Goal: Task Accomplishment & Management: Use online tool/utility

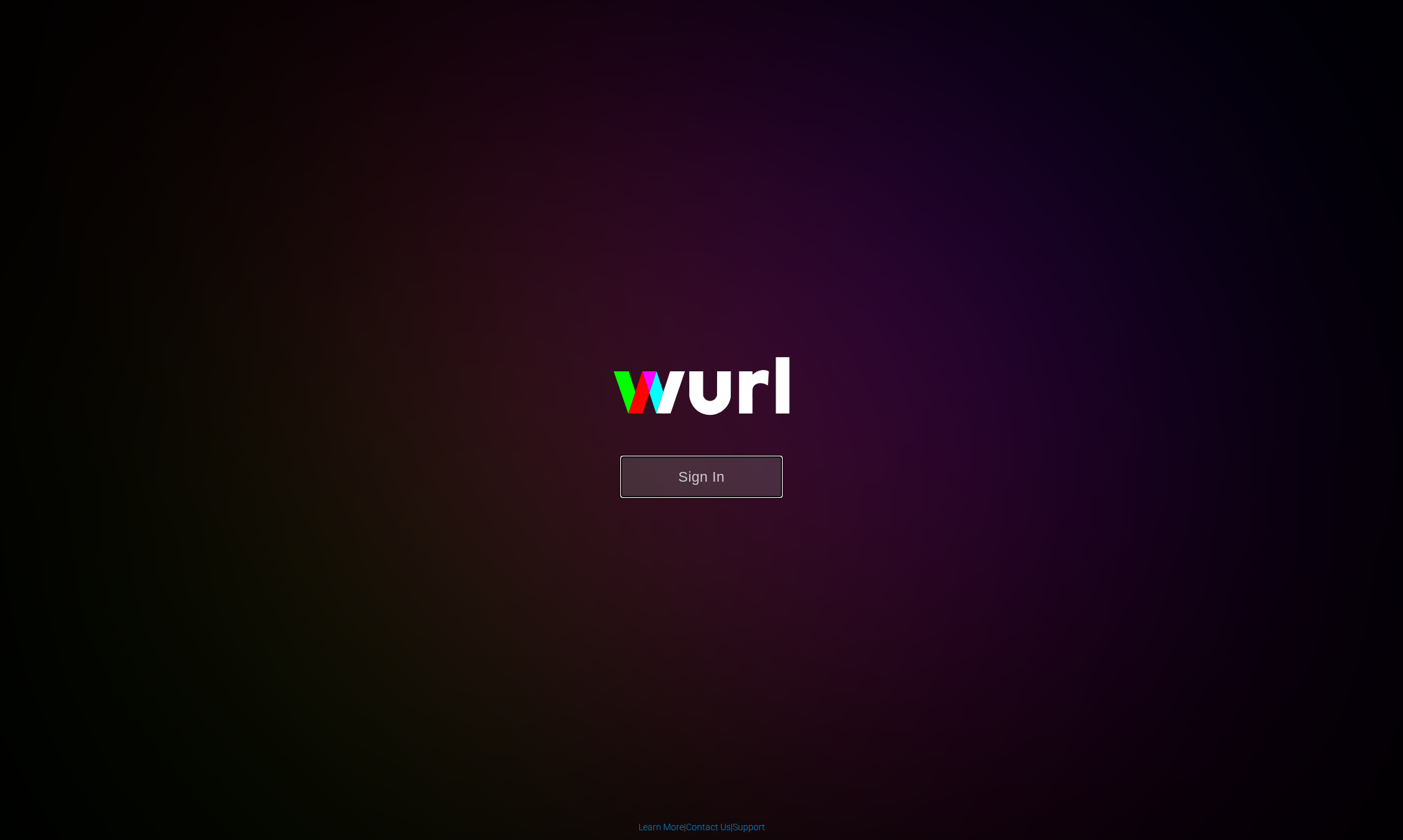
click at [739, 485] on button "Sign In" at bounding box center [701, 476] width 163 height 43
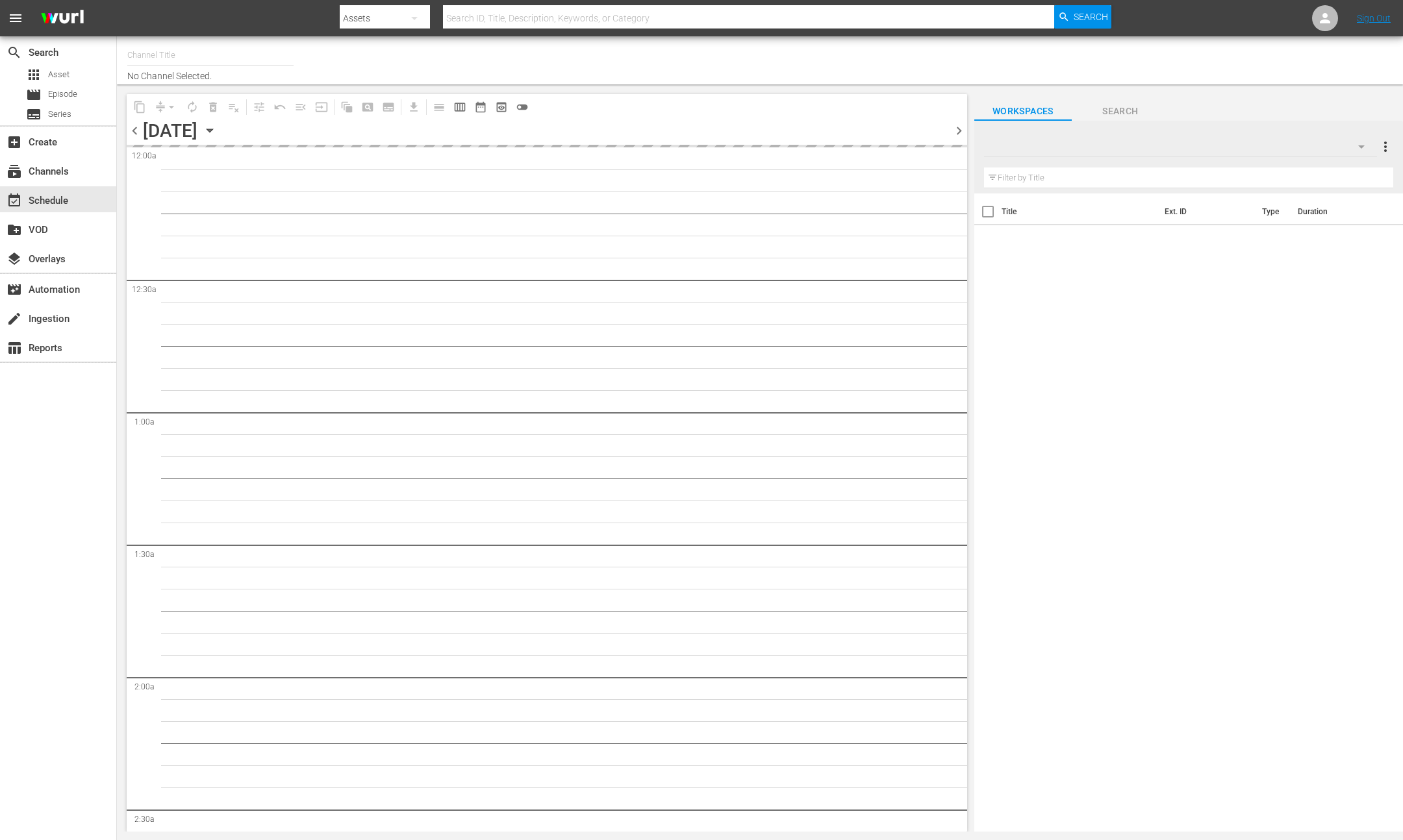
type input "Samuel Goldwyn Classics (1063)"
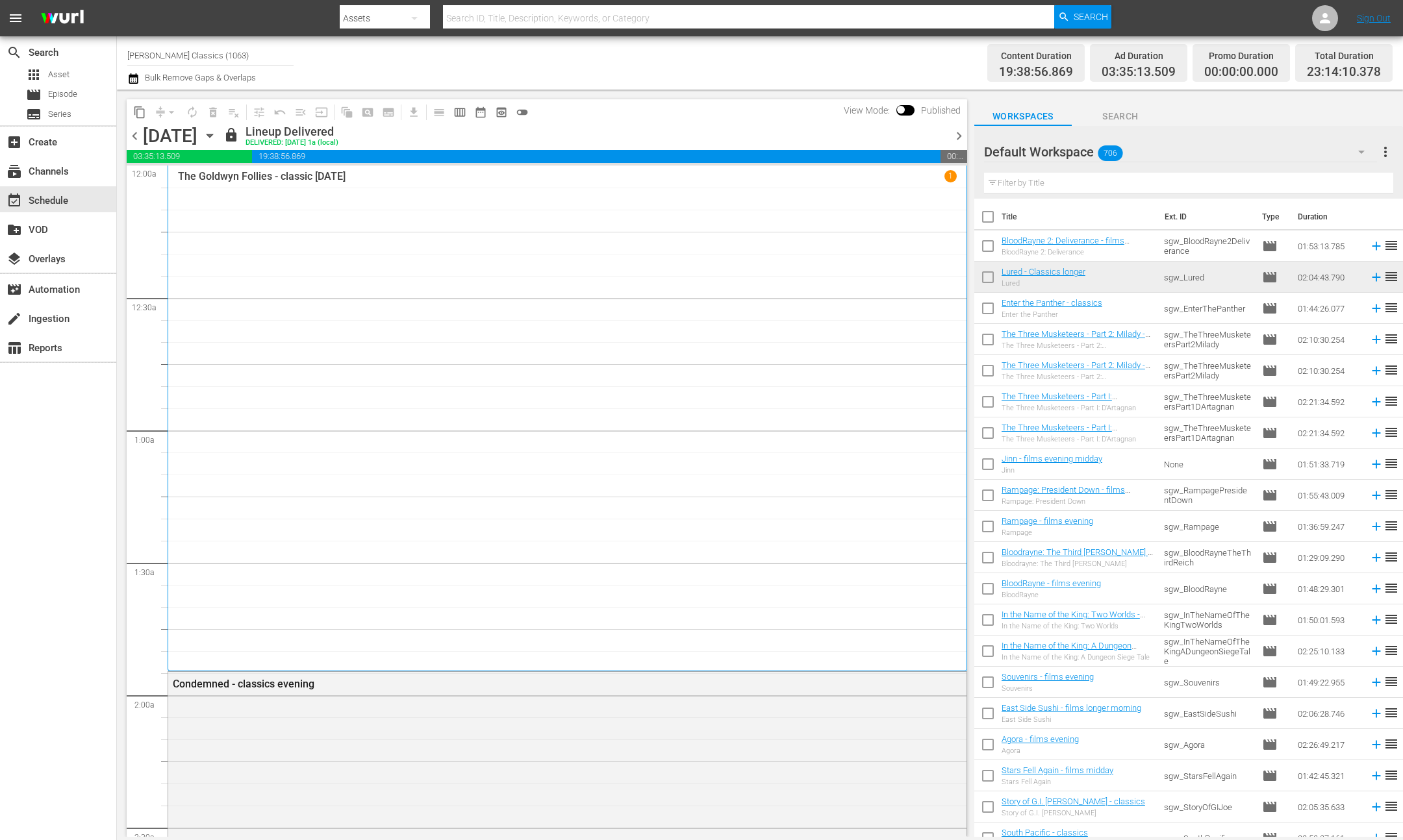
click at [953, 135] on span "chevron_right" at bounding box center [958, 135] width 16 height 16
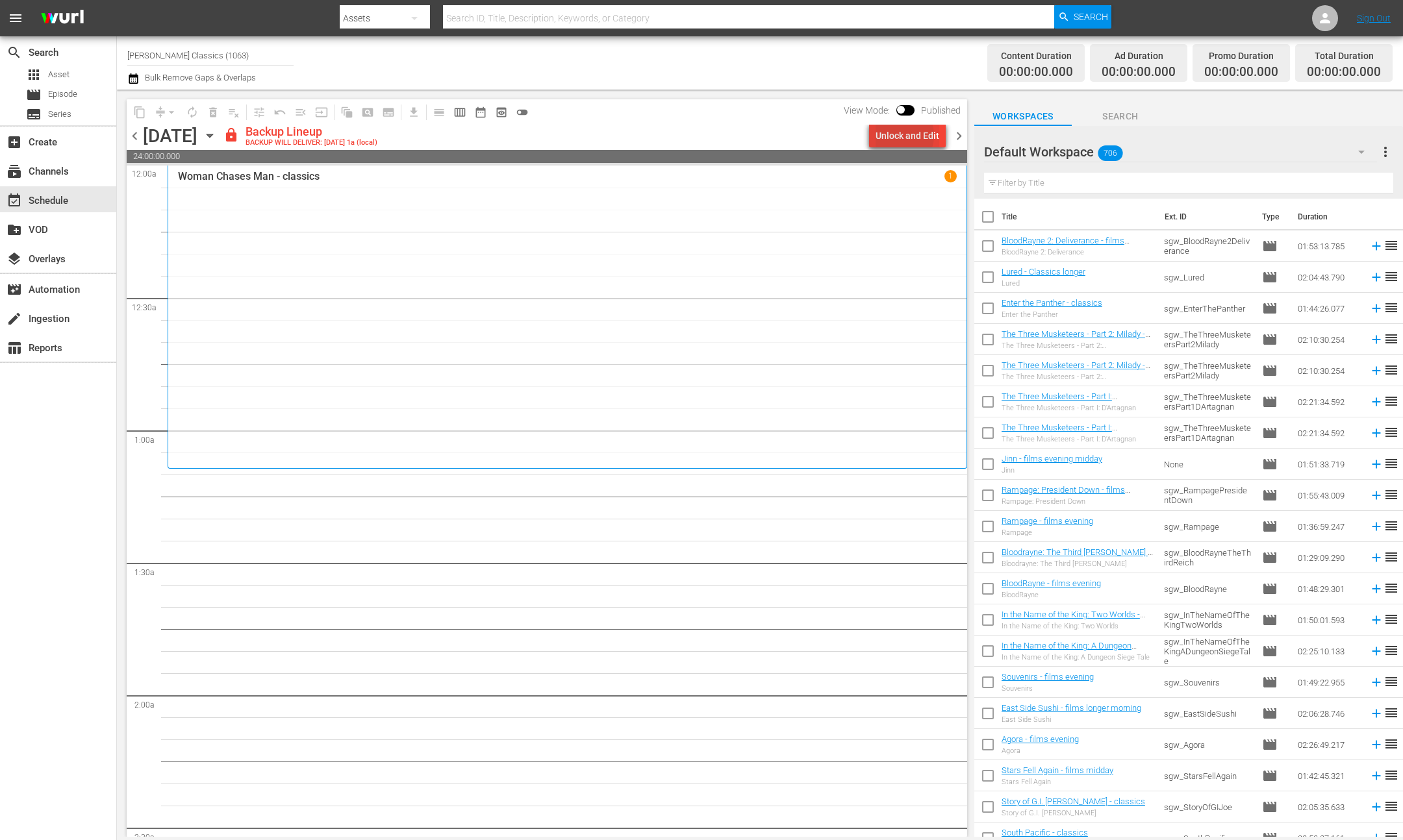
click at [904, 136] on div "Unlock and Edit" at bounding box center [907, 136] width 63 height 23
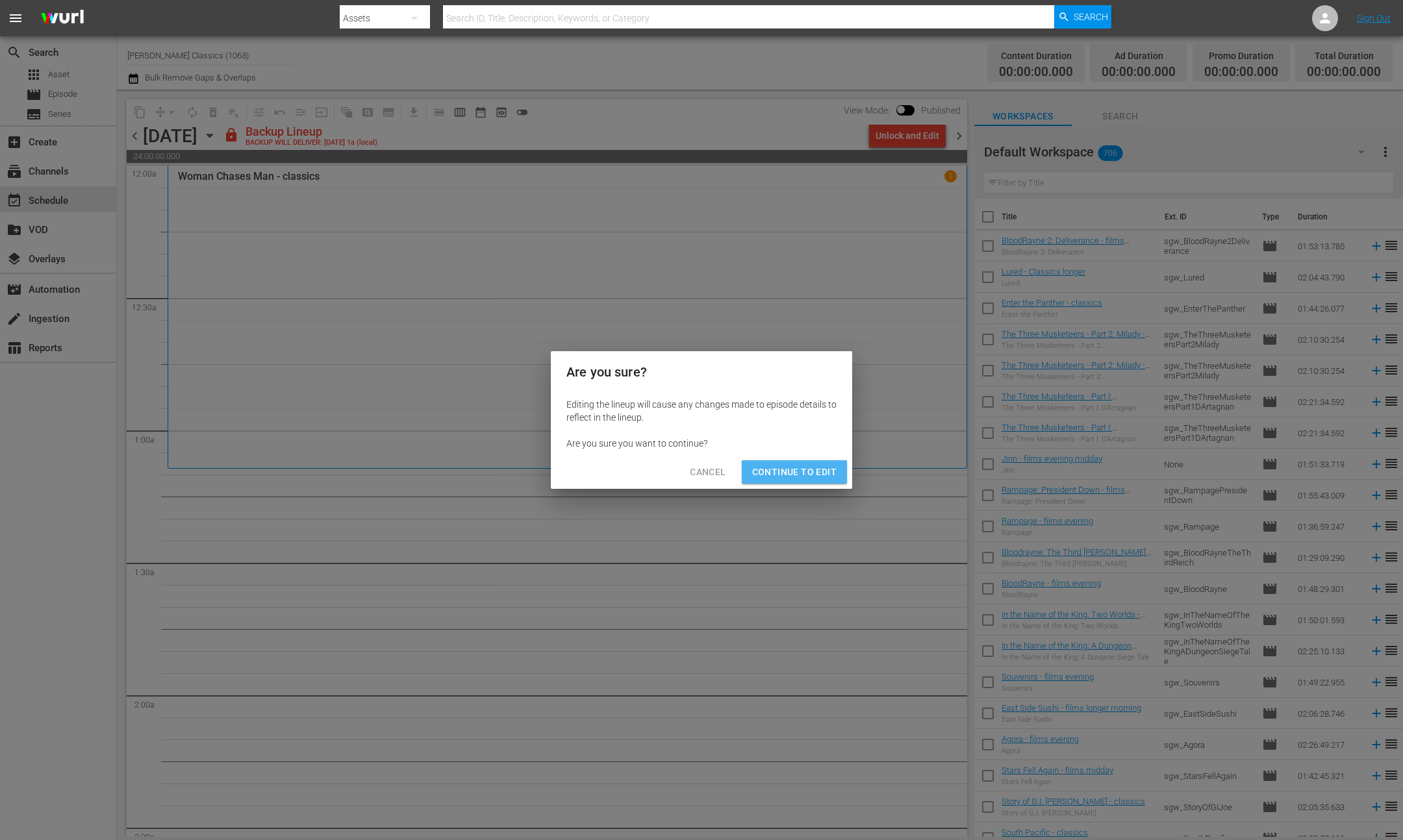
click at [833, 464] on span "Continue to Edit" at bounding box center [794, 471] width 84 height 16
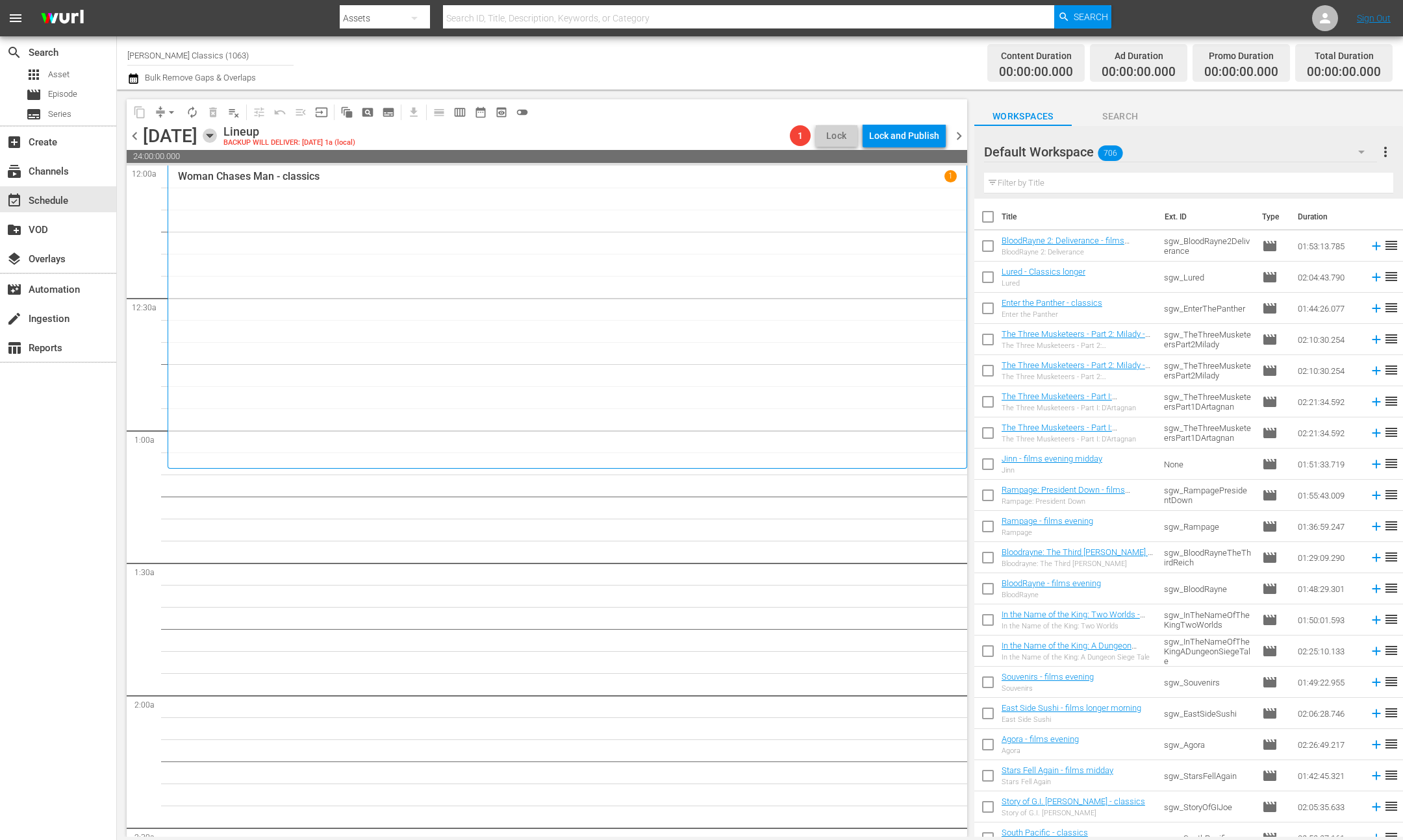
click at [217, 131] on icon "button" at bounding box center [209, 135] width 14 height 14
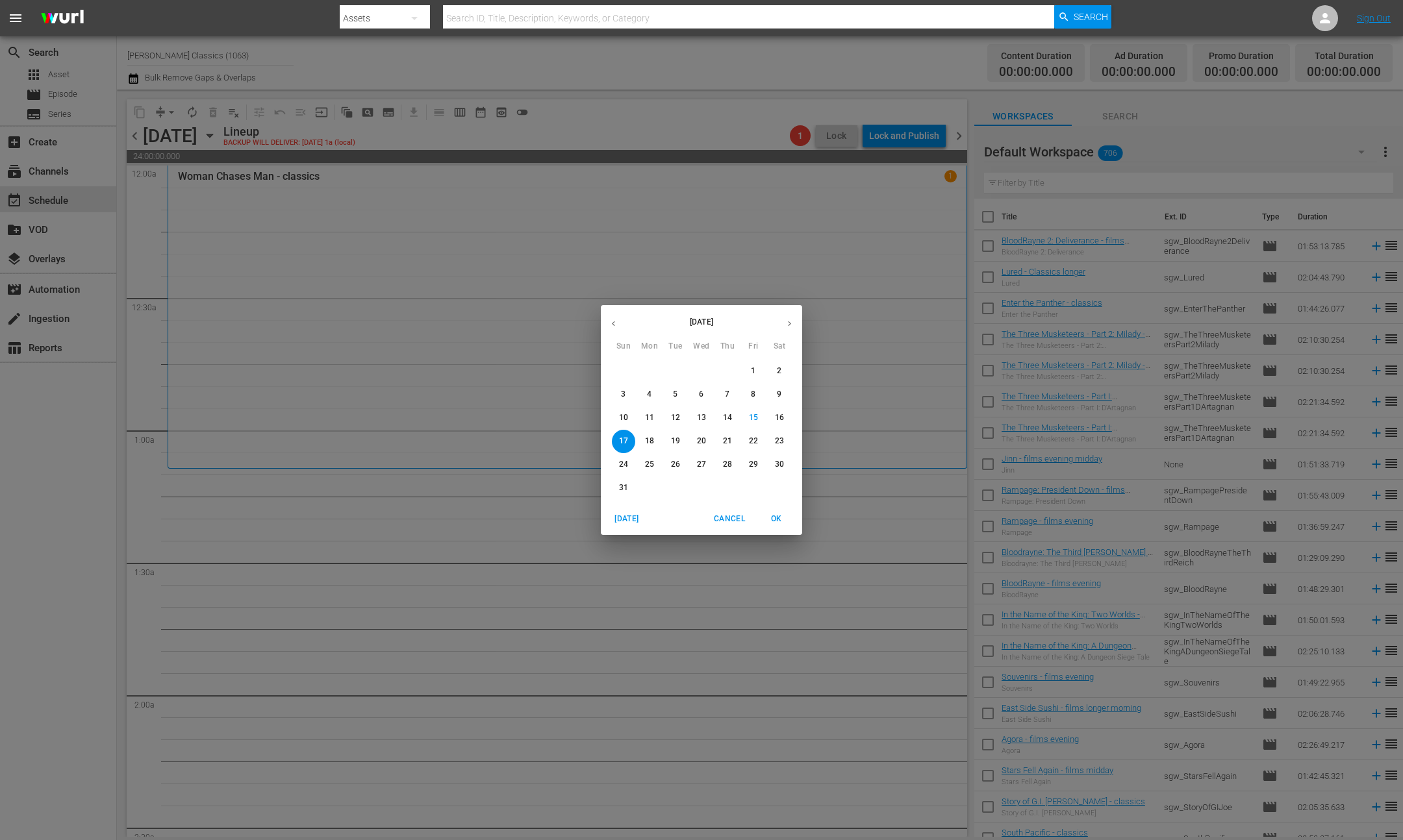
click at [681, 418] on span "12" at bounding box center [675, 417] width 23 height 11
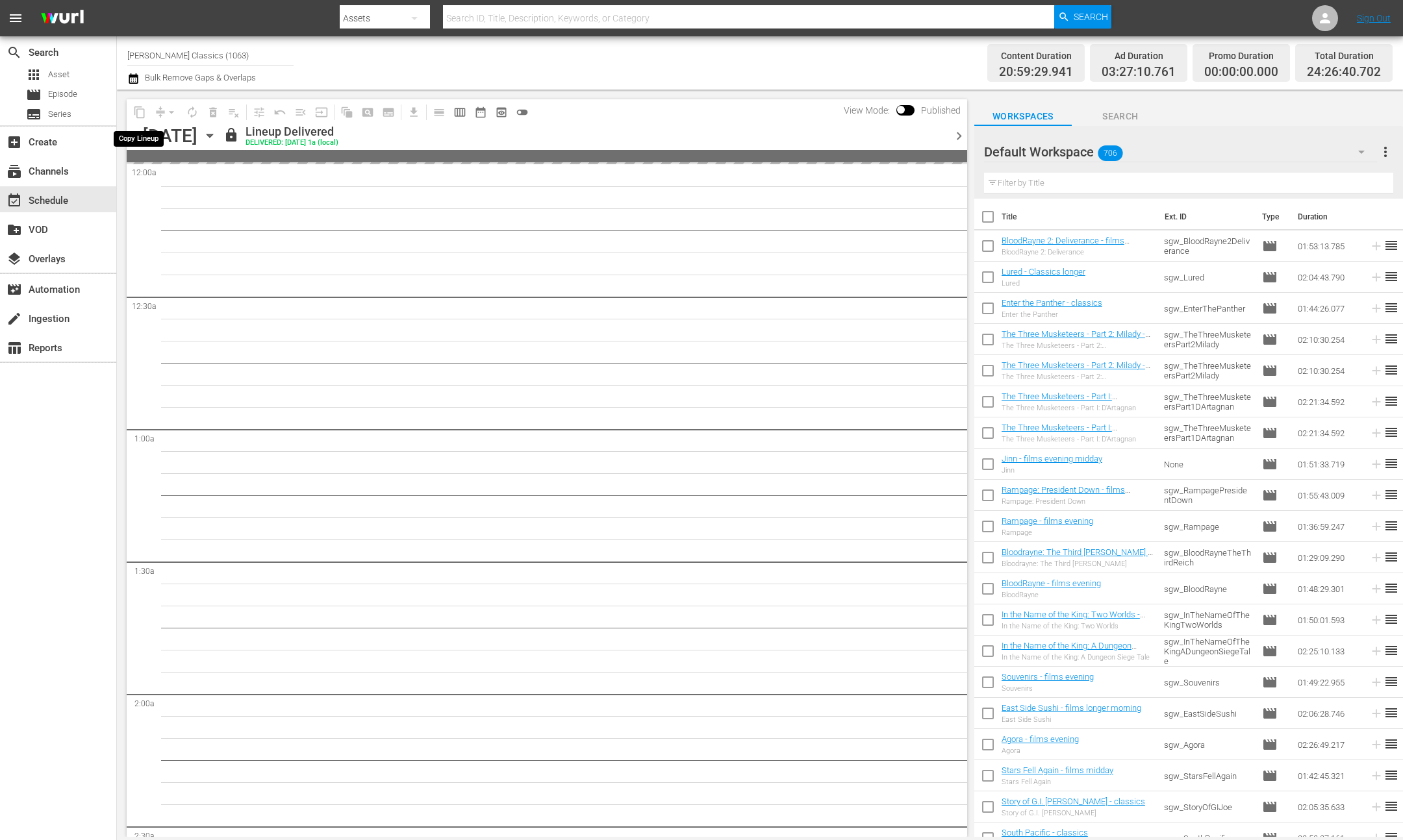
click at [139, 113] on span "content_copy" at bounding box center [139, 112] width 21 height 21
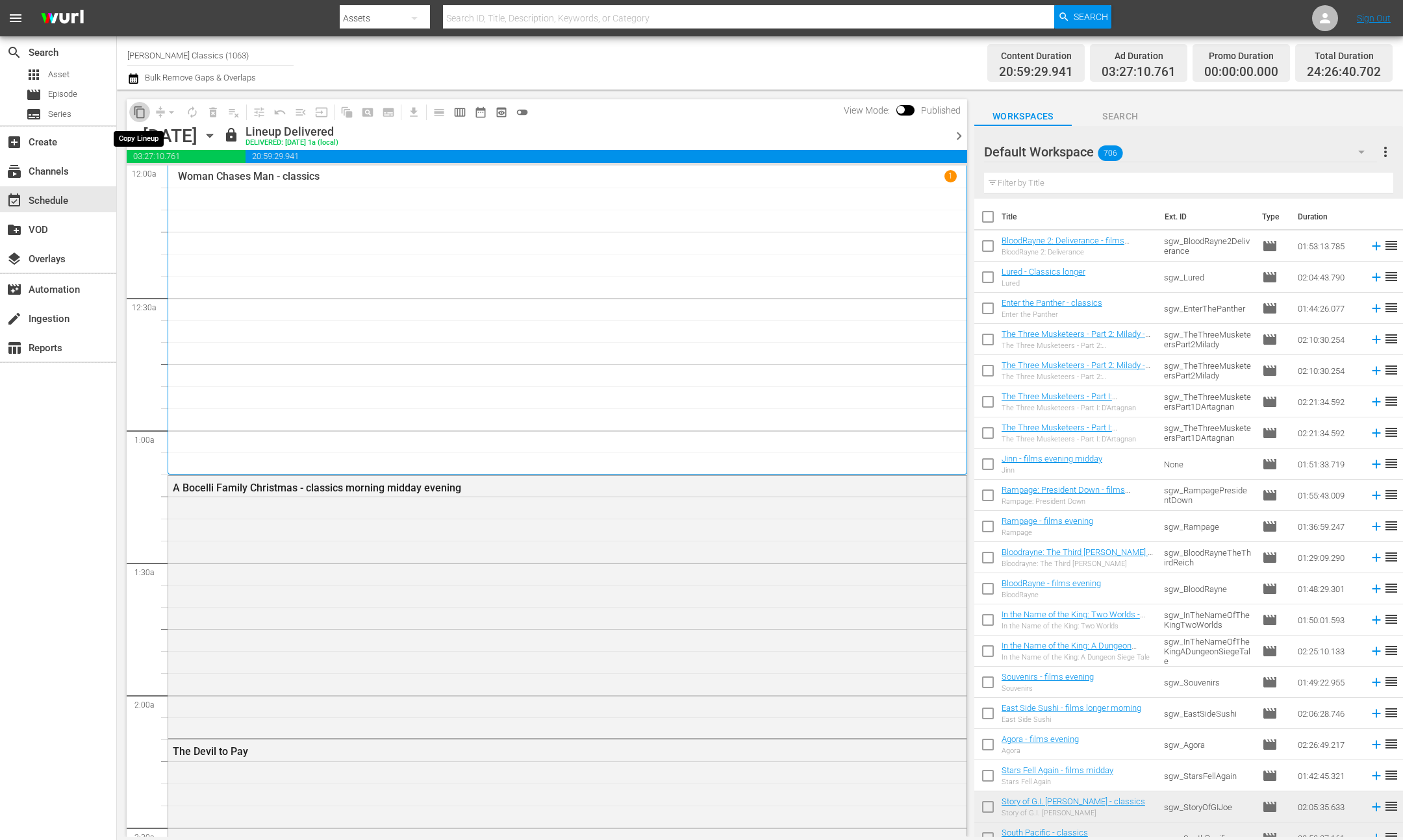
click at [139, 113] on span "content_copy" at bounding box center [140, 113] width 13 height 13
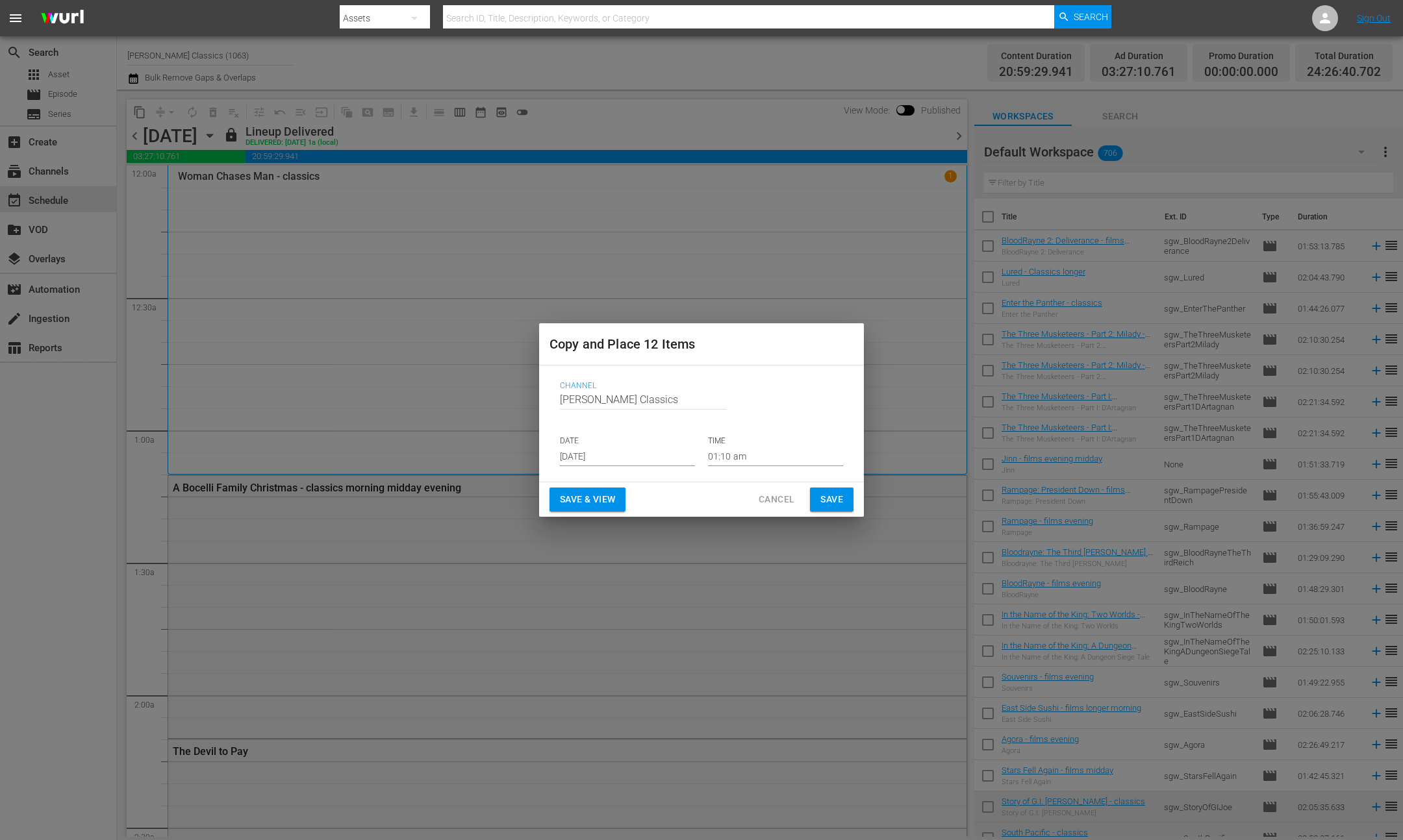
click at [855, 503] on div "Save & View Cancel Save" at bounding box center [701, 499] width 325 height 34
click at [835, 504] on span "Save" at bounding box center [831, 499] width 23 height 16
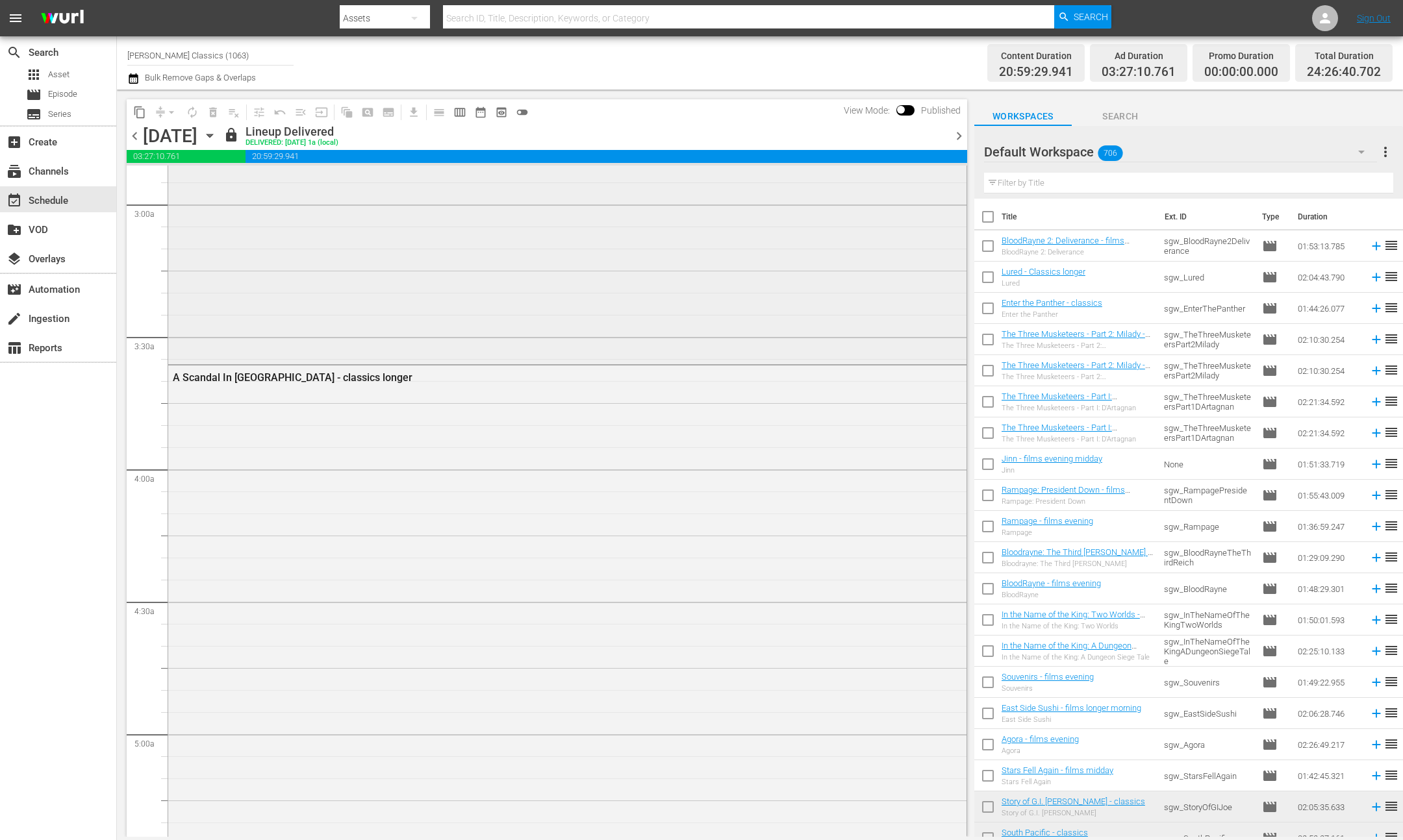
scroll to position [897, 0]
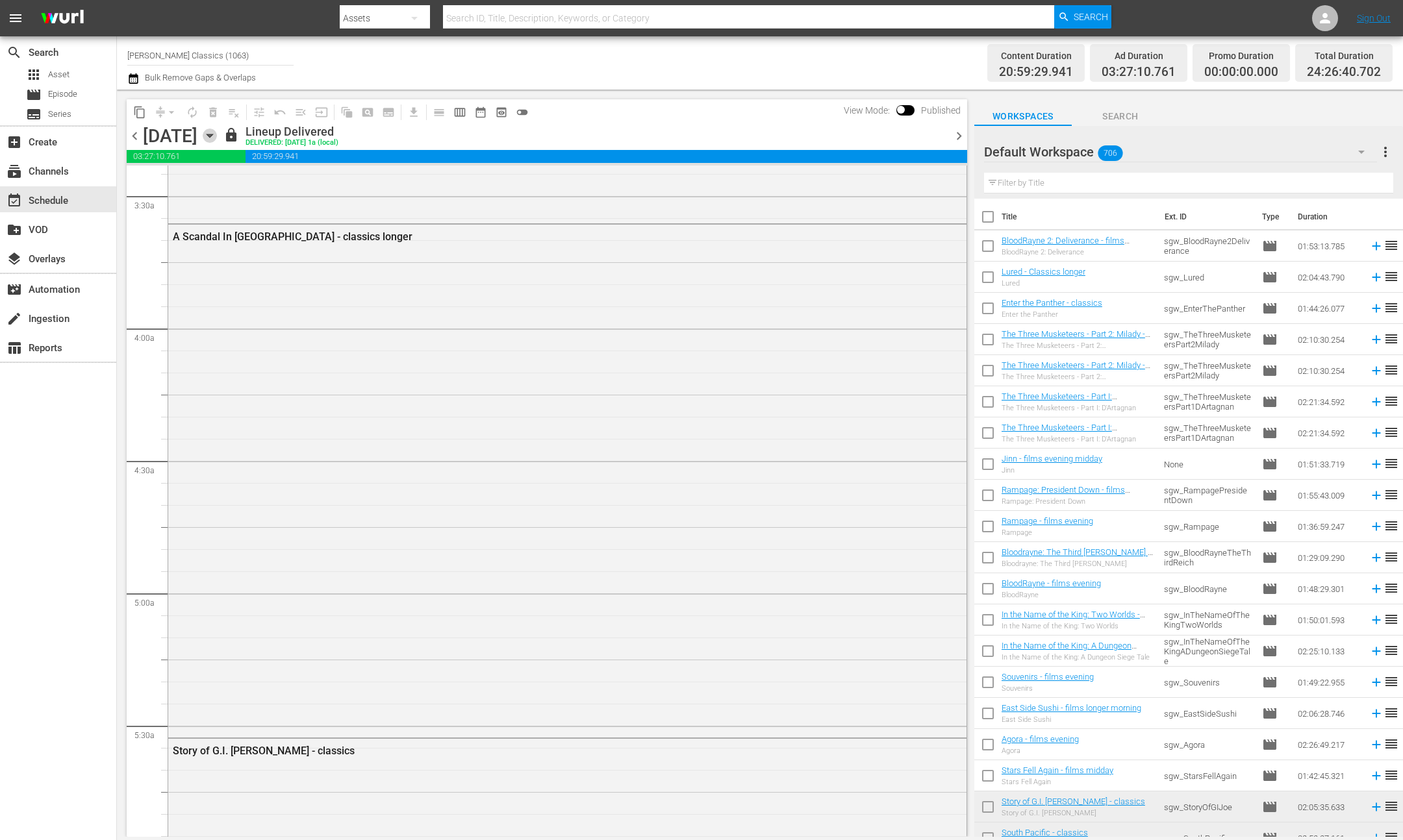
click at [217, 135] on icon "button" at bounding box center [209, 135] width 14 height 14
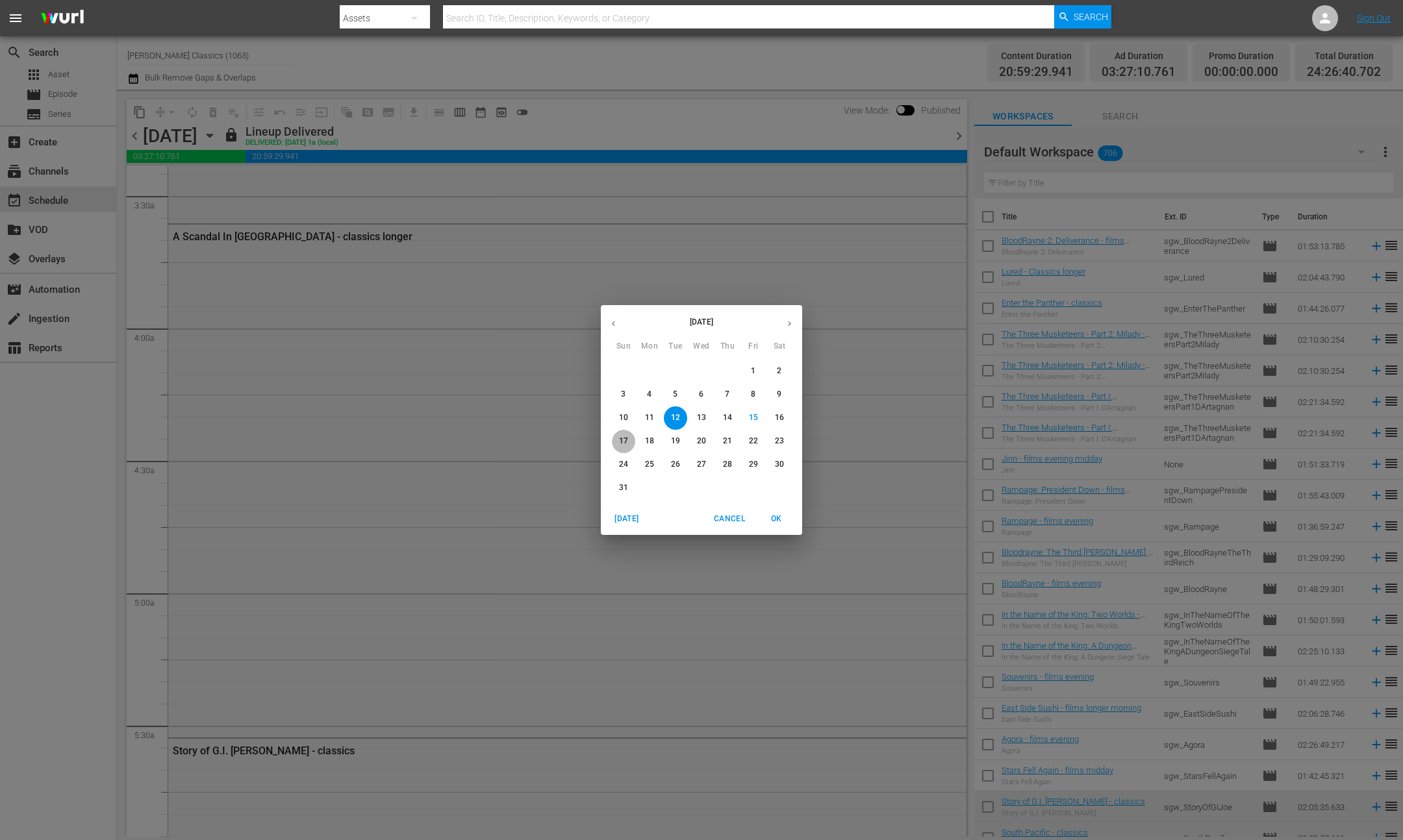
drag, startPoint x: 633, startPoint y: 441, endPoint x: 614, endPoint y: 439, distance: 19.1
click at [633, 441] on span "17" at bounding box center [623, 440] width 23 height 11
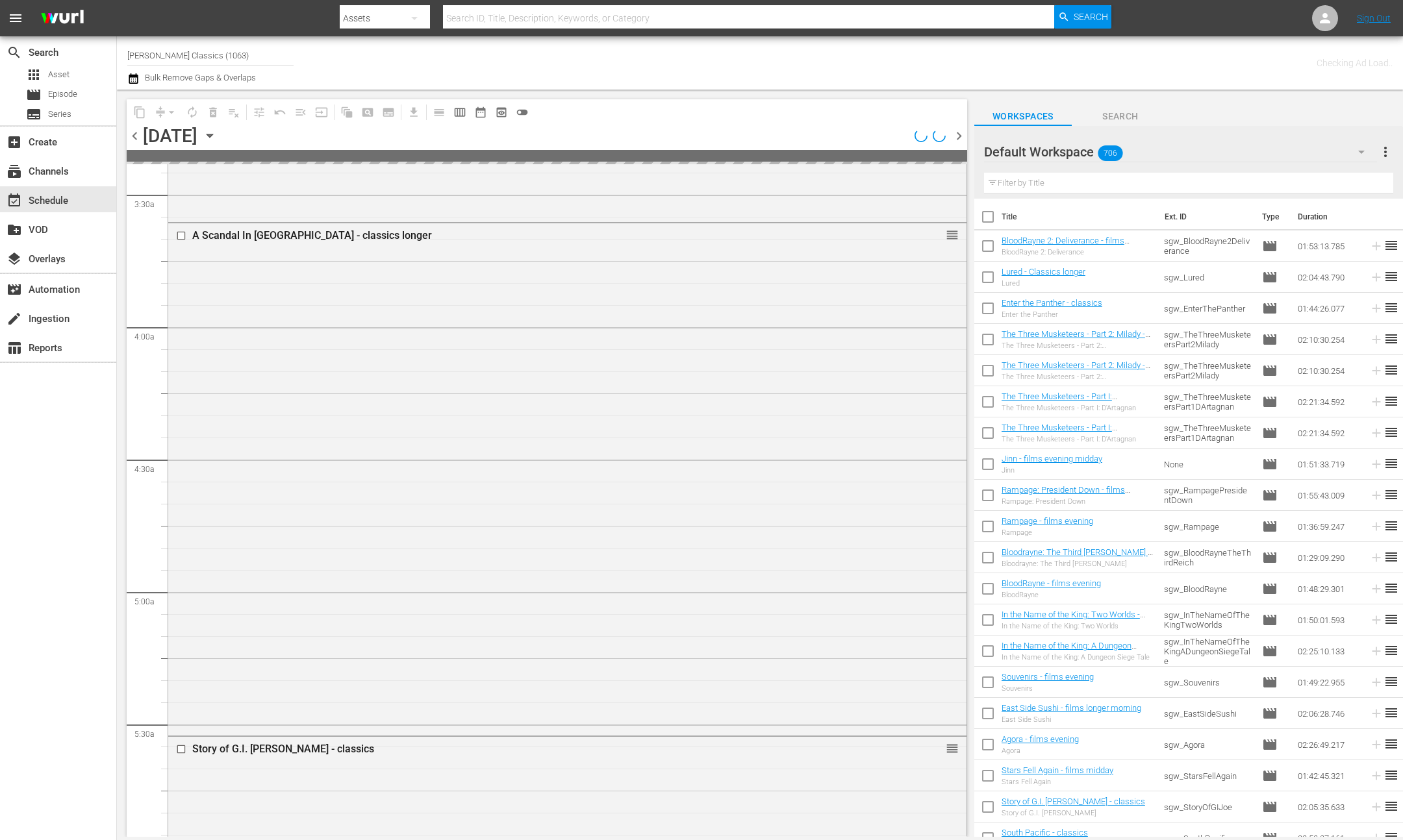
scroll to position [875, 0]
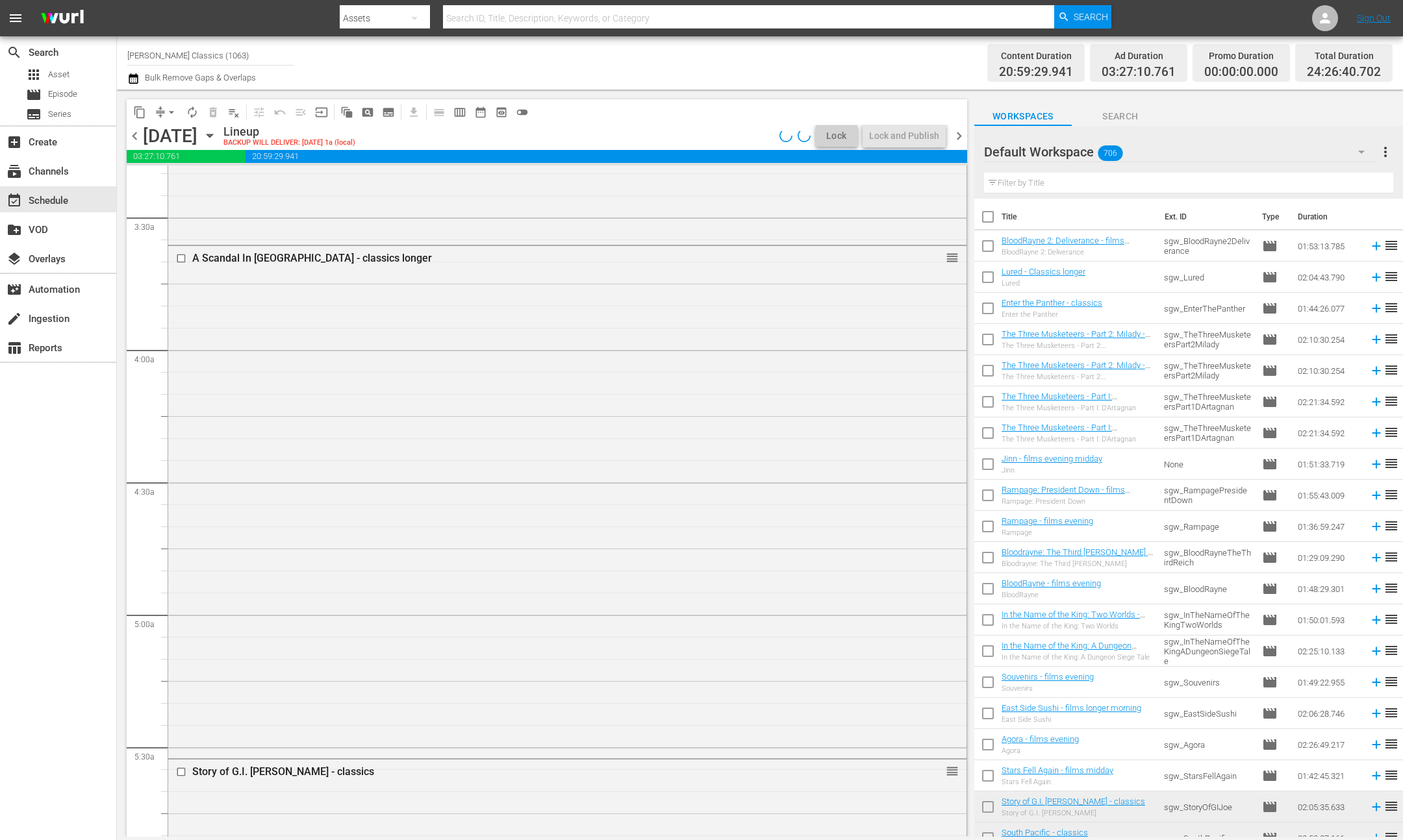
click at [1092, 179] on input "text" at bounding box center [1189, 183] width 409 height 21
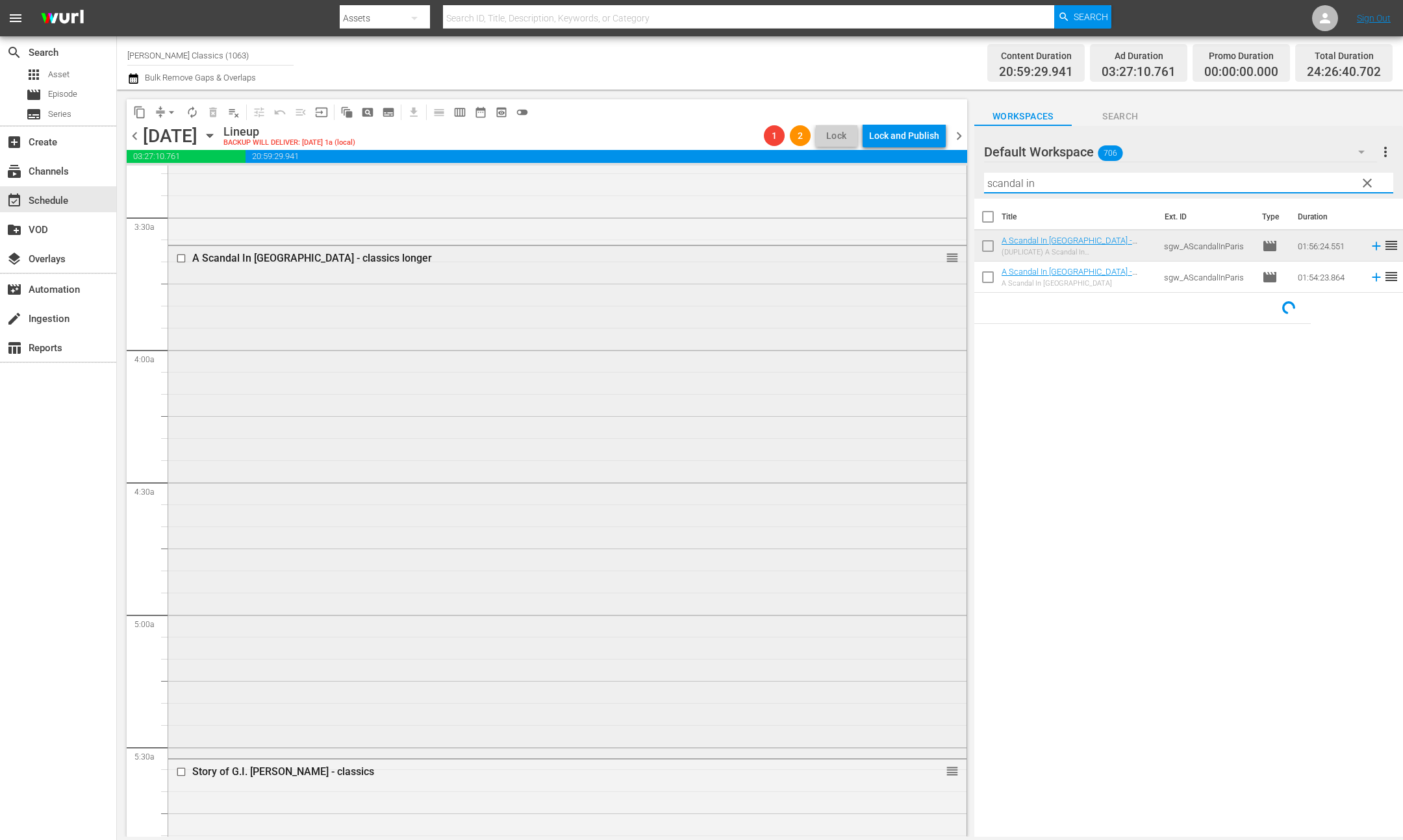
click at [181, 259] on input "checkbox" at bounding box center [183, 258] width 13 height 11
click at [209, 114] on span "delete_forever_outlined" at bounding box center [213, 113] width 13 height 13
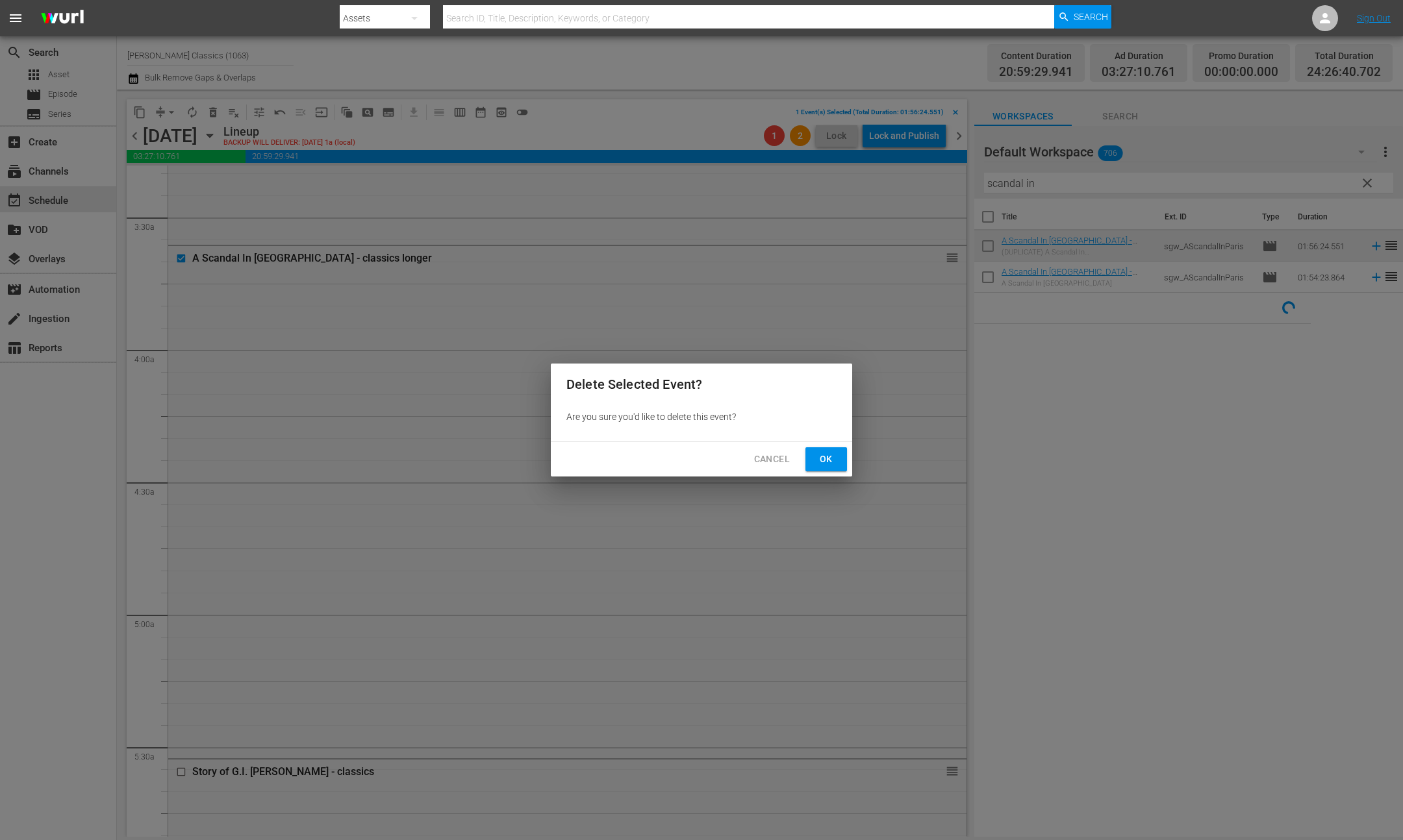
click at [842, 457] on button "Ok" at bounding box center [826, 459] width 42 height 24
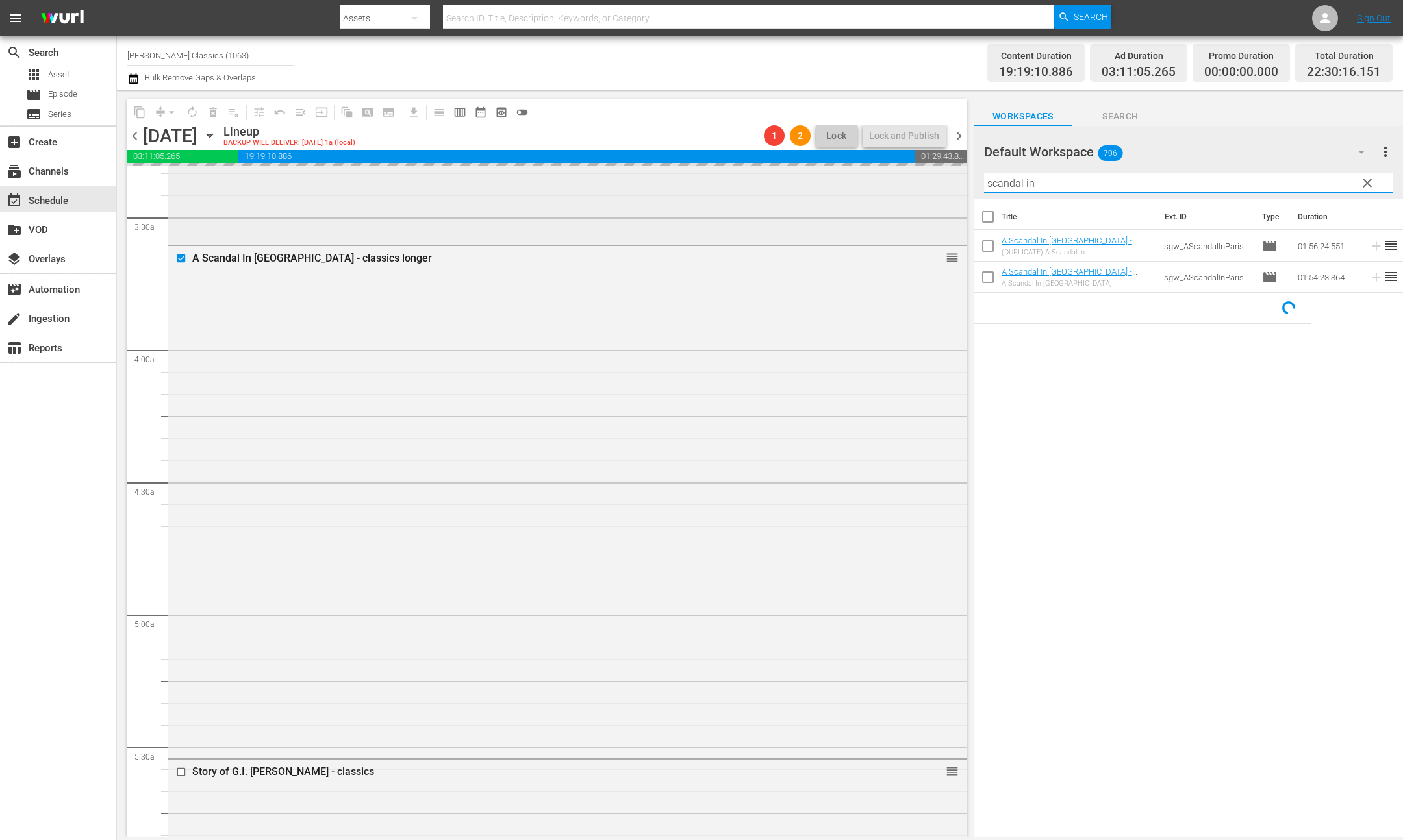
drag, startPoint x: 1055, startPoint y: 180, endPoint x: 833, endPoint y: 172, distance: 222.1
click at [833, 172] on div "content_copy compress arrow_drop_down autorenew_outlined delete_forever_outline…" at bounding box center [760, 463] width 1286 height 747
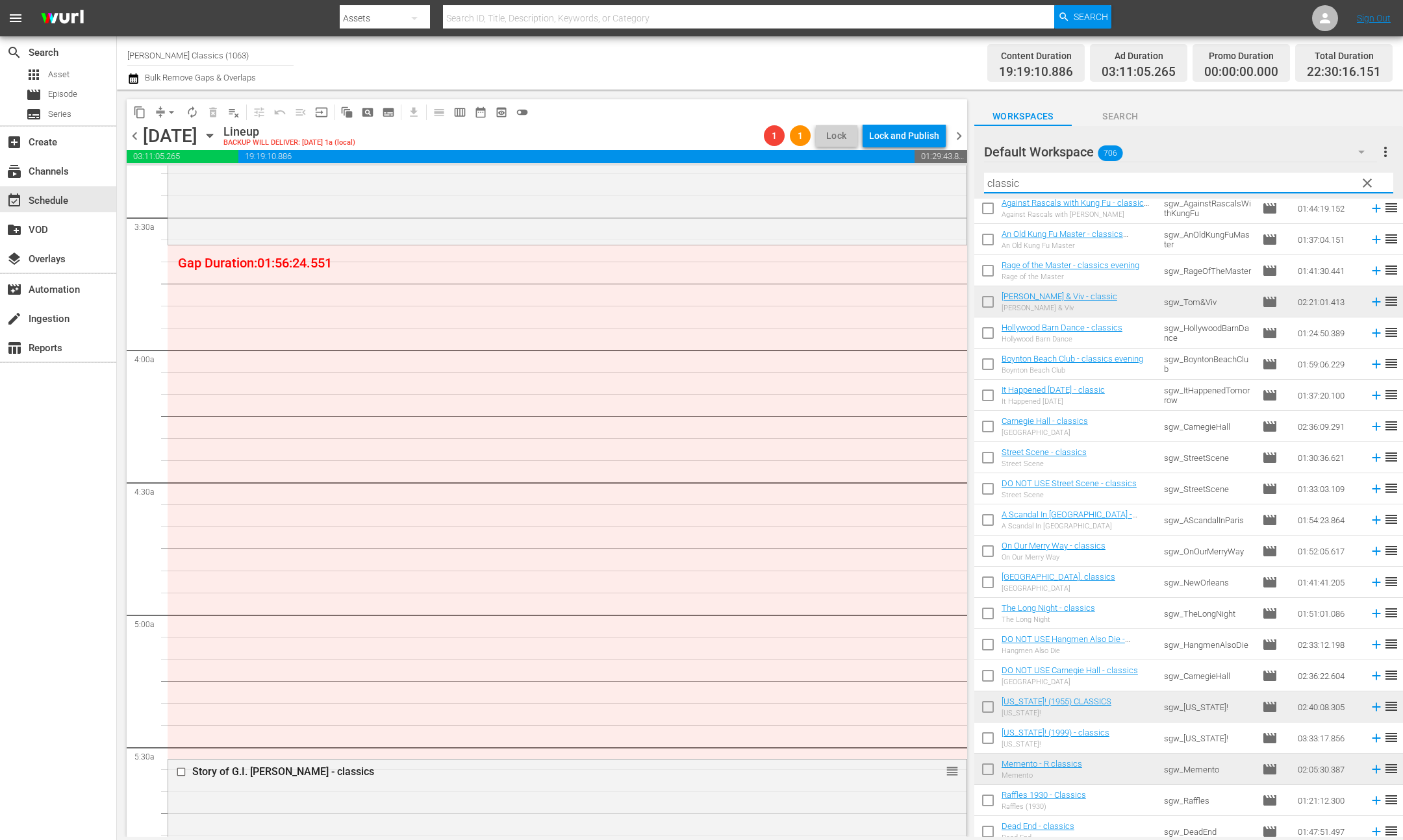
scroll to position [757, 0]
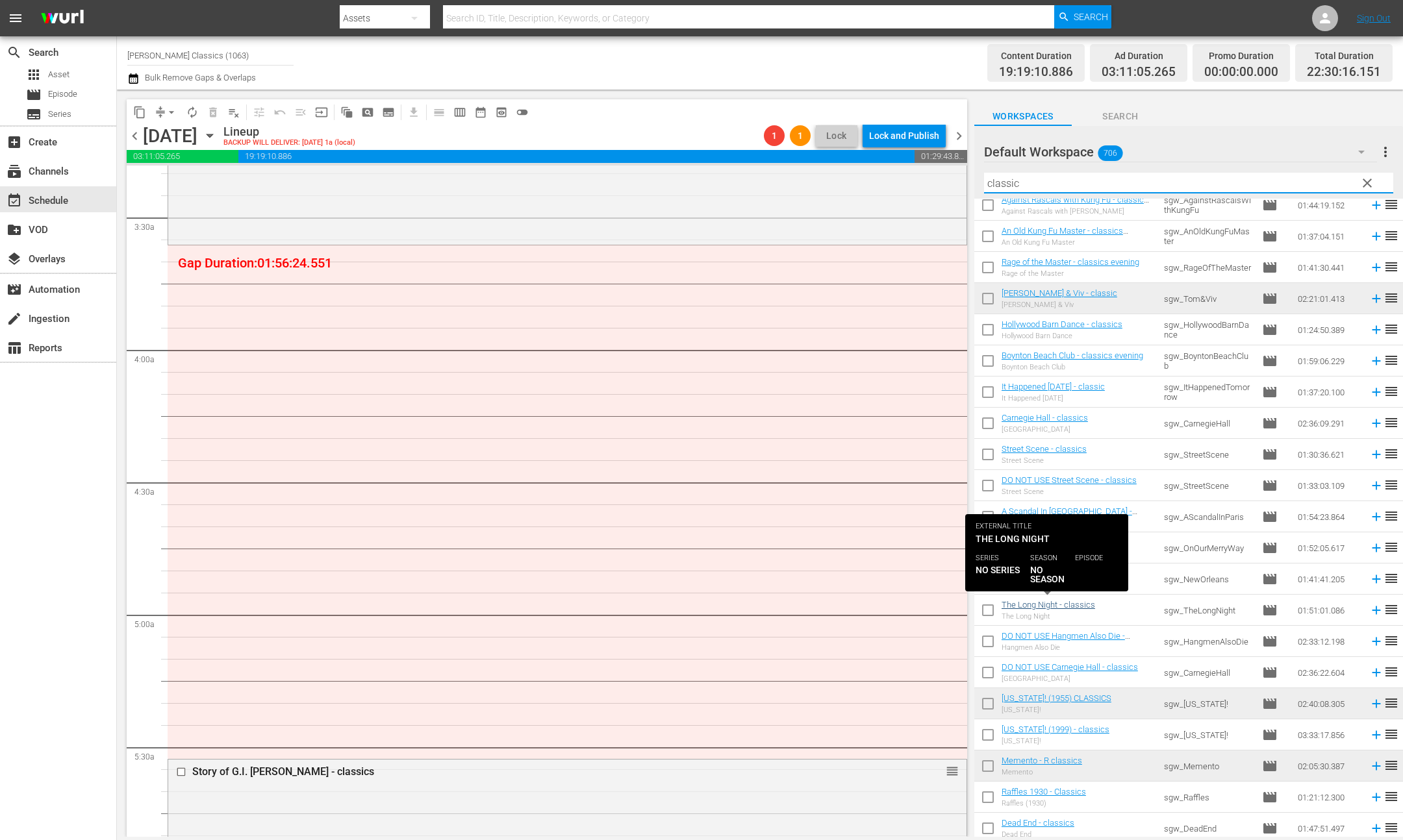
type input "classic"
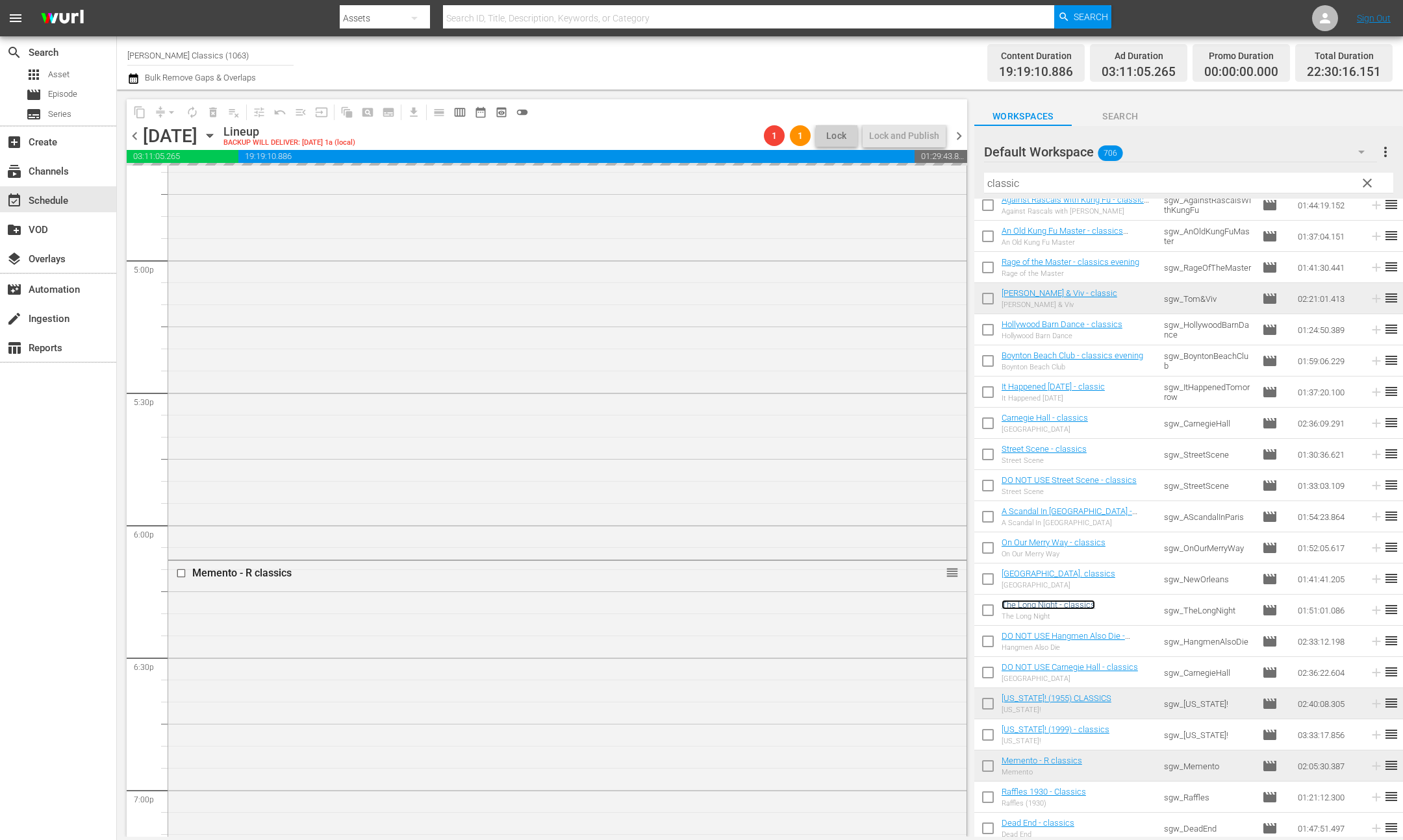
scroll to position [4680, 0]
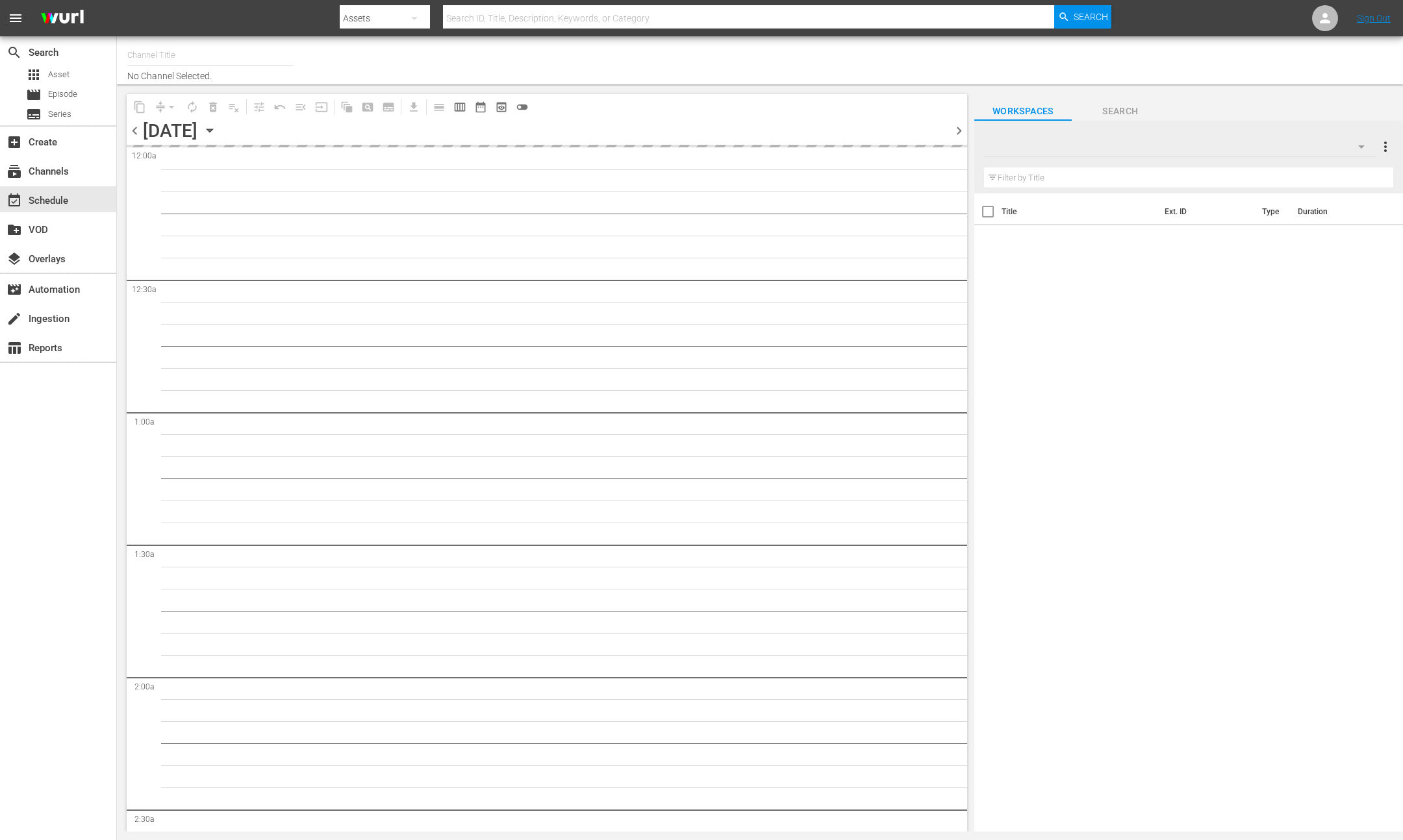
type input "Samuel Goldwyn Classics (1063)"
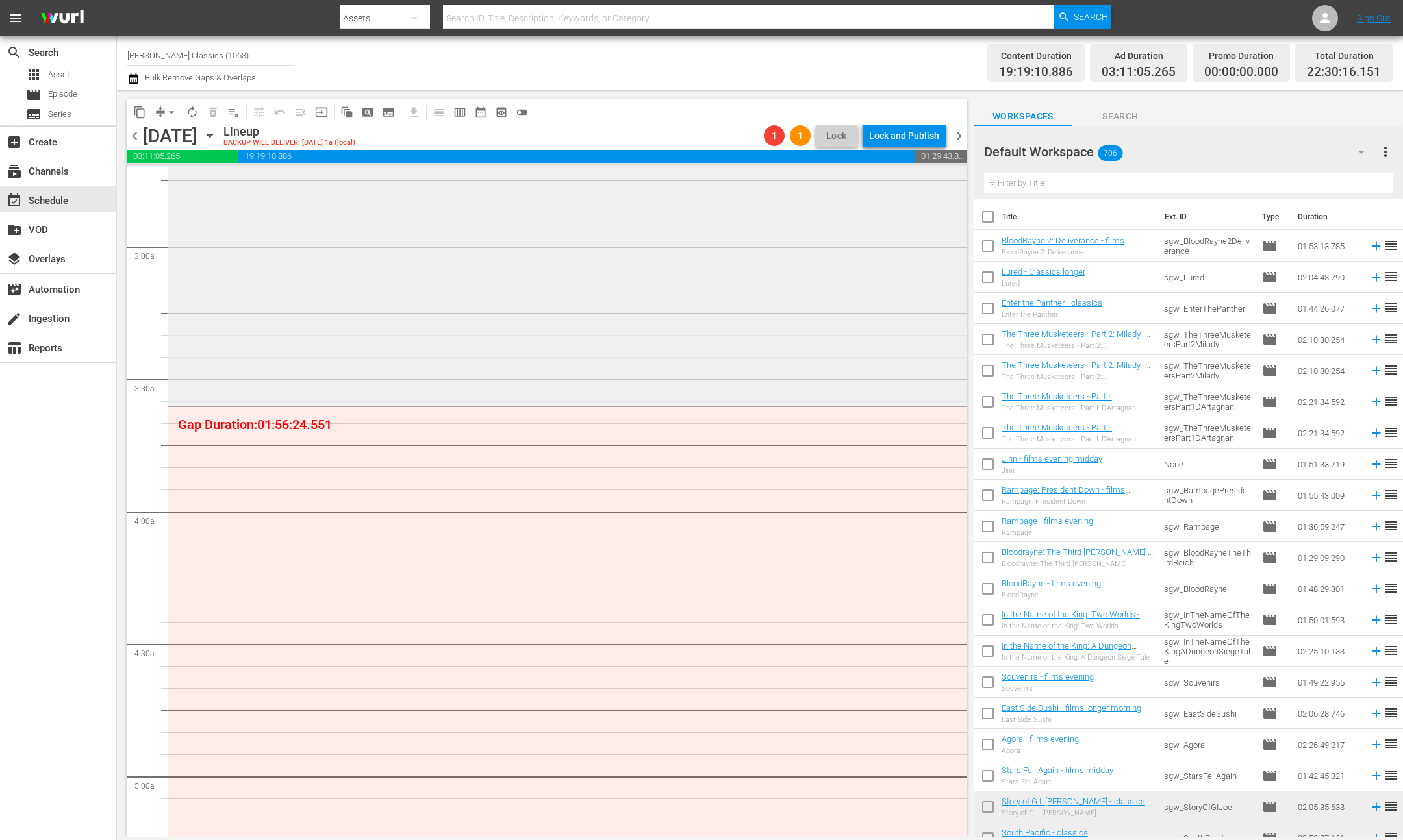
scroll to position [818, 0]
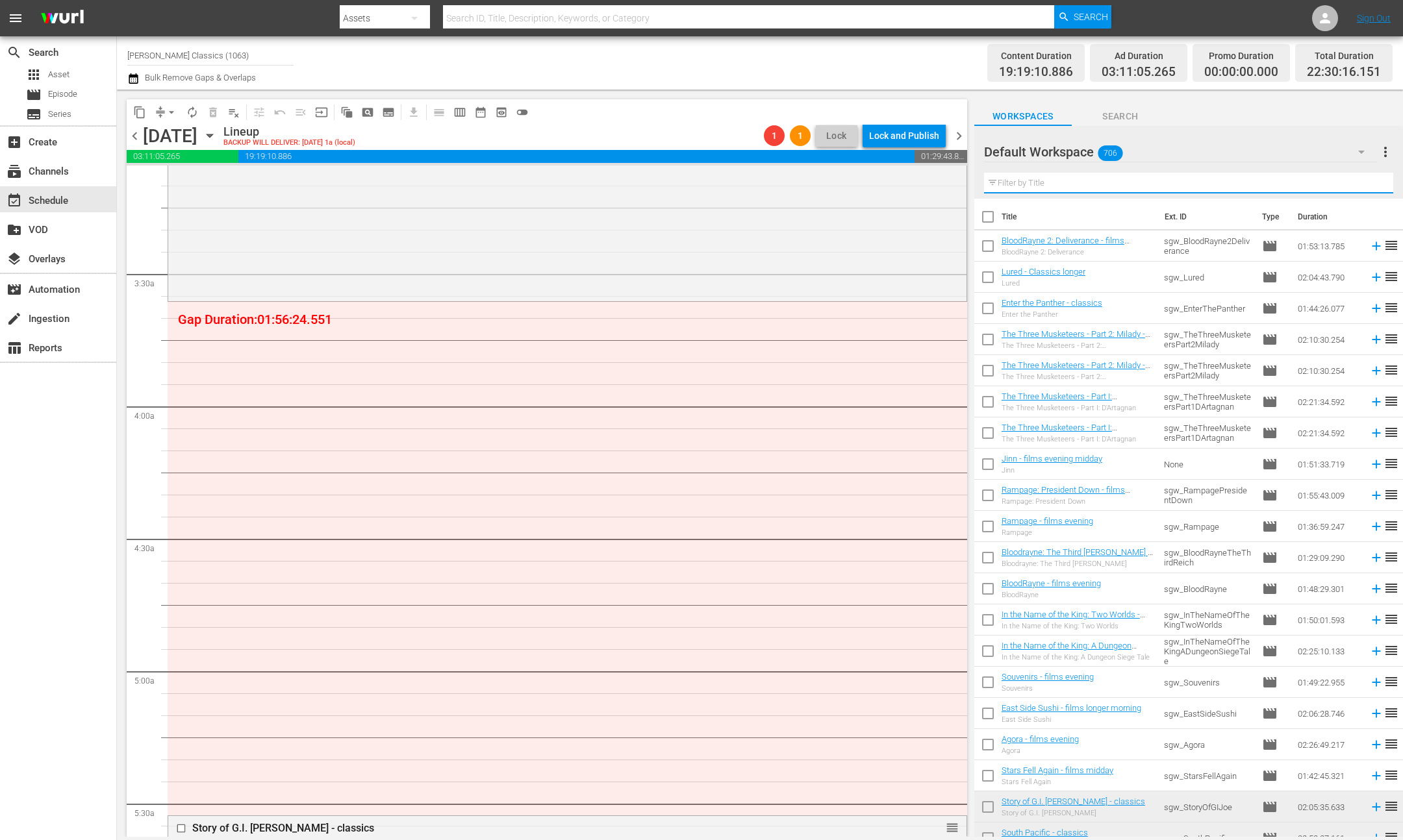
click at [1039, 184] on input "text" at bounding box center [1189, 183] width 409 height 21
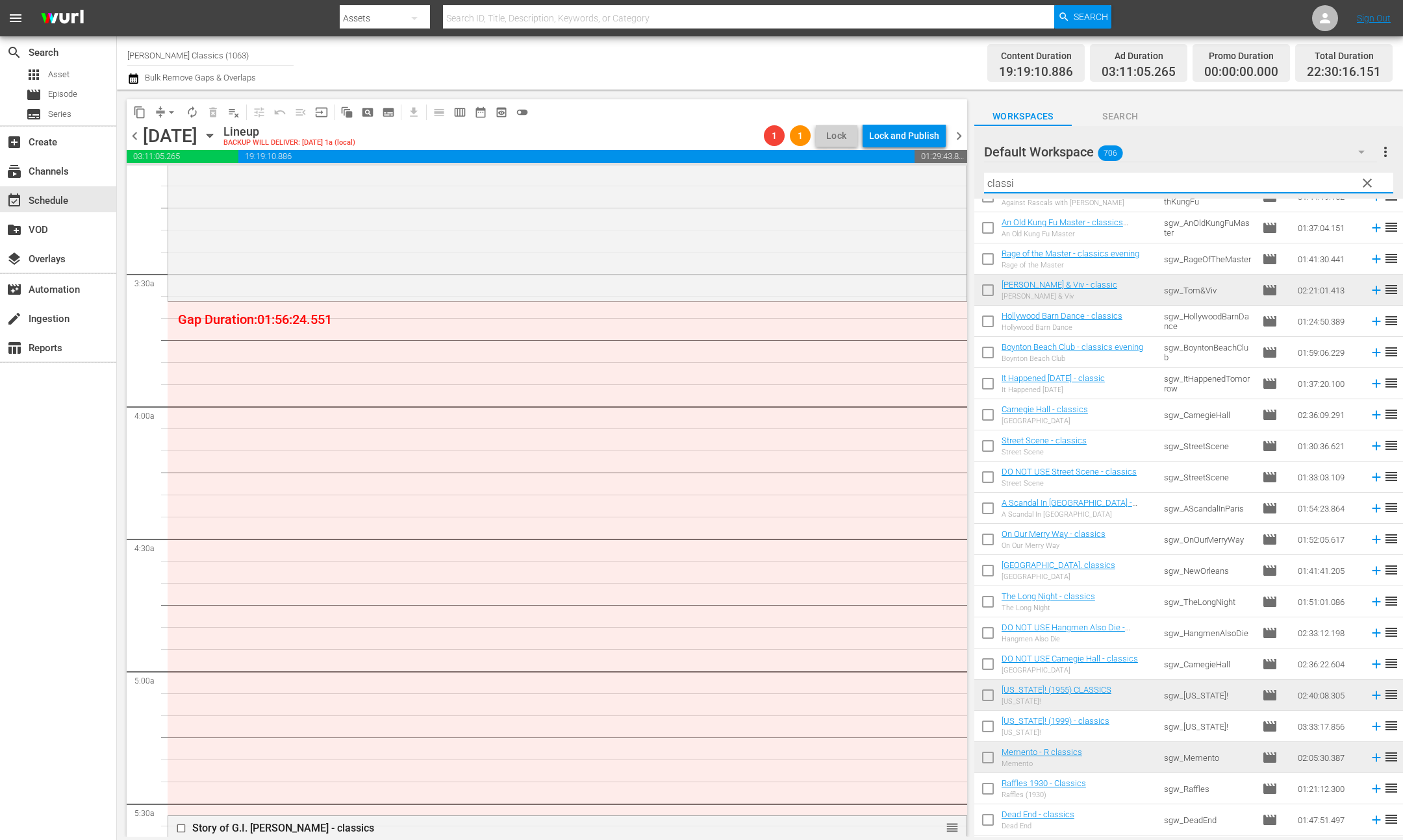
scroll to position [918, 0]
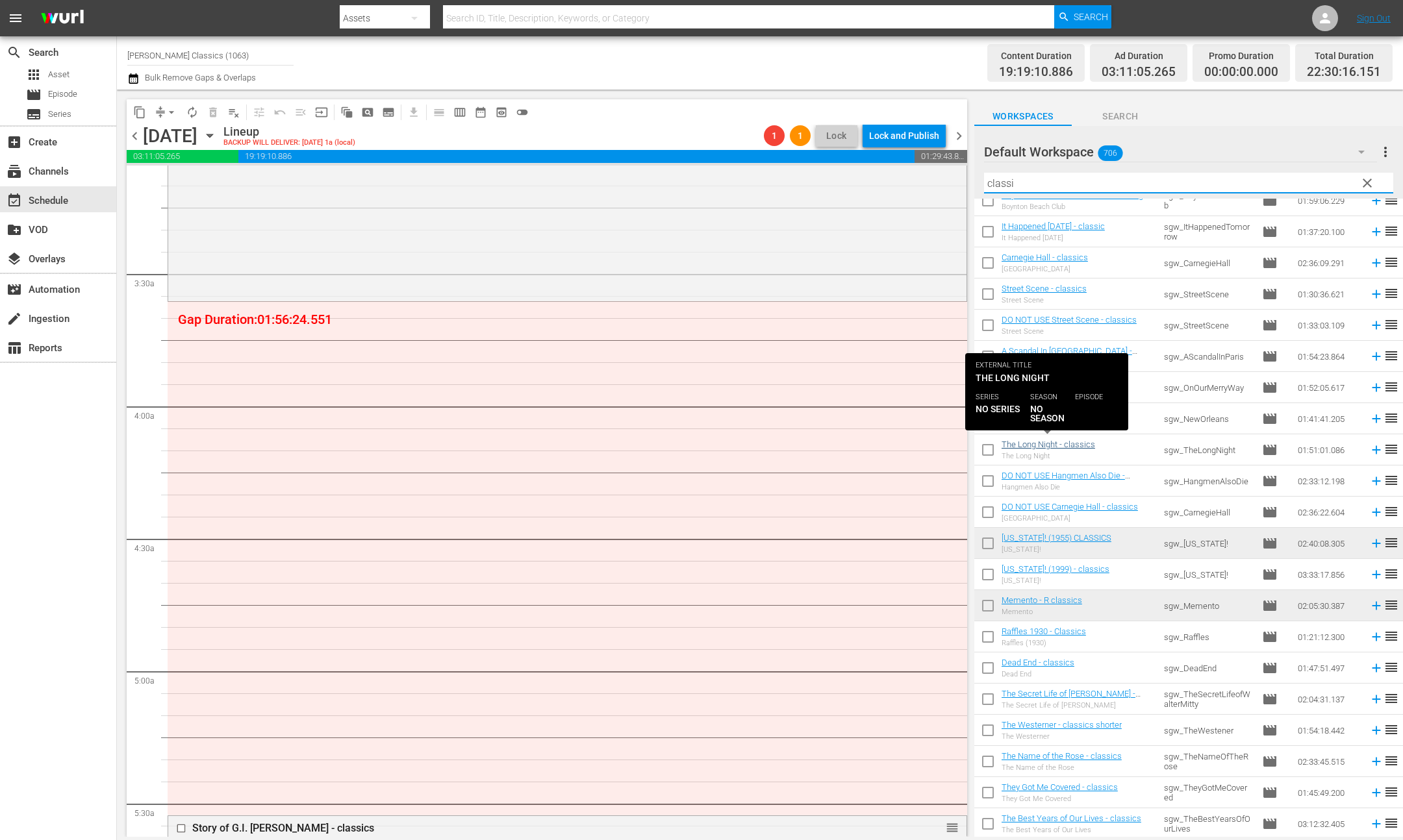
type input "classi"
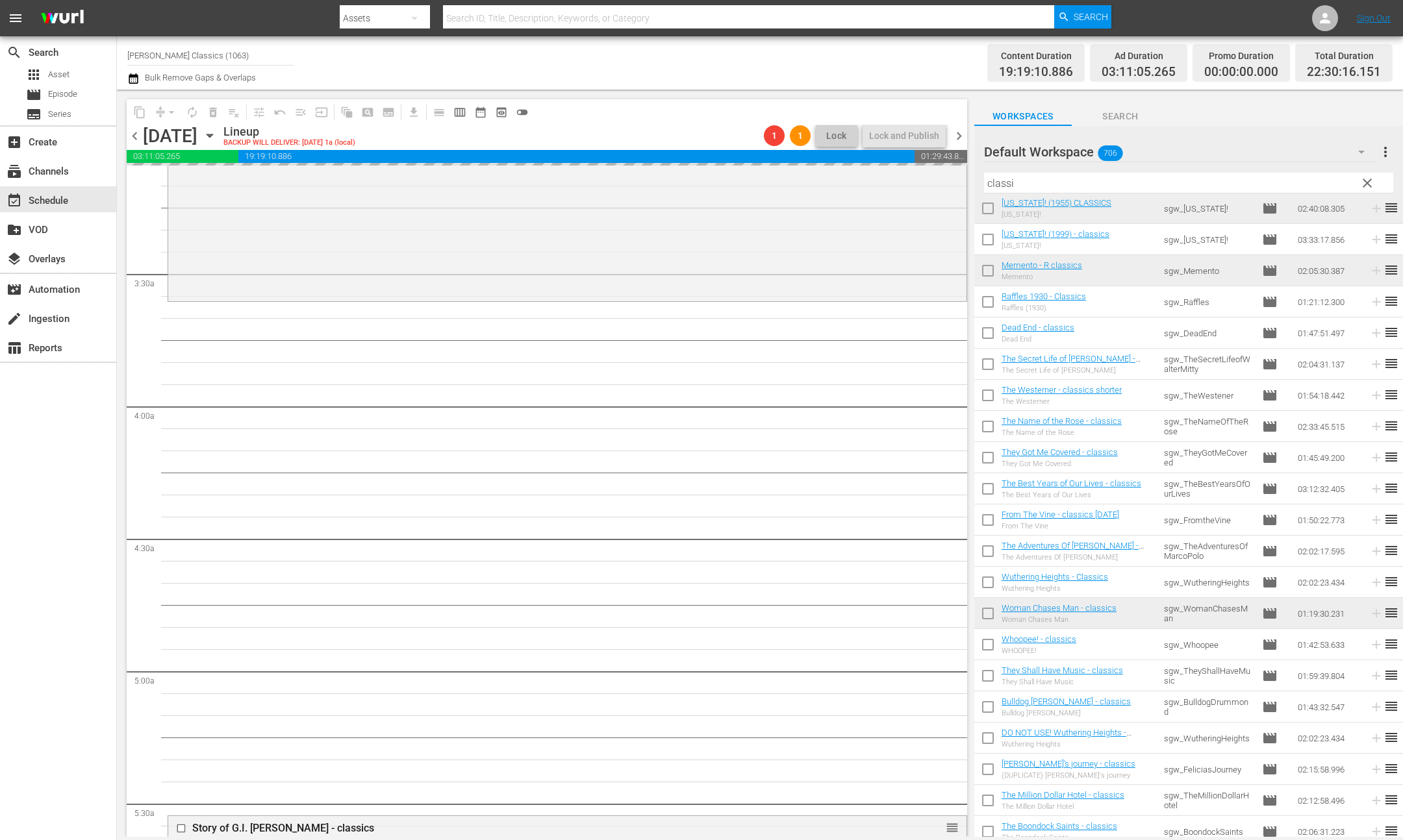
scroll to position [1323, 0]
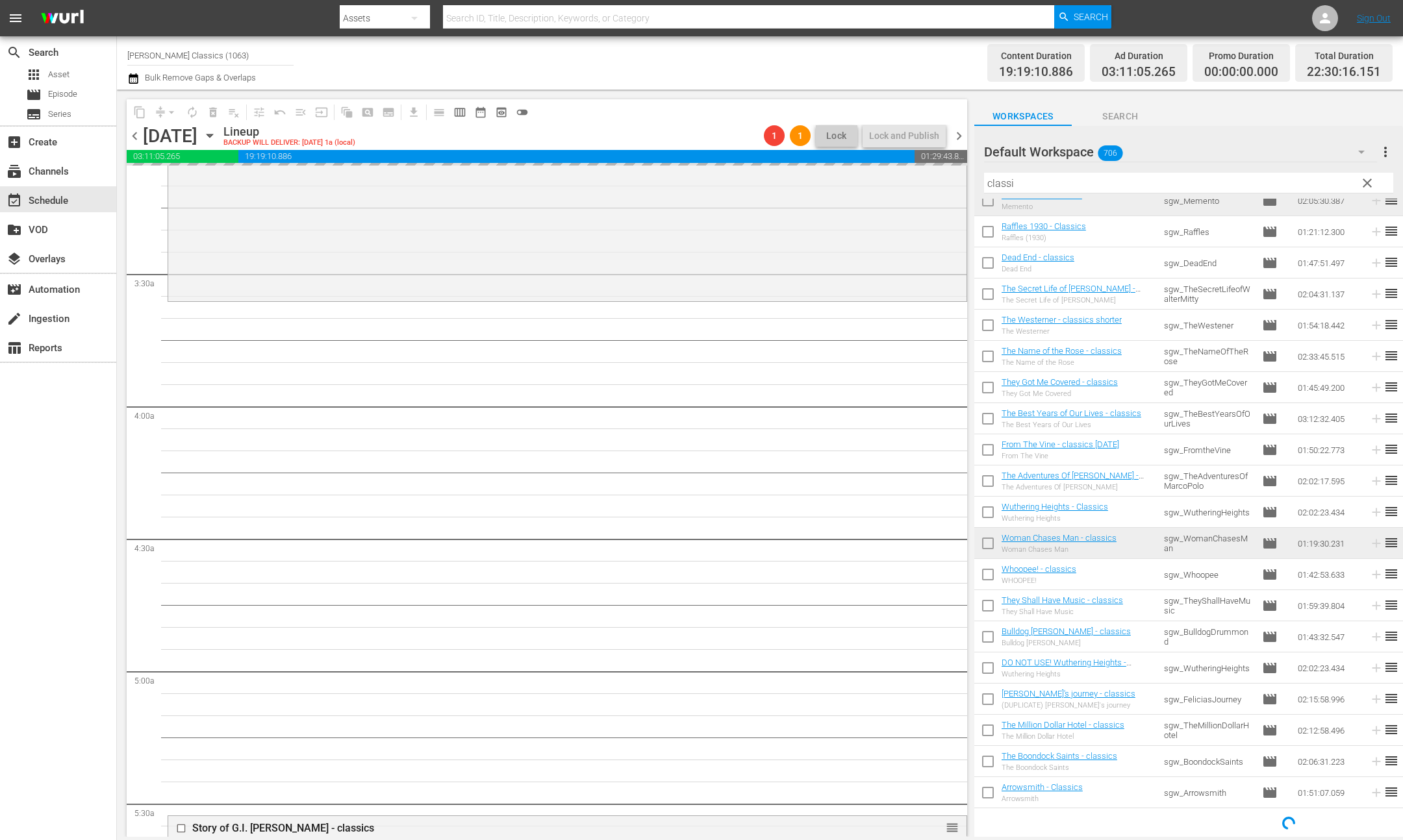
drag, startPoint x: 1072, startPoint y: 446, endPoint x: 1334, endPoint y: 2, distance: 515.5
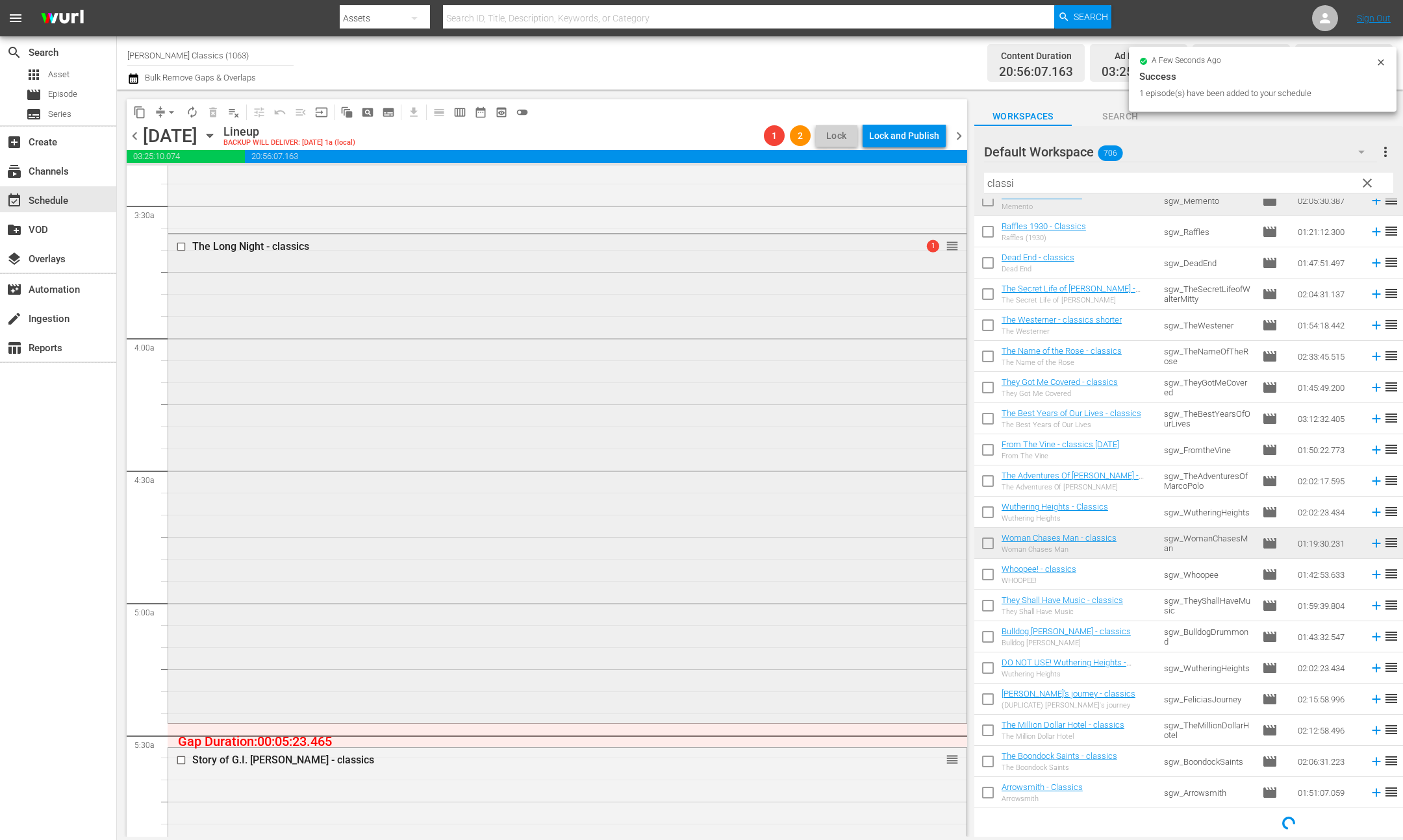
scroll to position [937, 0]
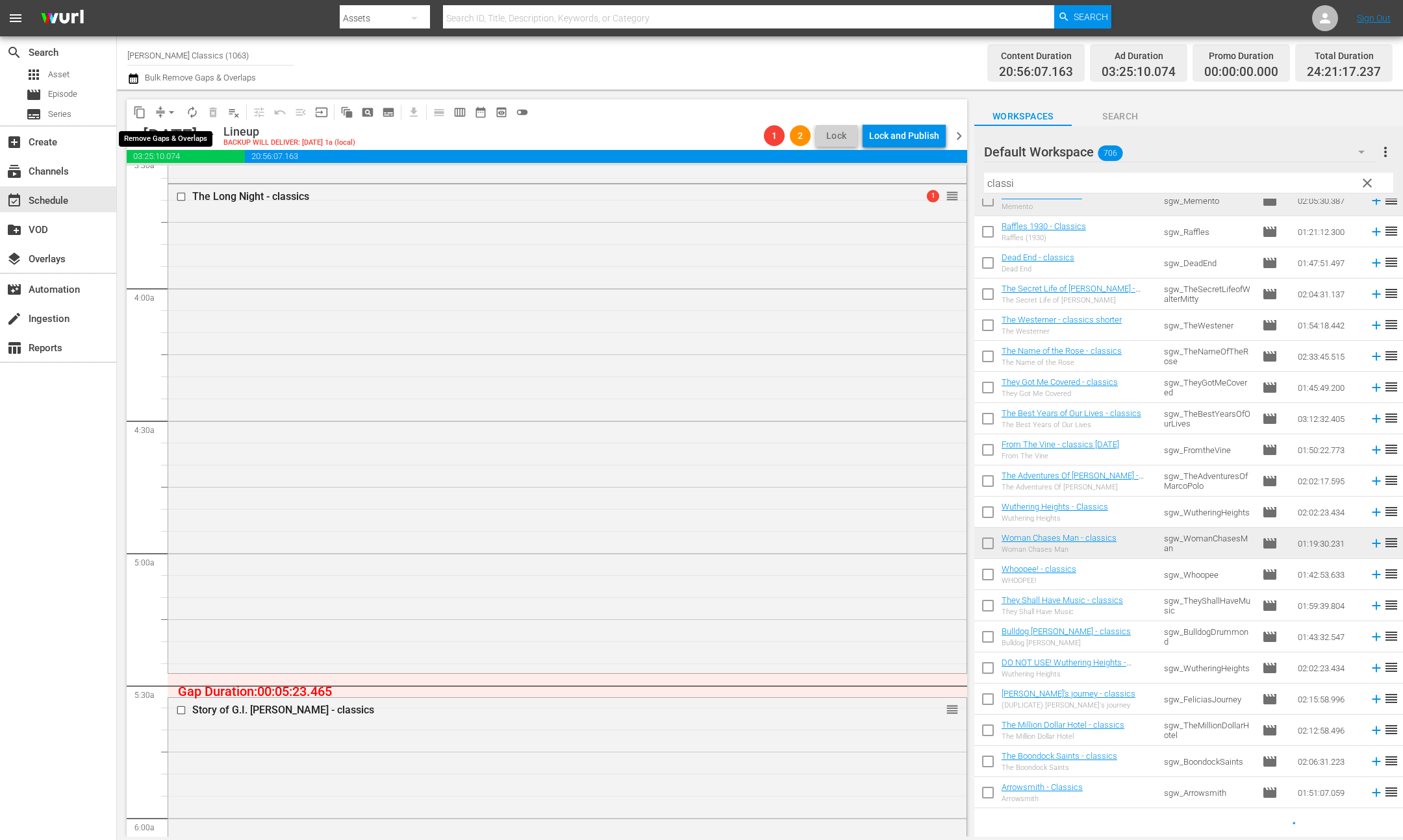
click at [169, 110] on span "arrow_drop_down" at bounding box center [172, 113] width 13 height 13
click at [209, 171] on li "Align to End of Previous Day" at bounding box center [172, 181] width 136 height 22
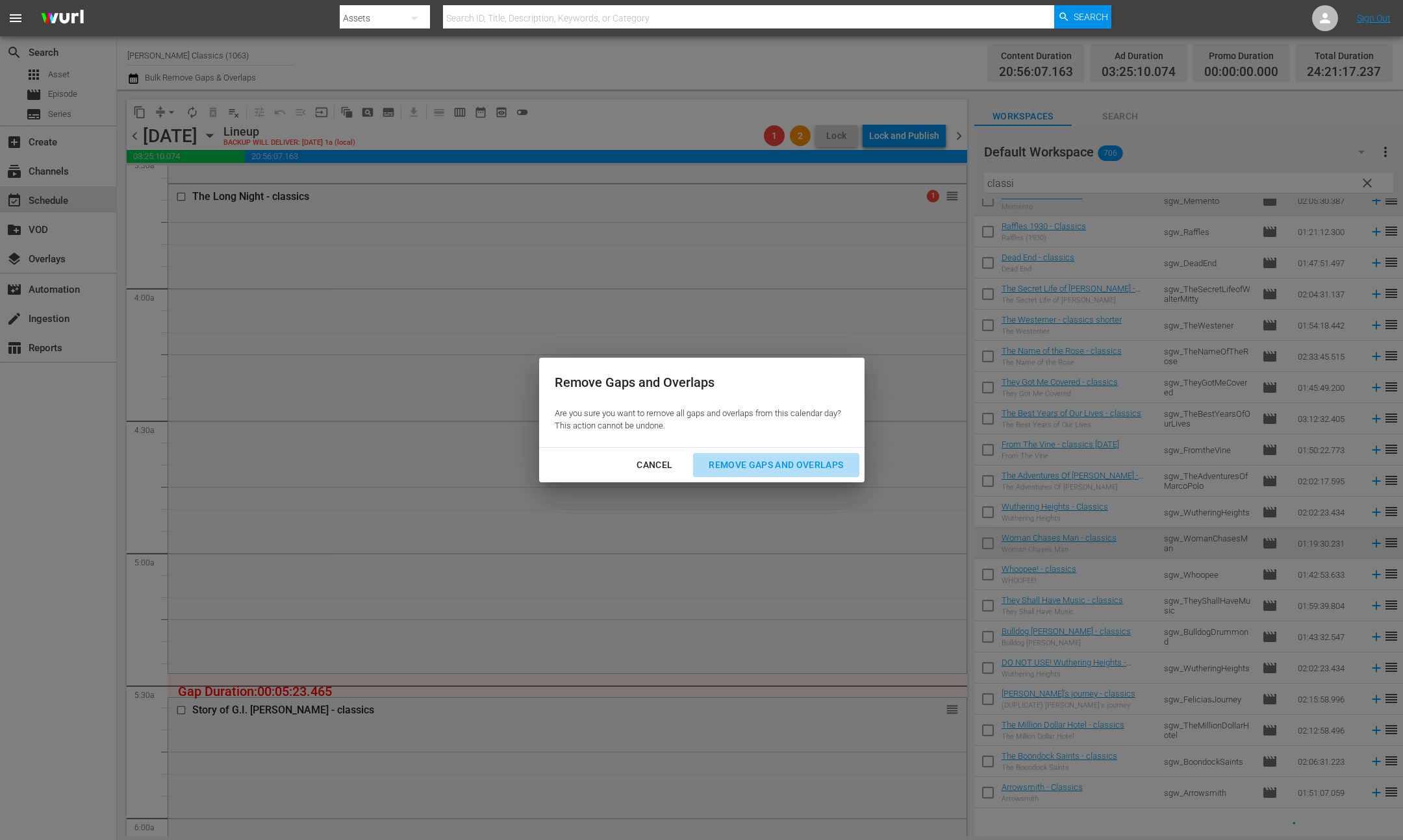
drag, startPoint x: 800, startPoint y: 463, endPoint x: 888, endPoint y: 311, distance: 175.6
click at [800, 463] on div "Remove Gaps and Overlaps" at bounding box center [776, 465] width 155 height 16
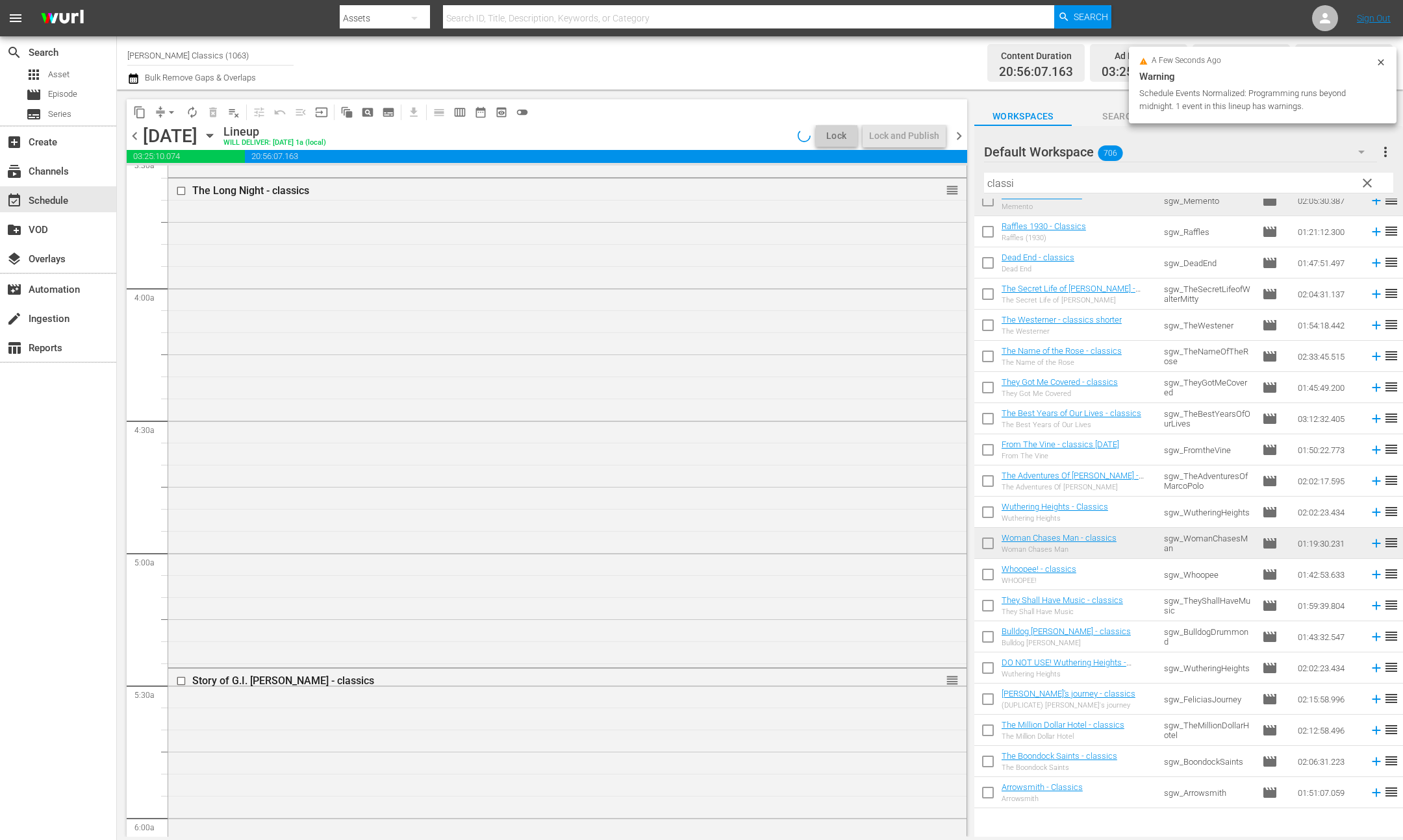
scroll to position [914, 0]
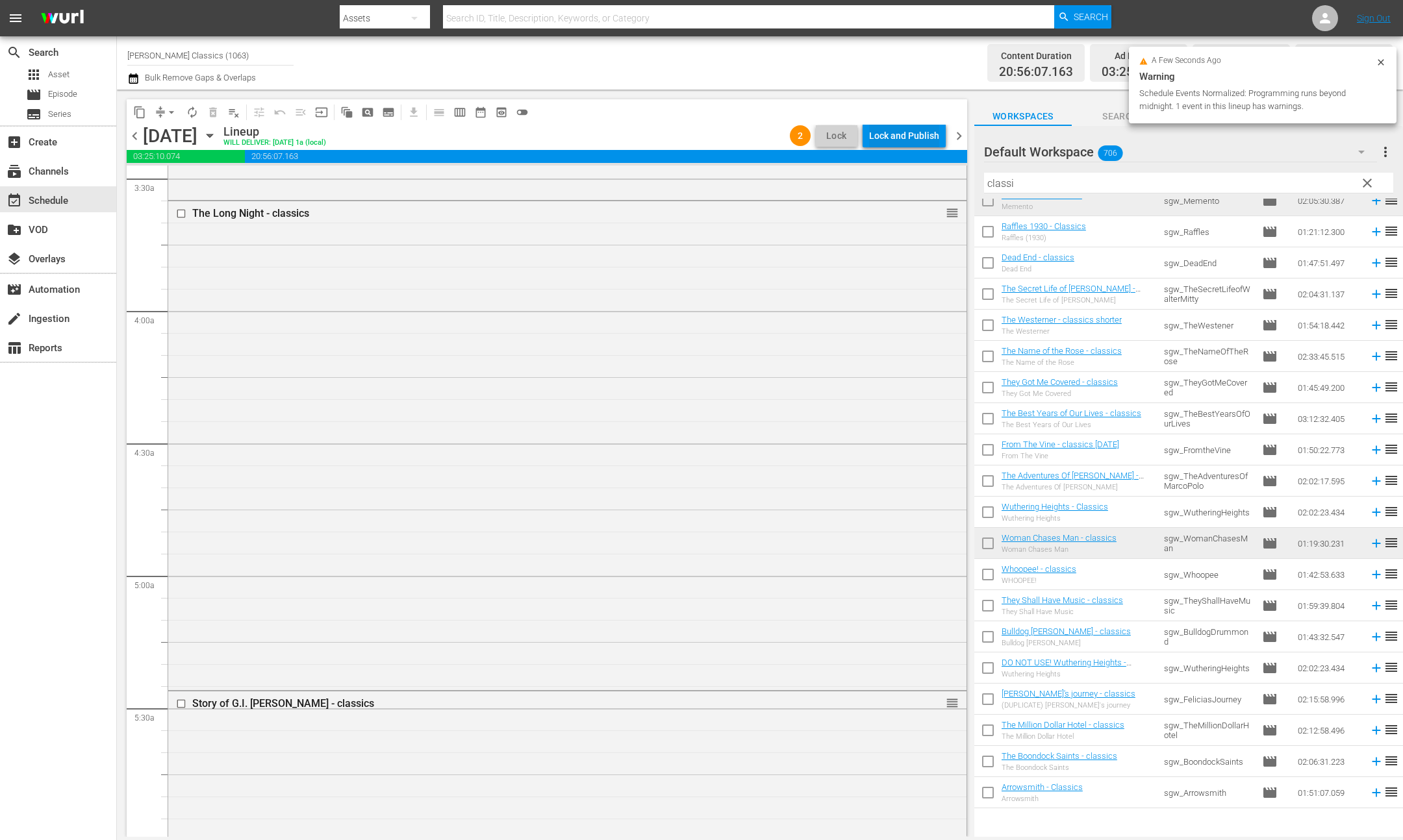
click at [910, 143] on div "Lock and Publish" at bounding box center [904, 136] width 70 height 23
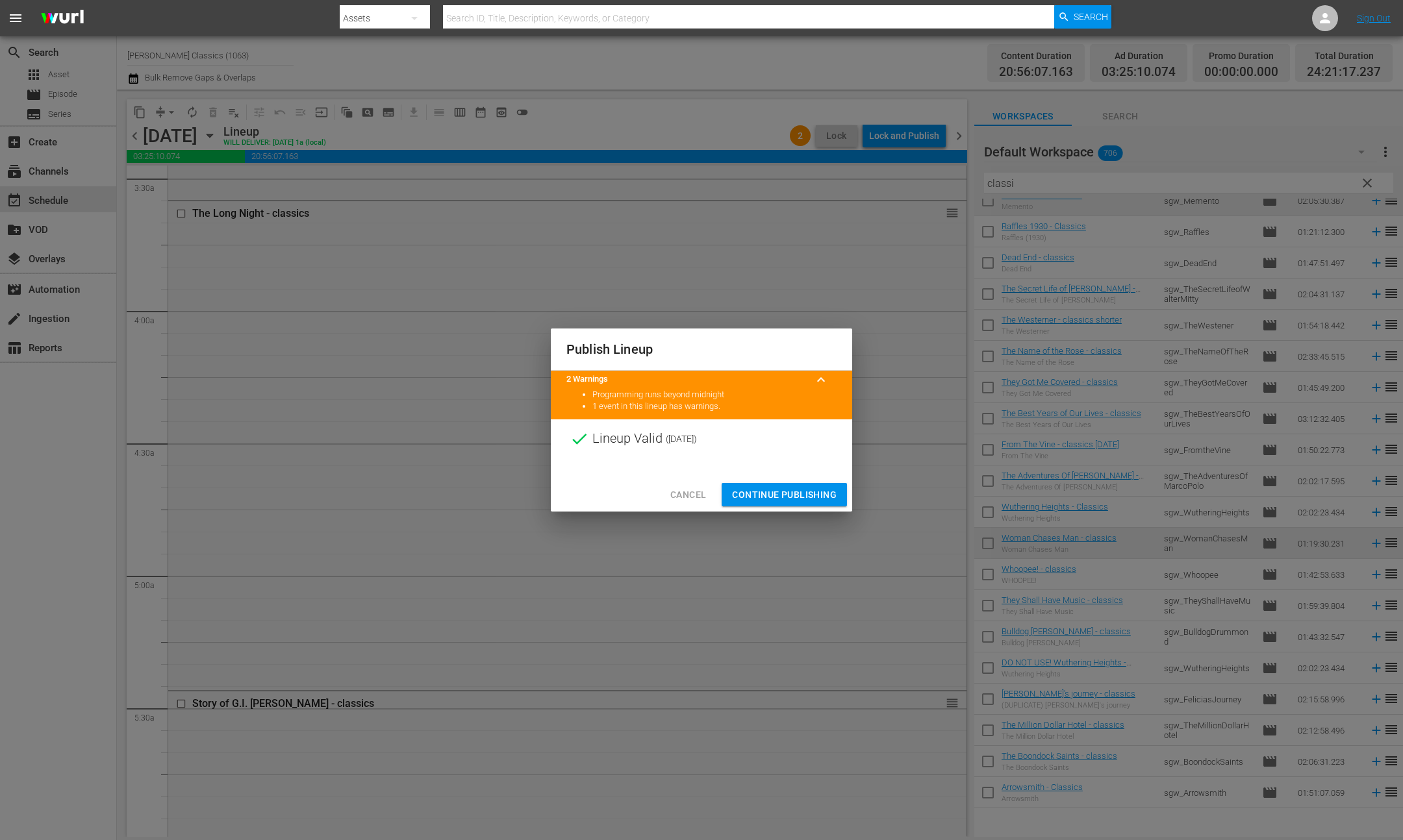
drag, startPoint x: 806, startPoint y: 497, endPoint x: 797, endPoint y: 487, distance: 13.5
click at [806, 497] on span "Continue Publishing" at bounding box center [784, 495] width 104 height 16
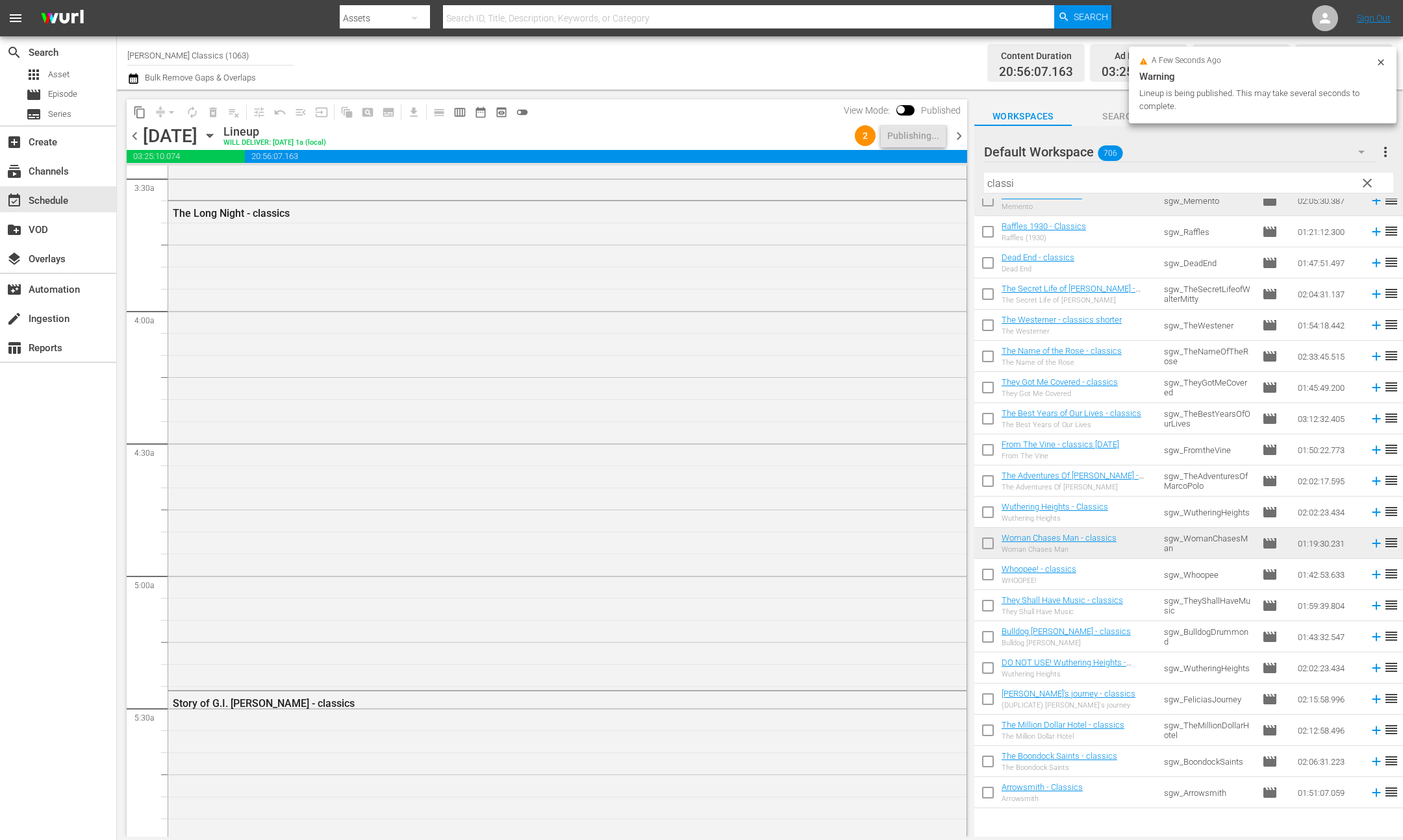
click at [198, 43] on input "Samuel Goldwyn Classics (1063)" at bounding box center [210, 54] width 166 height 31
drag, startPoint x: 190, startPoint y: 55, endPoint x: 324, endPoint y: 60, distance: 134.1
click at [324, 60] on div "Channel Title Samuel Goldwyn Classics (1063) Bulk Remove Gaps & Overlaps" at bounding box center [472, 63] width 690 height 47
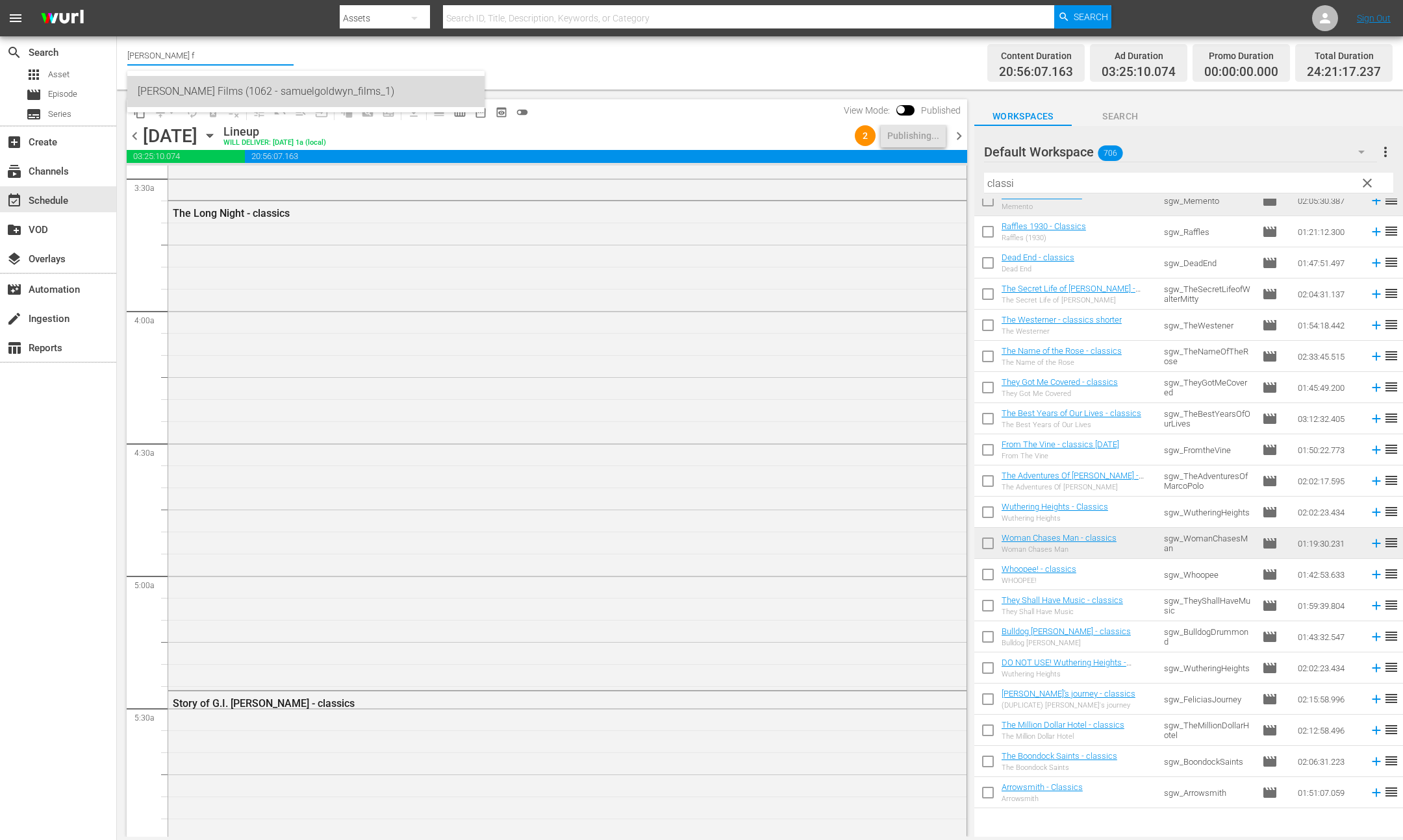
click at [266, 83] on div "Samuel Goldwyn Films (1062 - samuelgoldwyn_films_1)" at bounding box center [305, 91] width 336 height 31
type input "Samuel Goldwyn Films (1062 - samuelgoldwyn_films_1)"
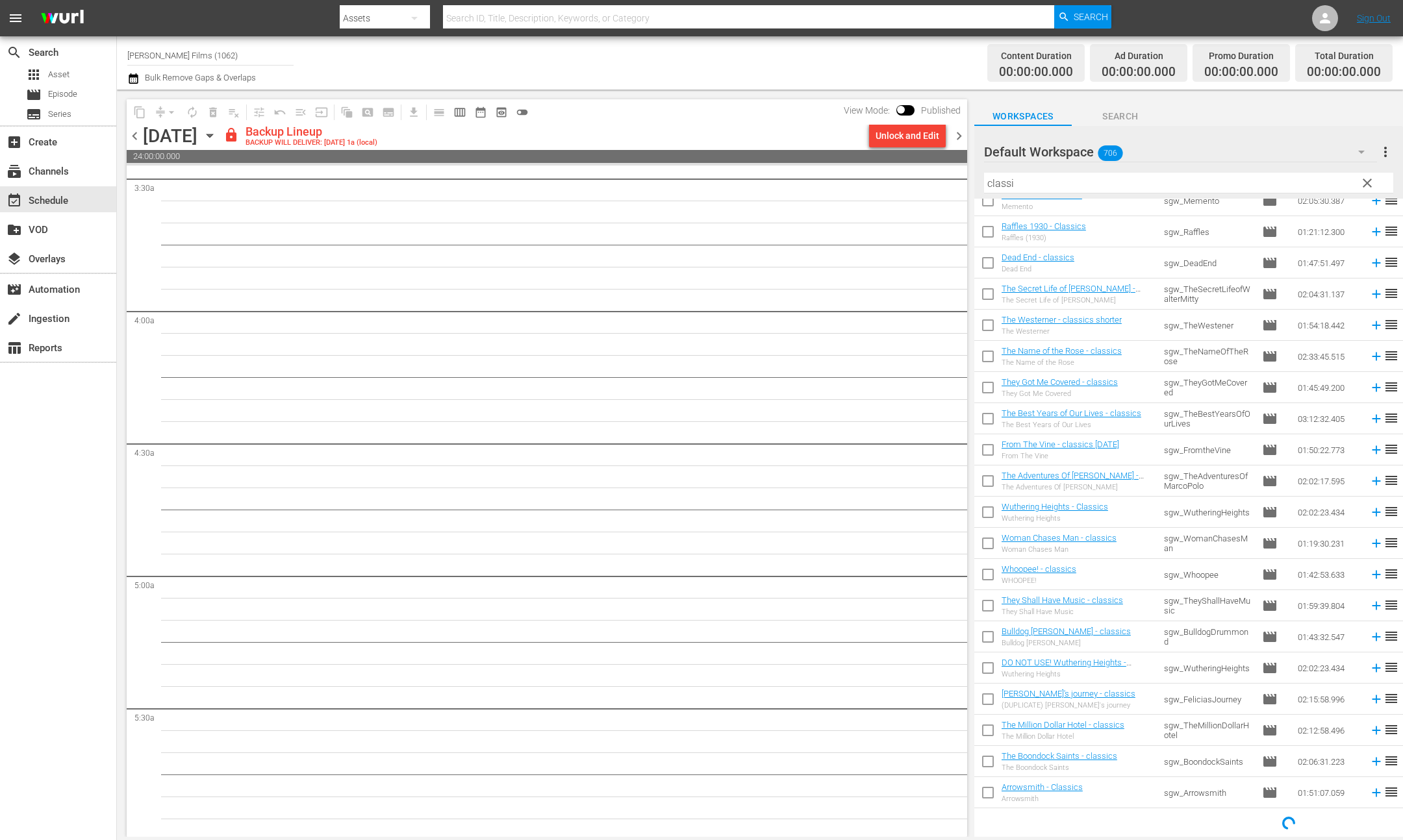
scroll to position [958, 0]
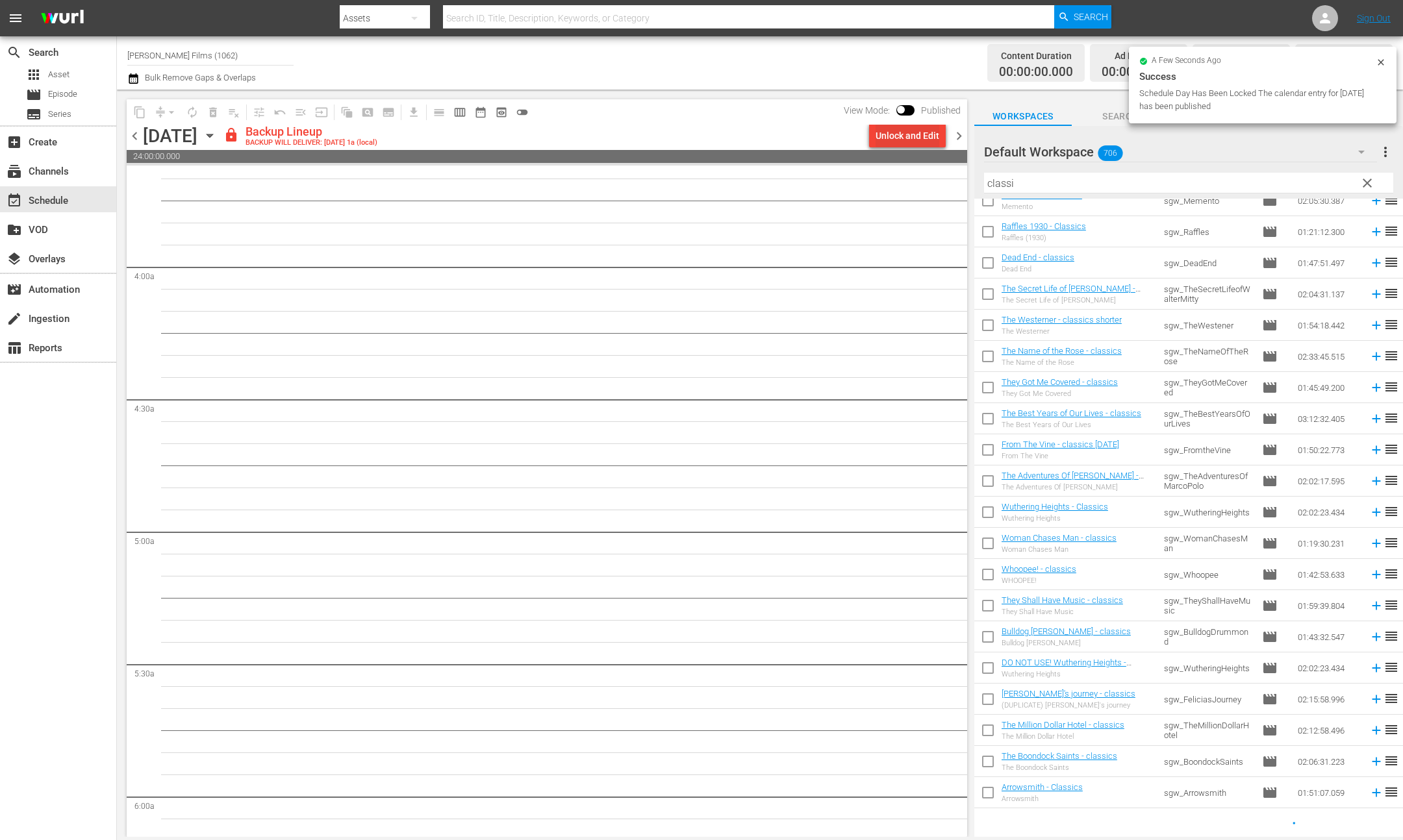
click at [936, 145] on div "Unlock and Edit" at bounding box center [907, 136] width 63 height 23
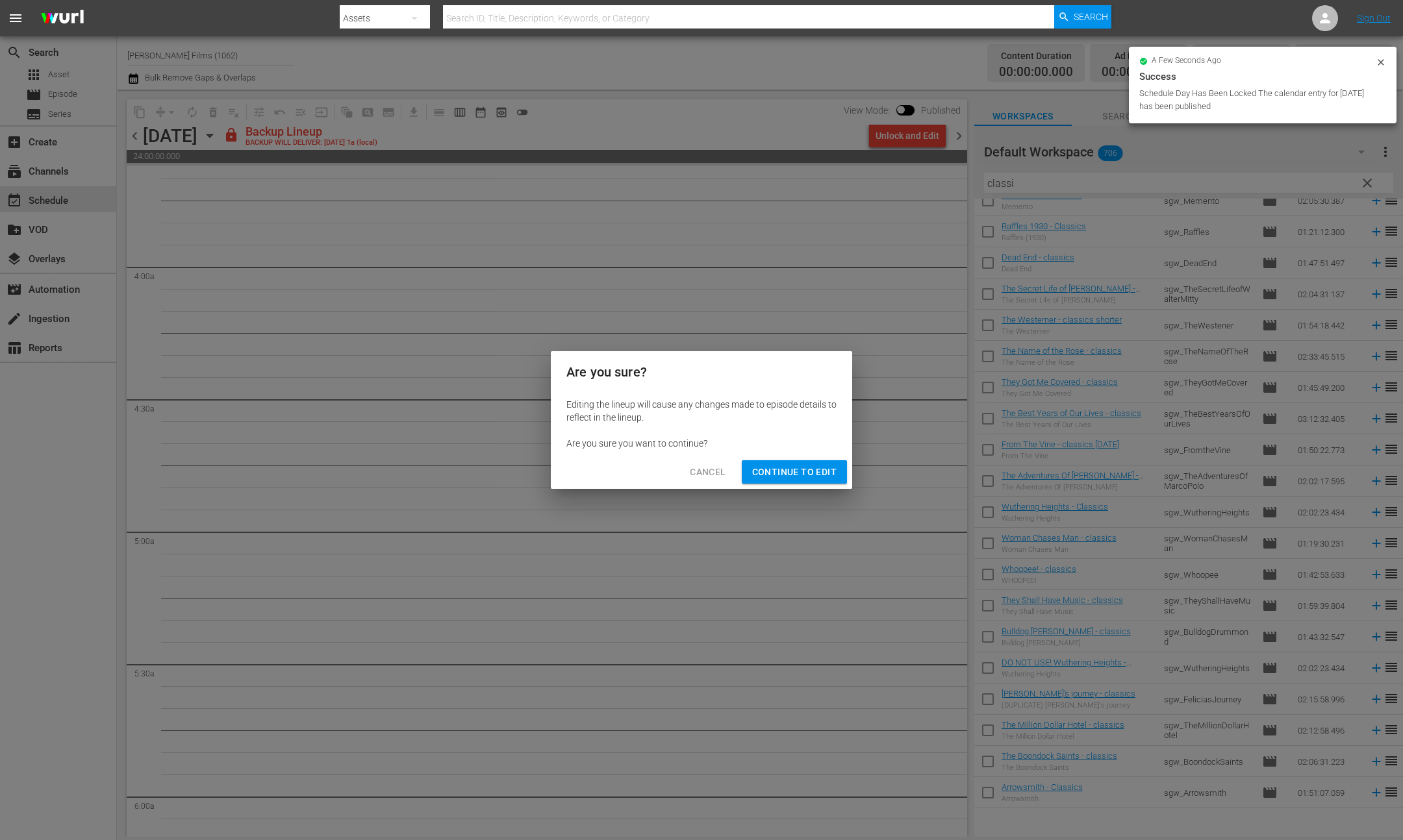
drag, startPoint x: 826, startPoint y: 471, endPoint x: 725, endPoint y: 404, distance: 121.2
click at [825, 469] on span "Continue to Edit" at bounding box center [794, 471] width 84 height 16
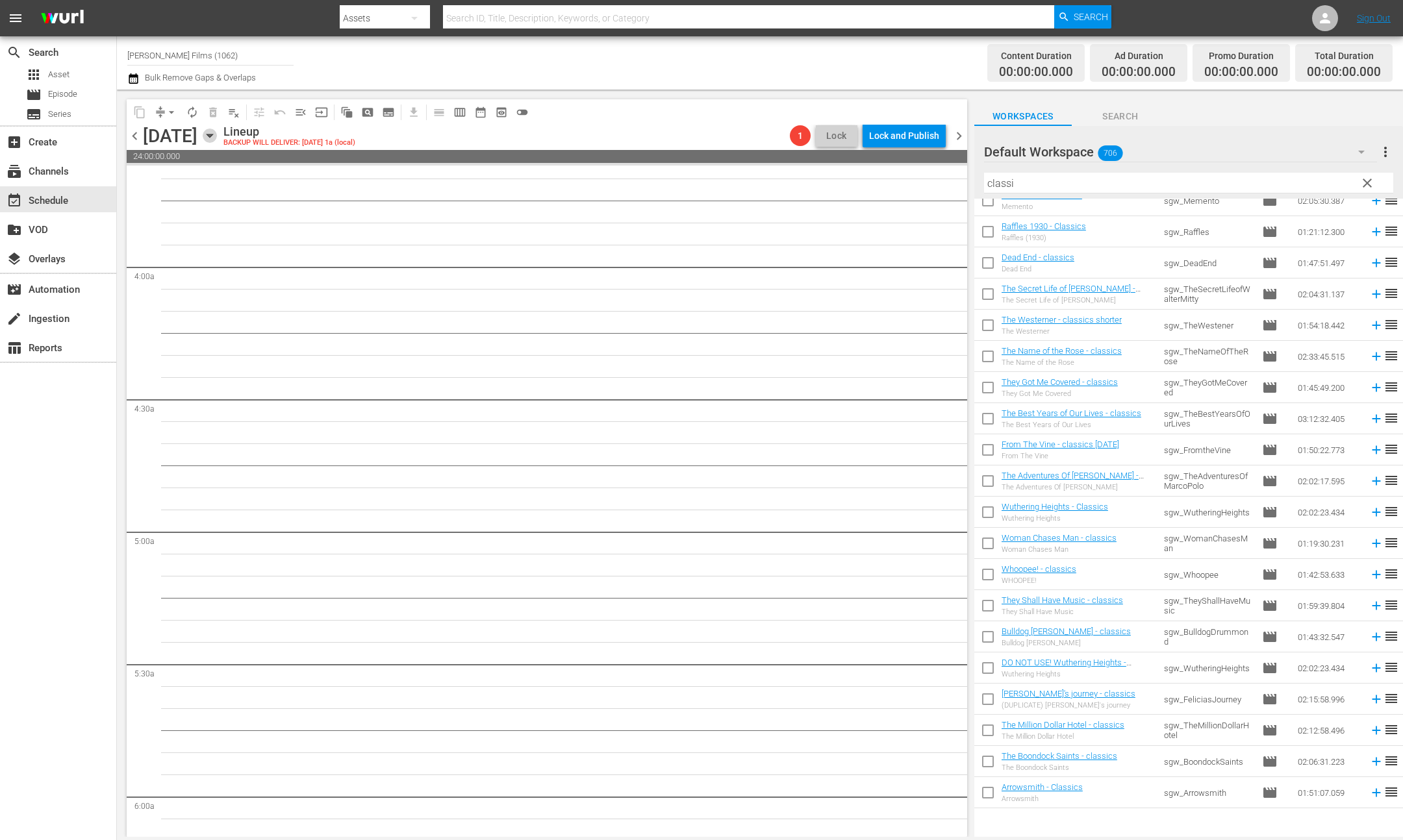
click at [217, 139] on icon "button" at bounding box center [209, 135] width 14 height 14
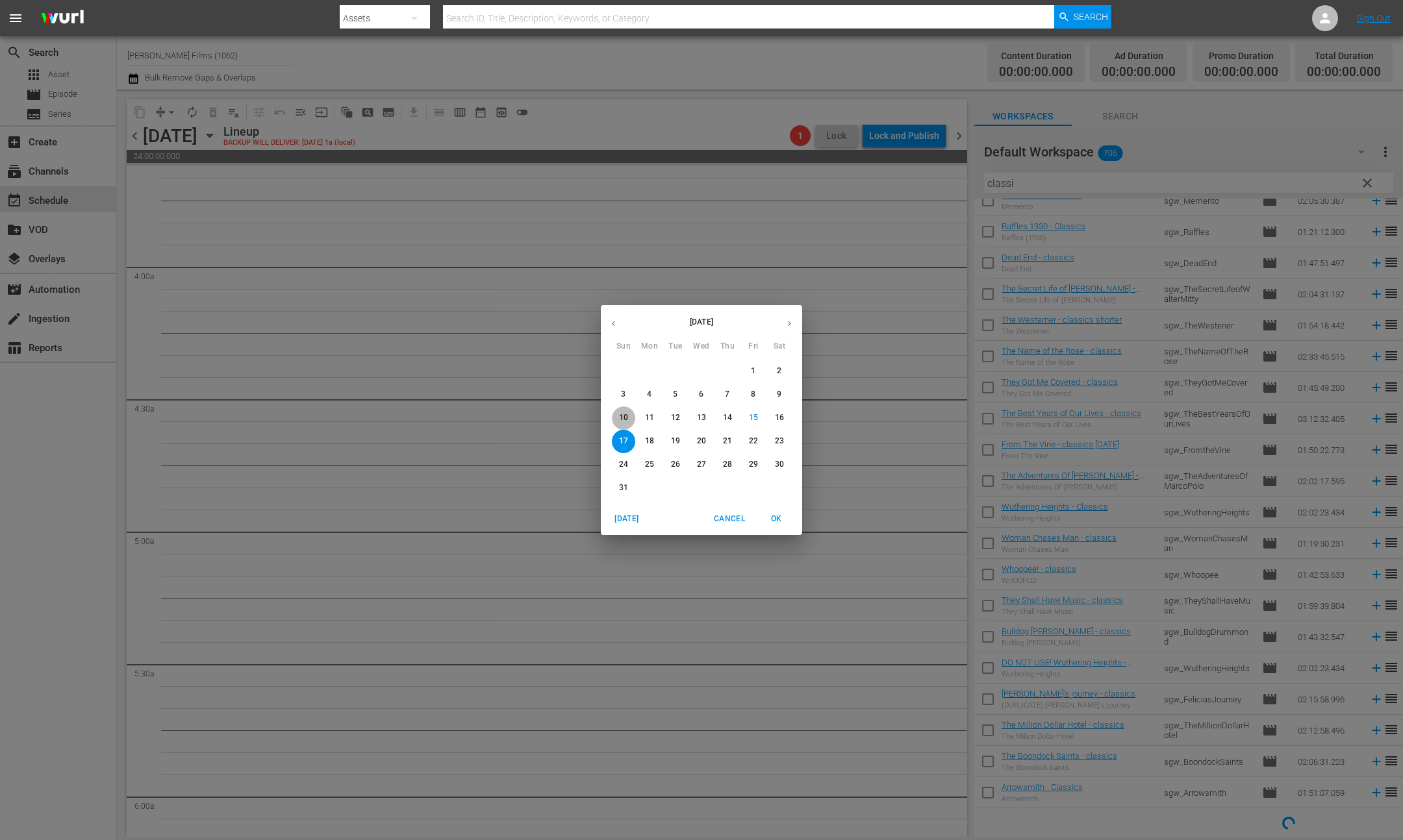
click at [624, 423] on p "10" at bounding box center [623, 417] width 9 height 11
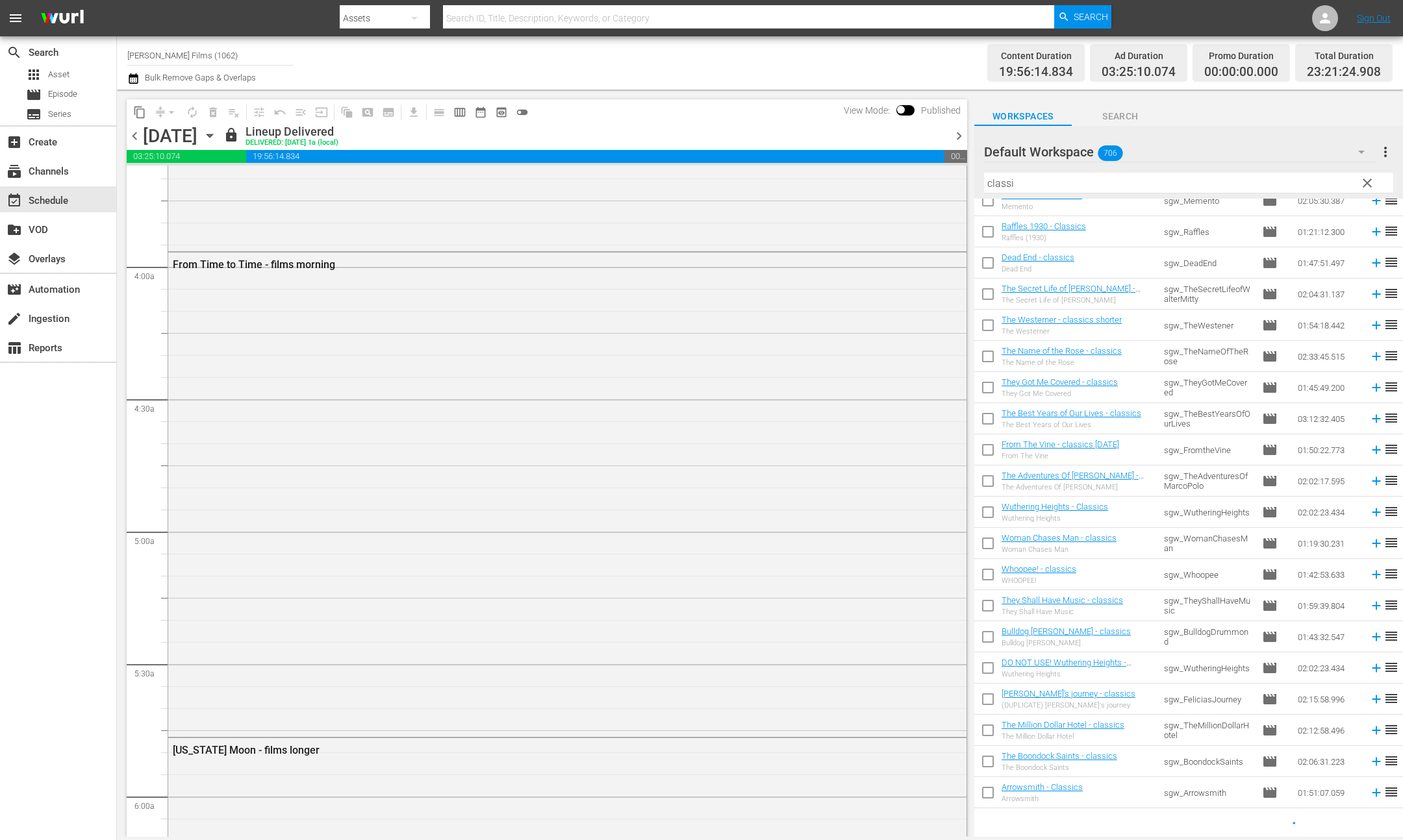
scroll to position [937, 0]
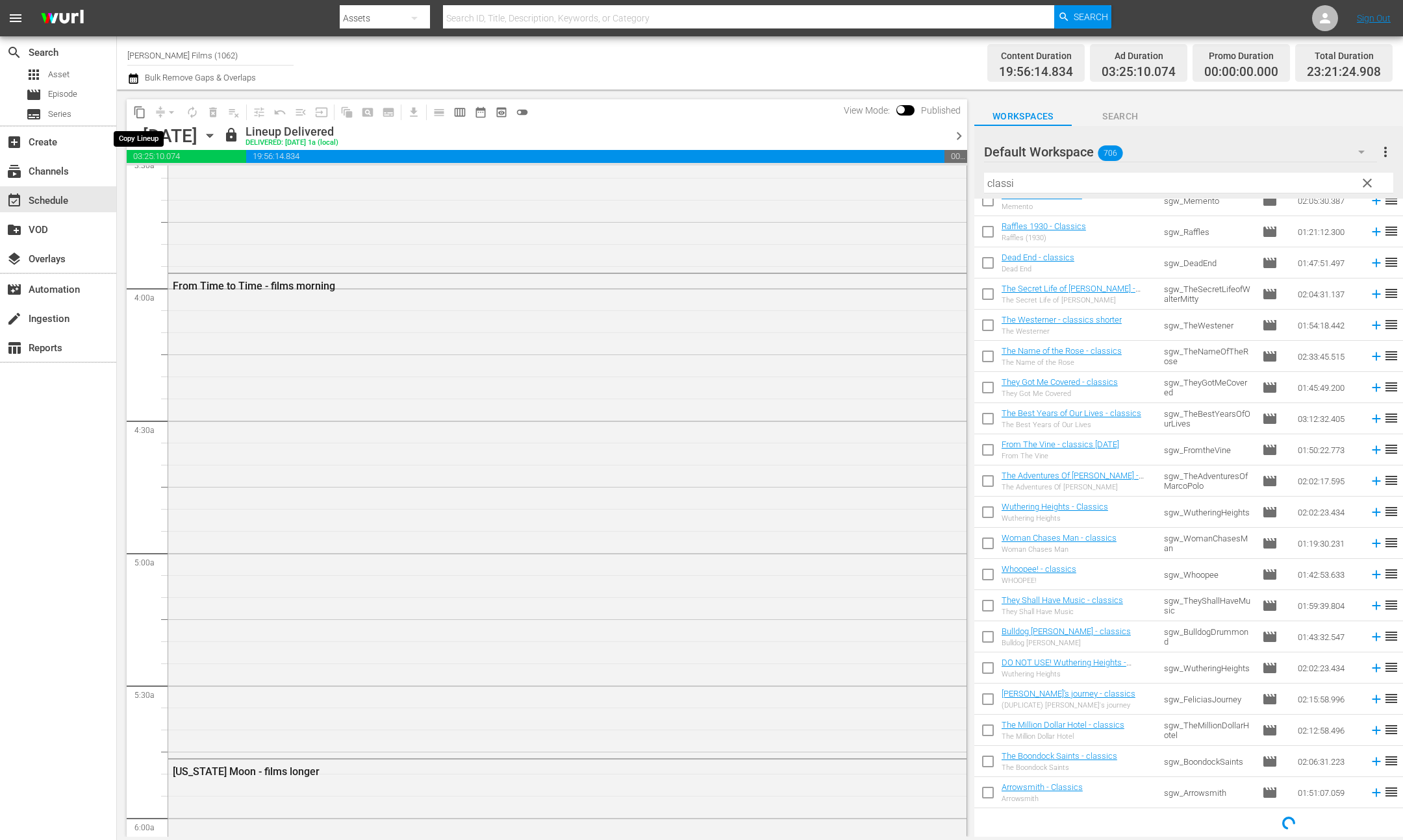
click at [139, 115] on span "content_copy" at bounding box center [140, 113] width 13 height 13
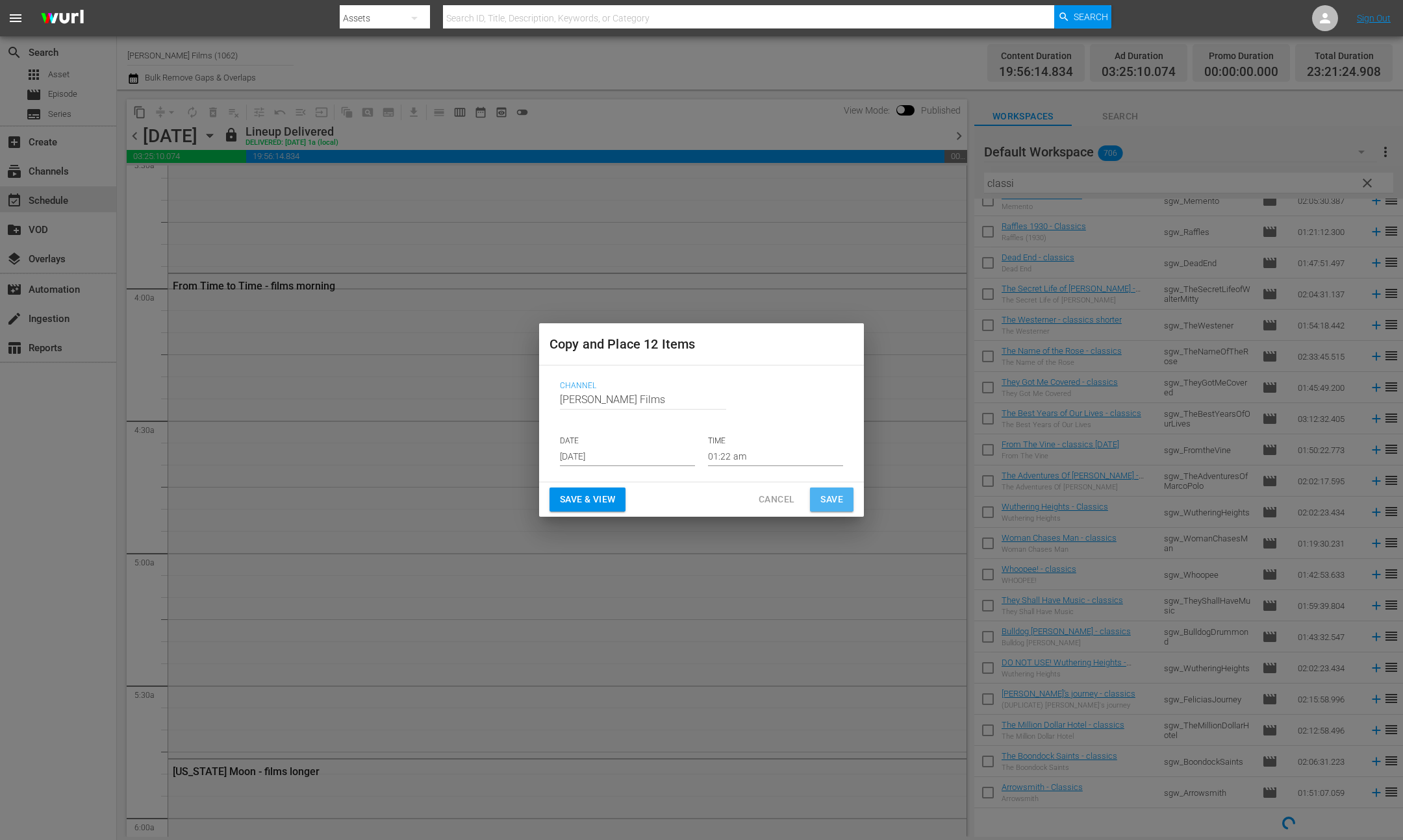
click at [830, 500] on span "Save" at bounding box center [831, 499] width 23 height 16
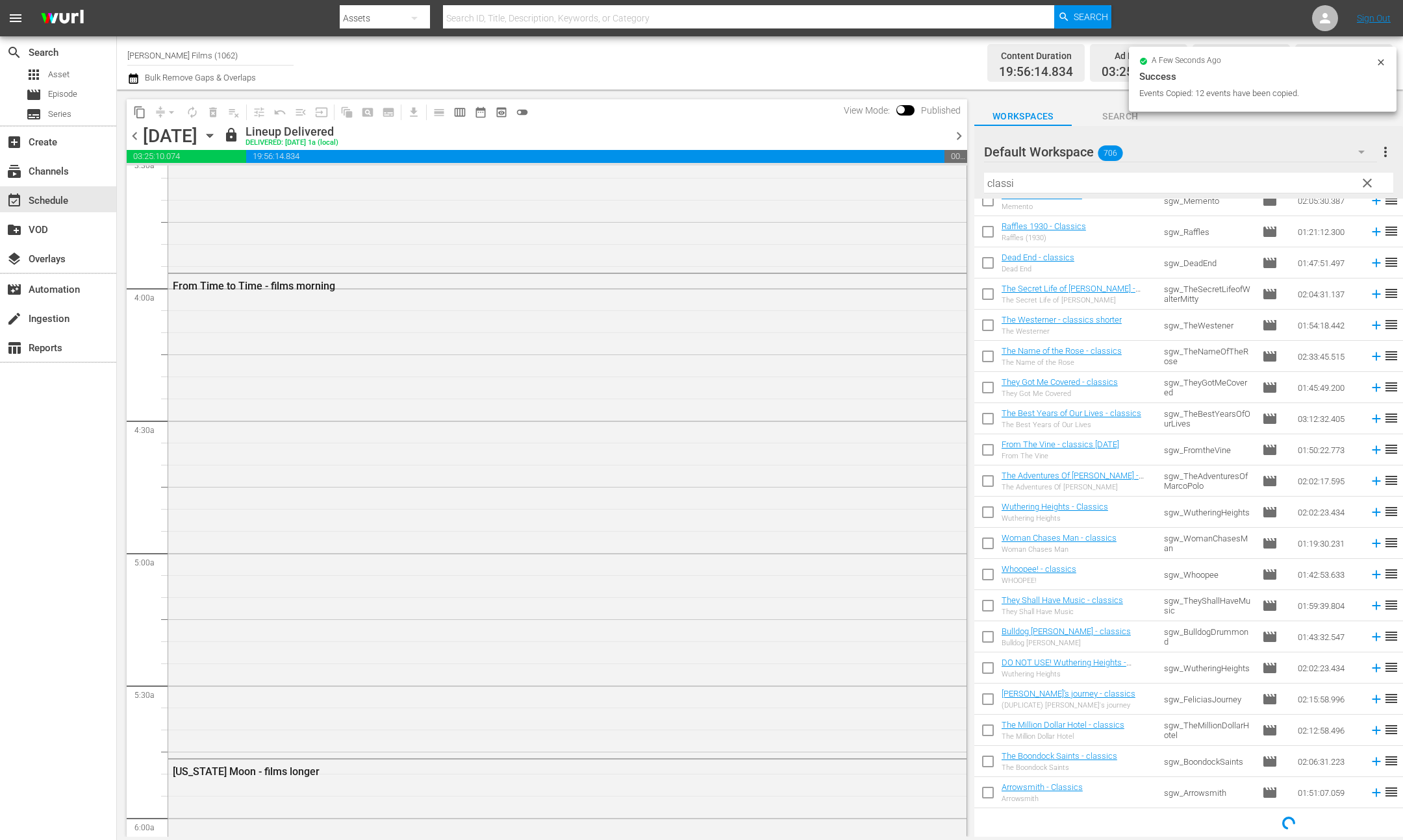
click at [217, 133] on icon "button" at bounding box center [209, 135] width 14 height 14
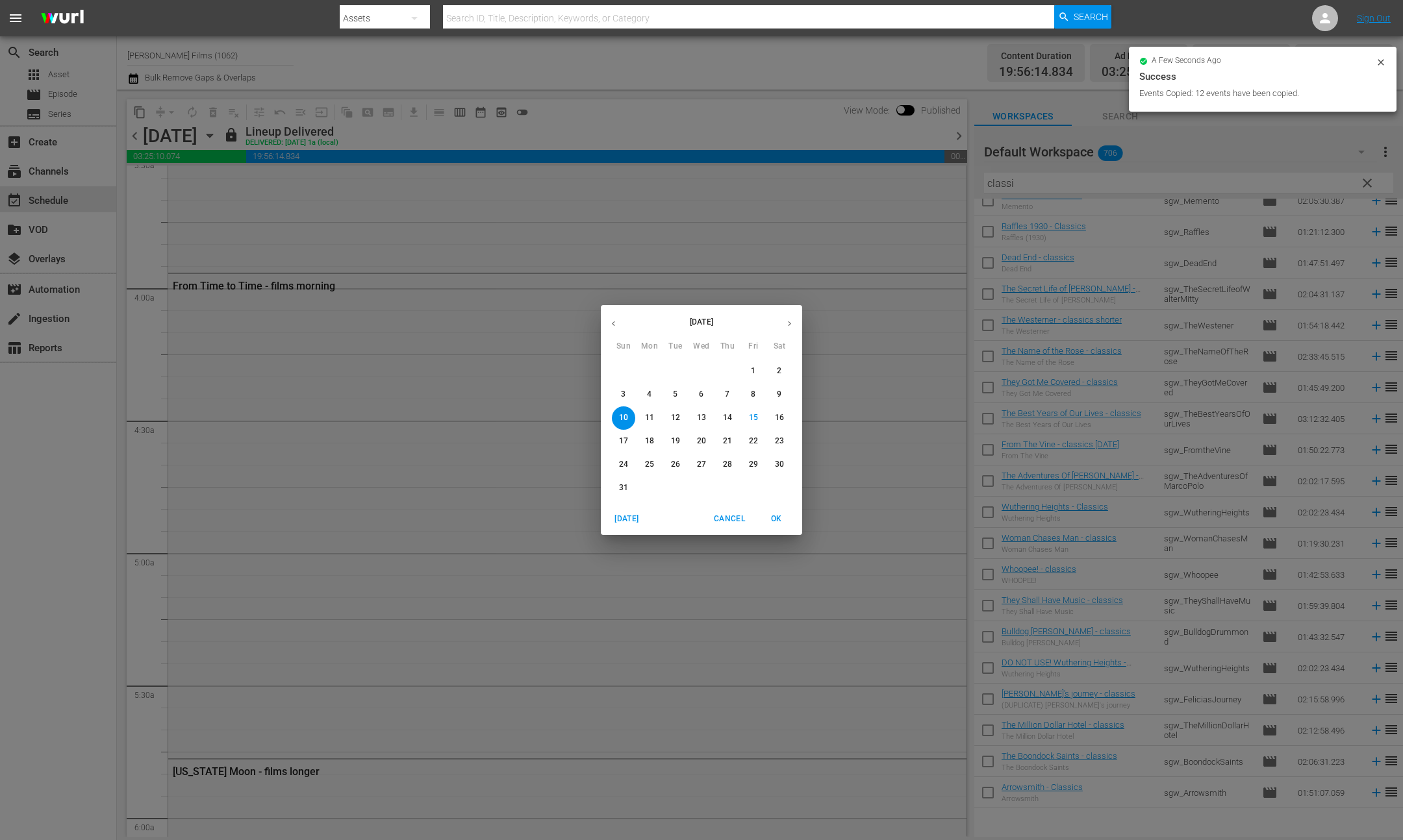
click at [786, 418] on span "16" at bounding box center [780, 417] width 23 height 11
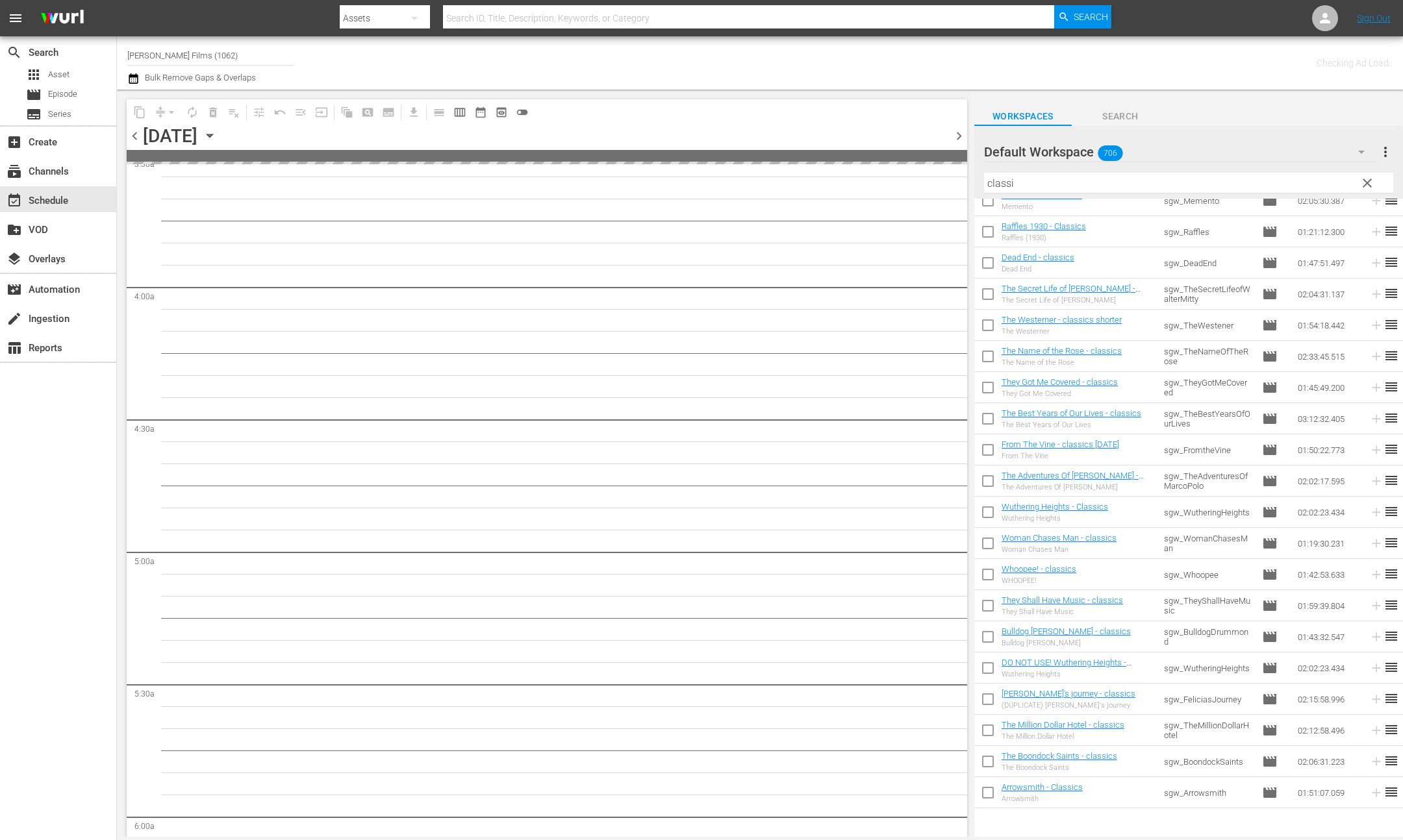
scroll to position [958, 0]
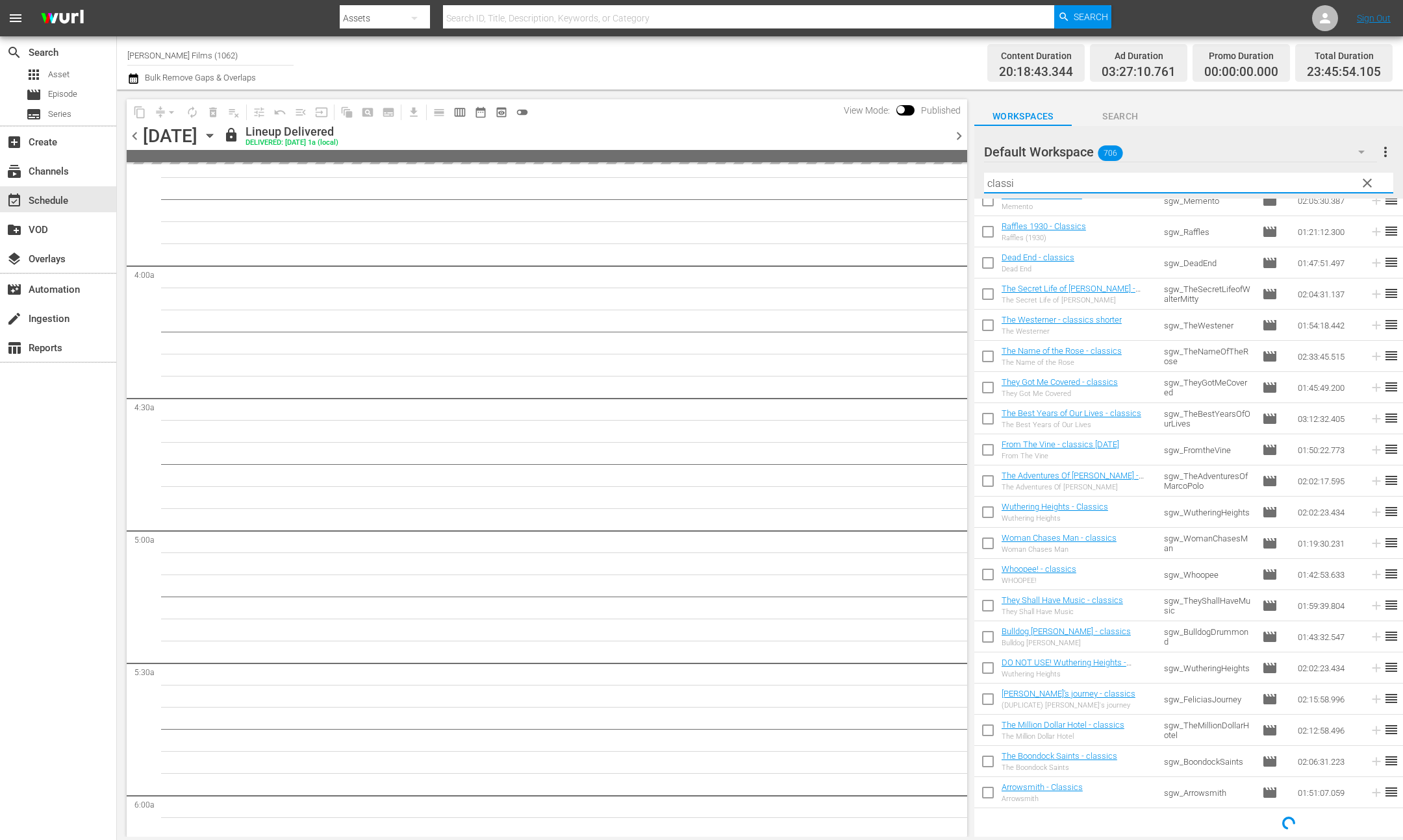
drag, startPoint x: 1026, startPoint y: 179, endPoint x: 902, endPoint y: 174, distance: 124.1
click at [902, 174] on div "content_copy compress arrow_drop_down autorenew_outlined delete_forever_outline…" at bounding box center [760, 463] width 1286 height 747
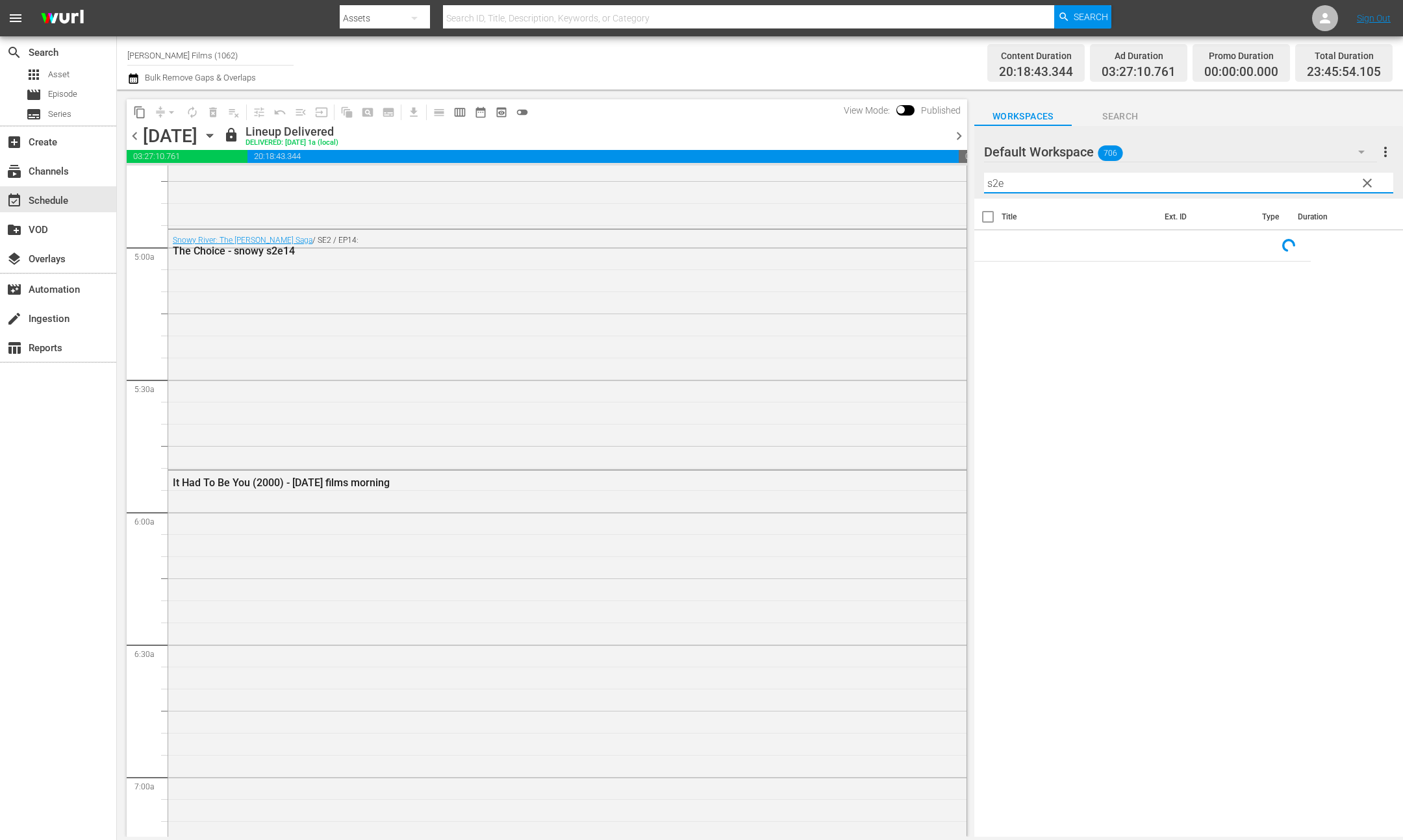
scroll to position [1259, 0]
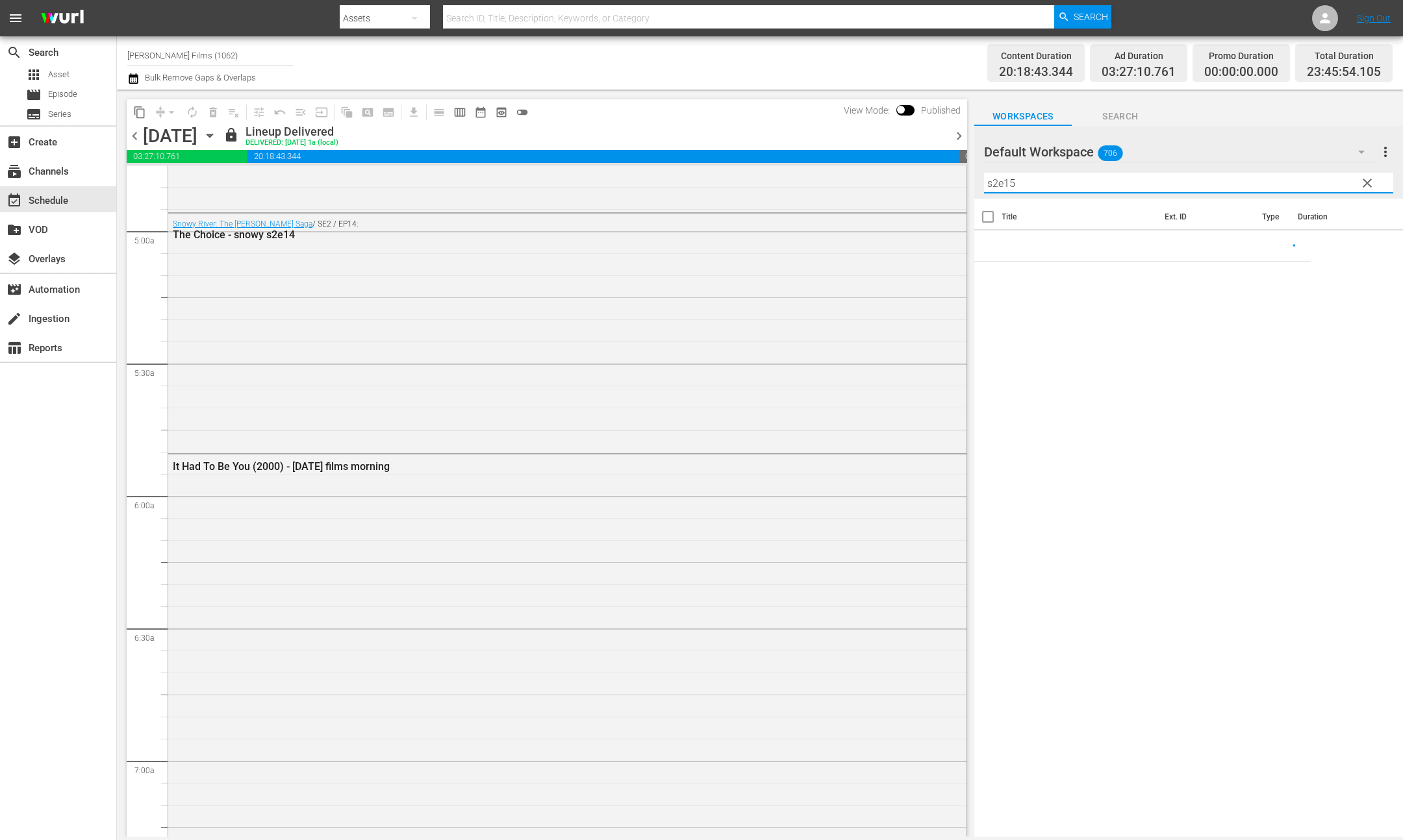
click at [959, 137] on span "chevron_right" at bounding box center [958, 135] width 16 height 16
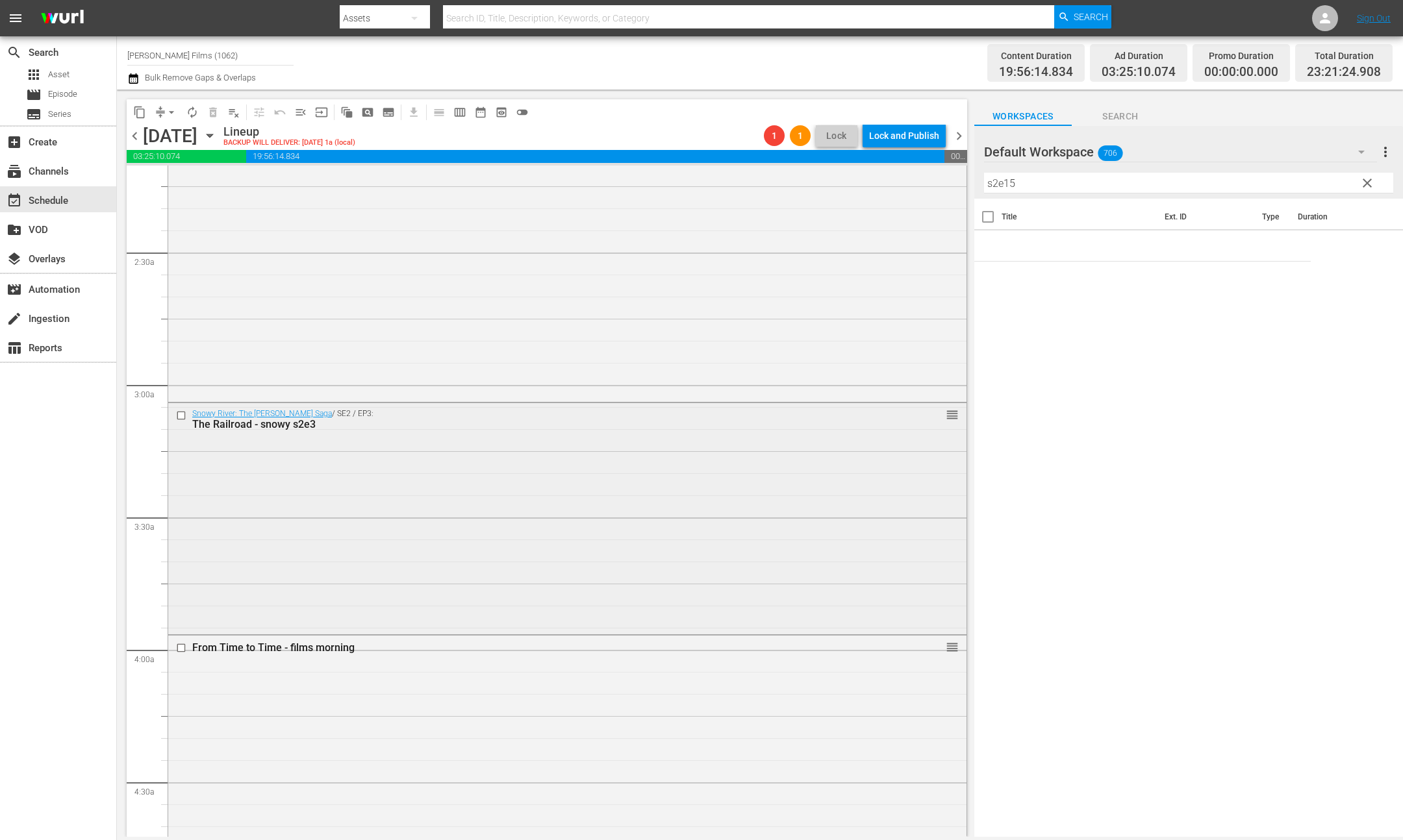
scroll to position [565, 0]
click at [179, 423] on input "checkbox" at bounding box center [183, 425] width 13 height 11
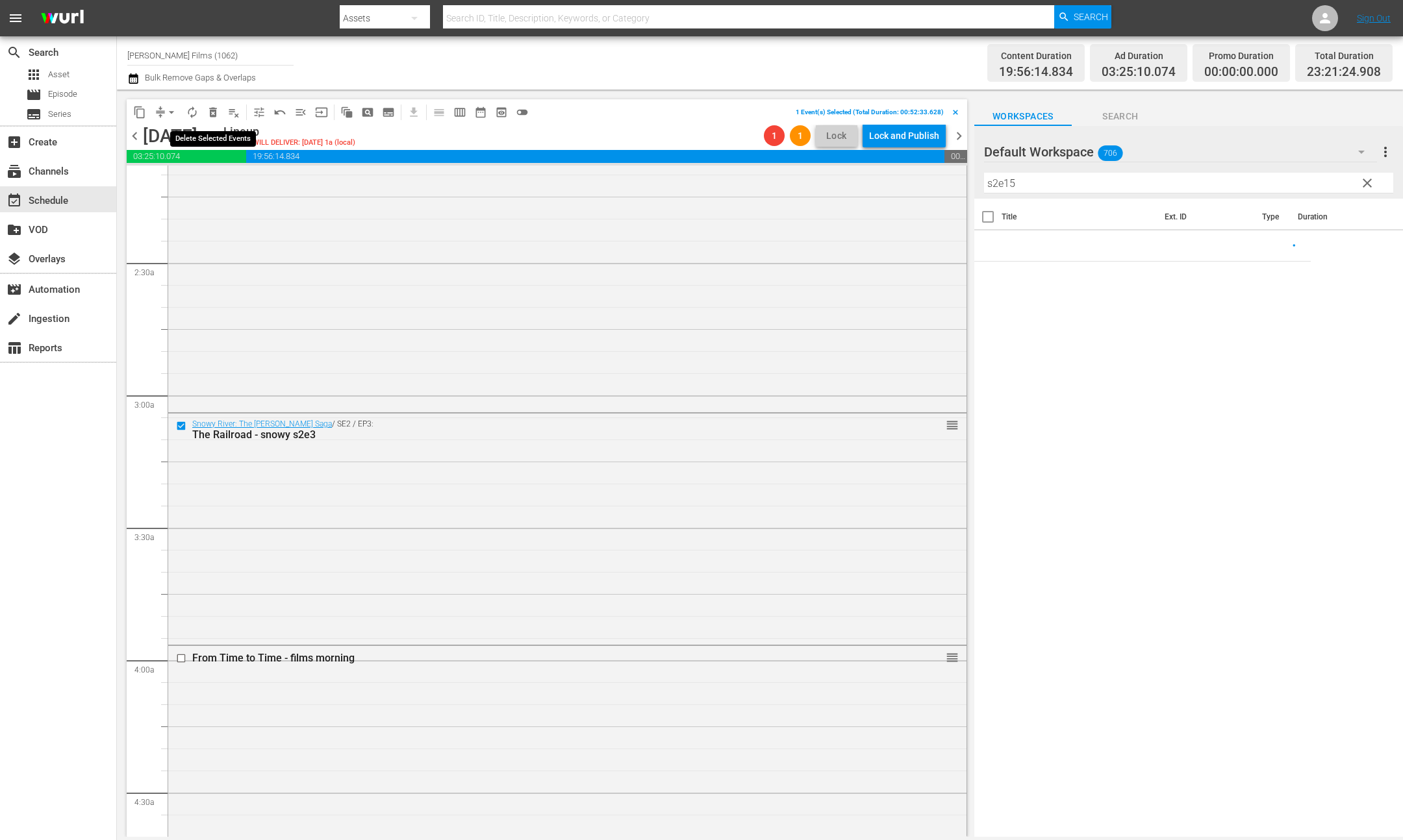
click at [215, 107] on span "delete_forever_outlined" at bounding box center [213, 113] width 13 height 13
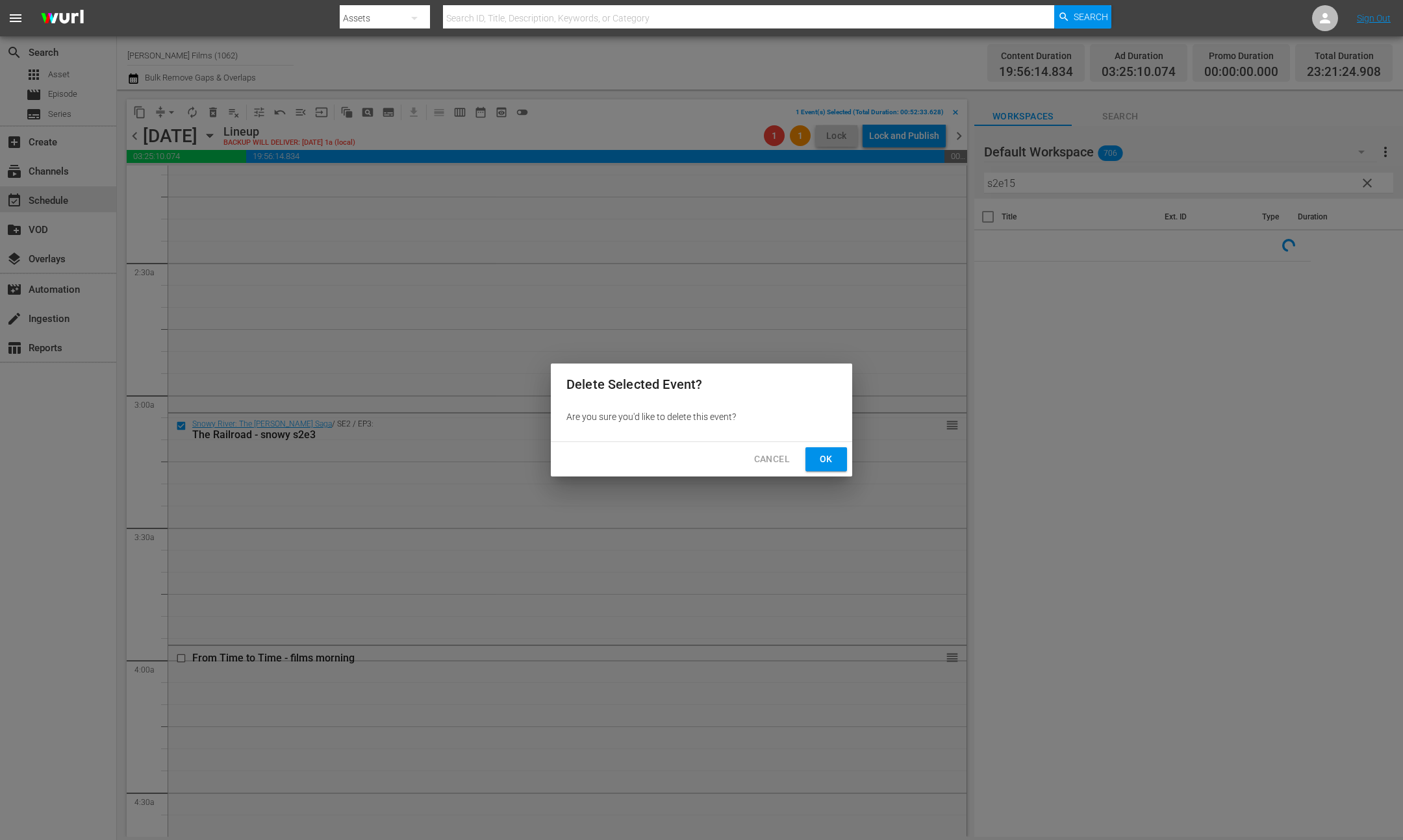
drag, startPoint x: 821, startPoint y: 464, endPoint x: 808, endPoint y: 464, distance: 13.0
click at [821, 464] on span "Ok" at bounding box center [825, 459] width 21 height 16
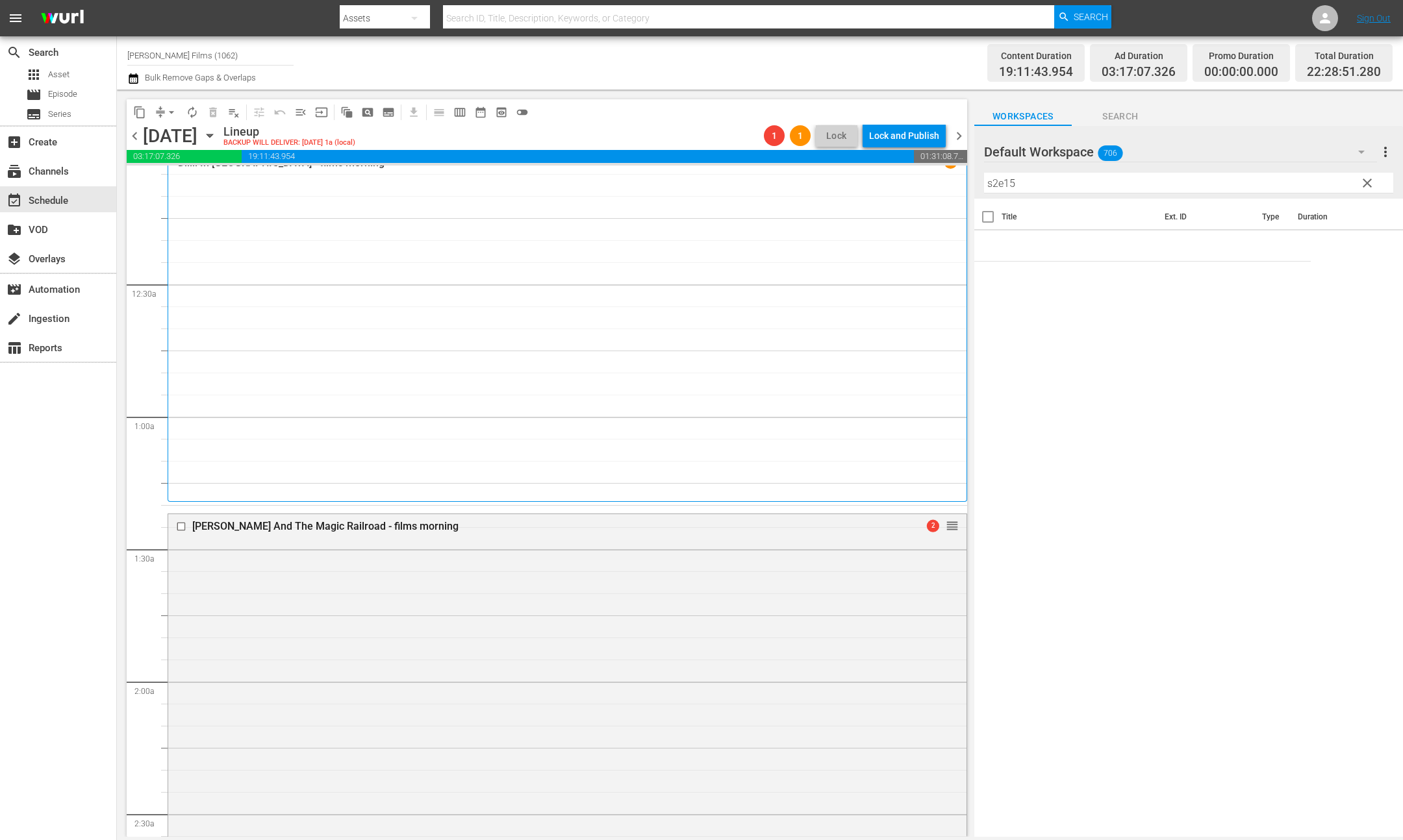
scroll to position [16, 0]
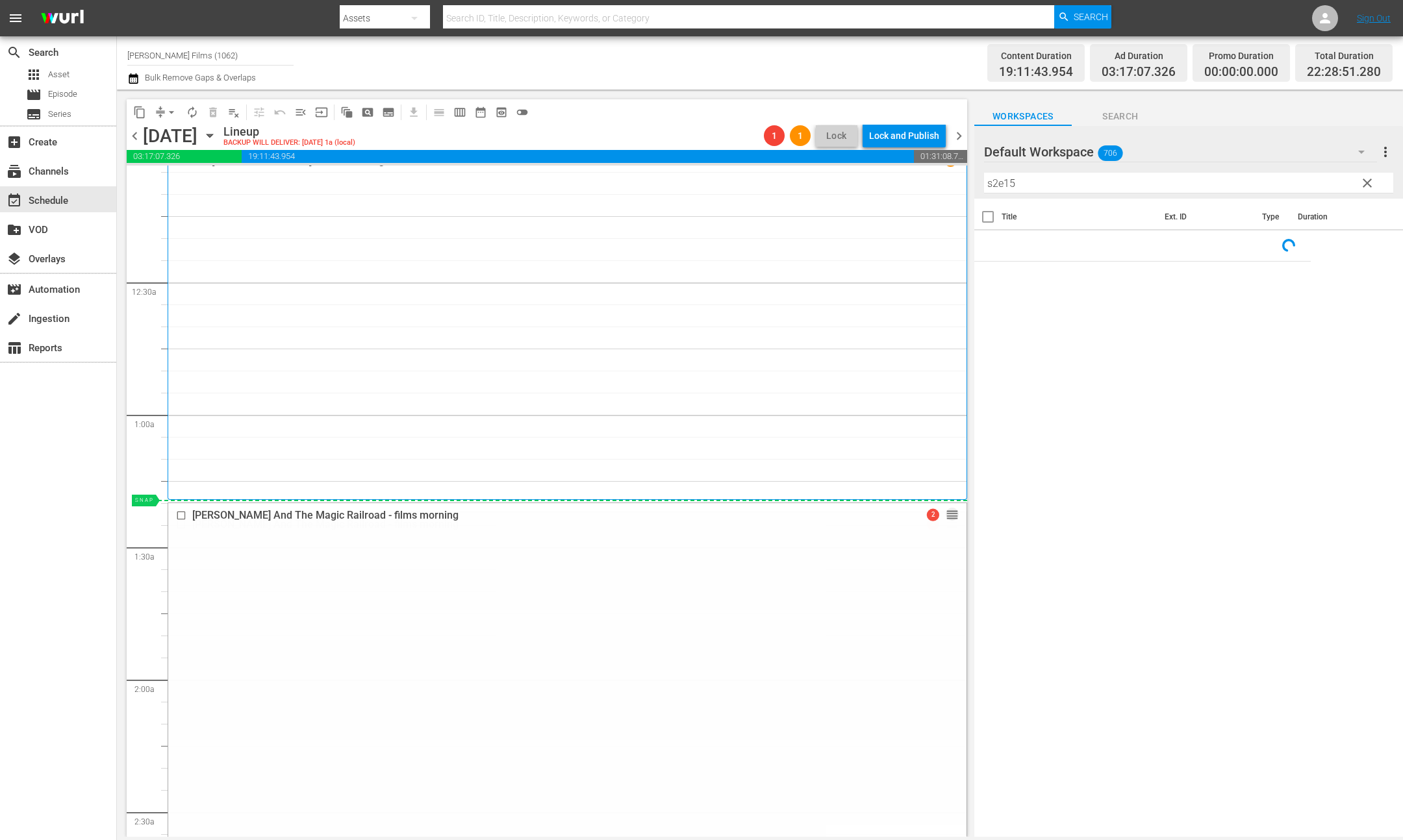
drag, startPoint x: 948, startPoint y: 520, endPoint x: 938, endPoint y: 509, distance: 14.9
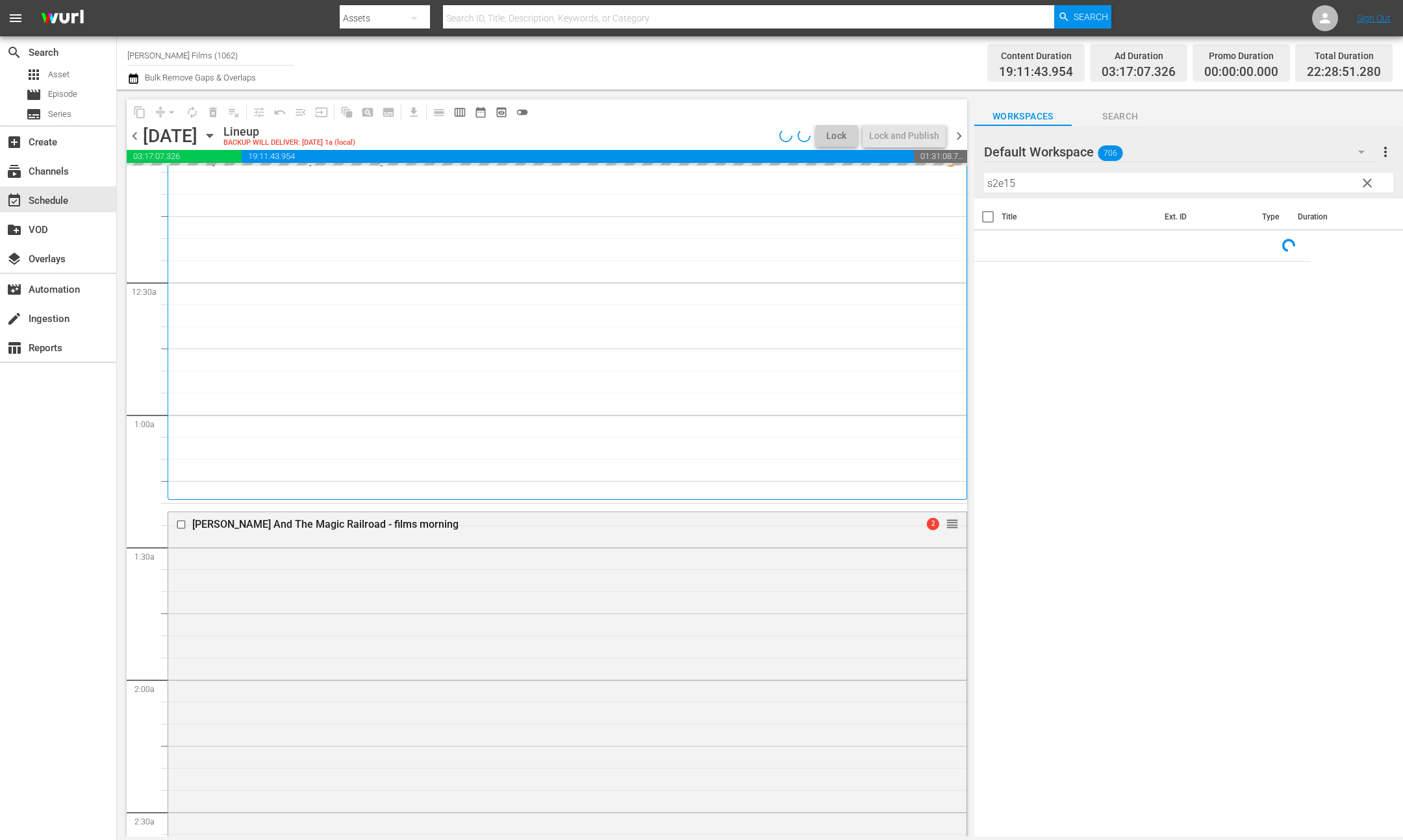
click at [1059, 188] on input "s2e15" at bounding box center [1189, 183] width 409 height 21
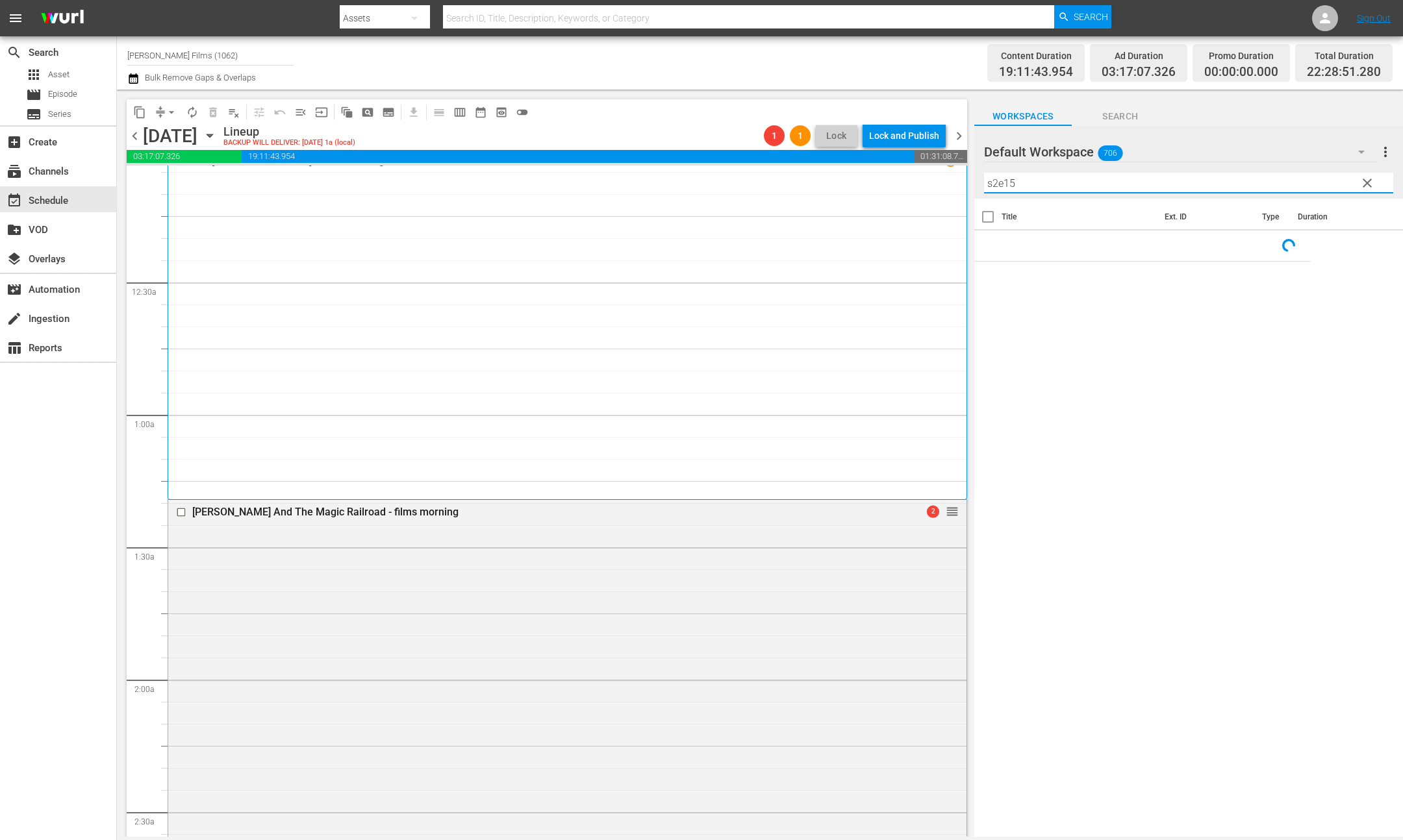
type input "2e15"
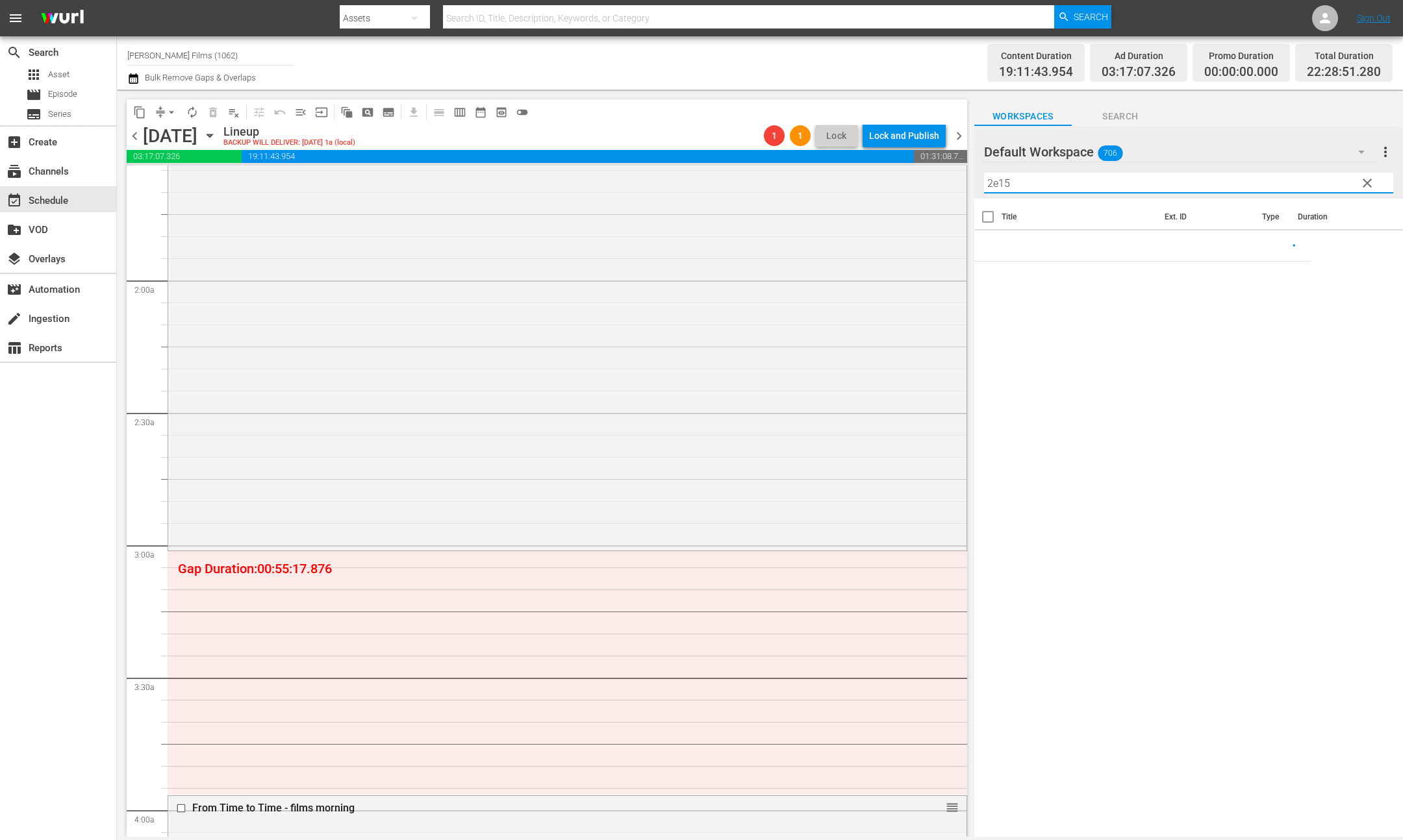
scroll to position [419, 0]
click at [1027, 187] on input "2e15" at bounding box center [1189, 183] width 409 height 21
drag, startPoint x: 1078, startPoint y: 182, endPoint x: 911, endPoint y: 180, distance: 167.0
click at [911, 180] on div "content_copy compress arrow_drop_down autorenew_outlined delete_forever_outline…" at bounding box center [760, 463] width 1286 height 747
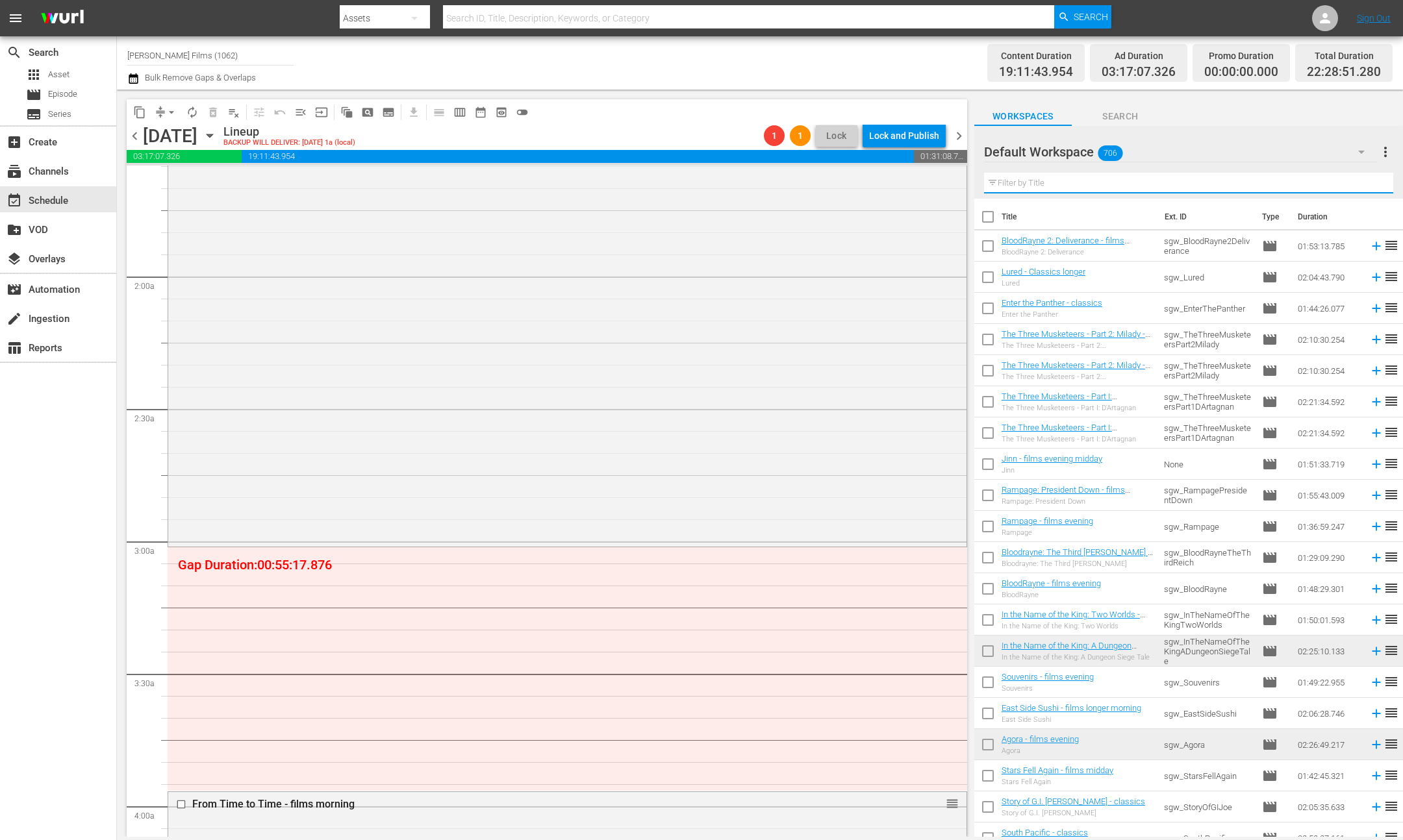
click at [1044, 185] on input "text" at bounding box center [1189, 183] width 409 height 21
paste input "2e15"
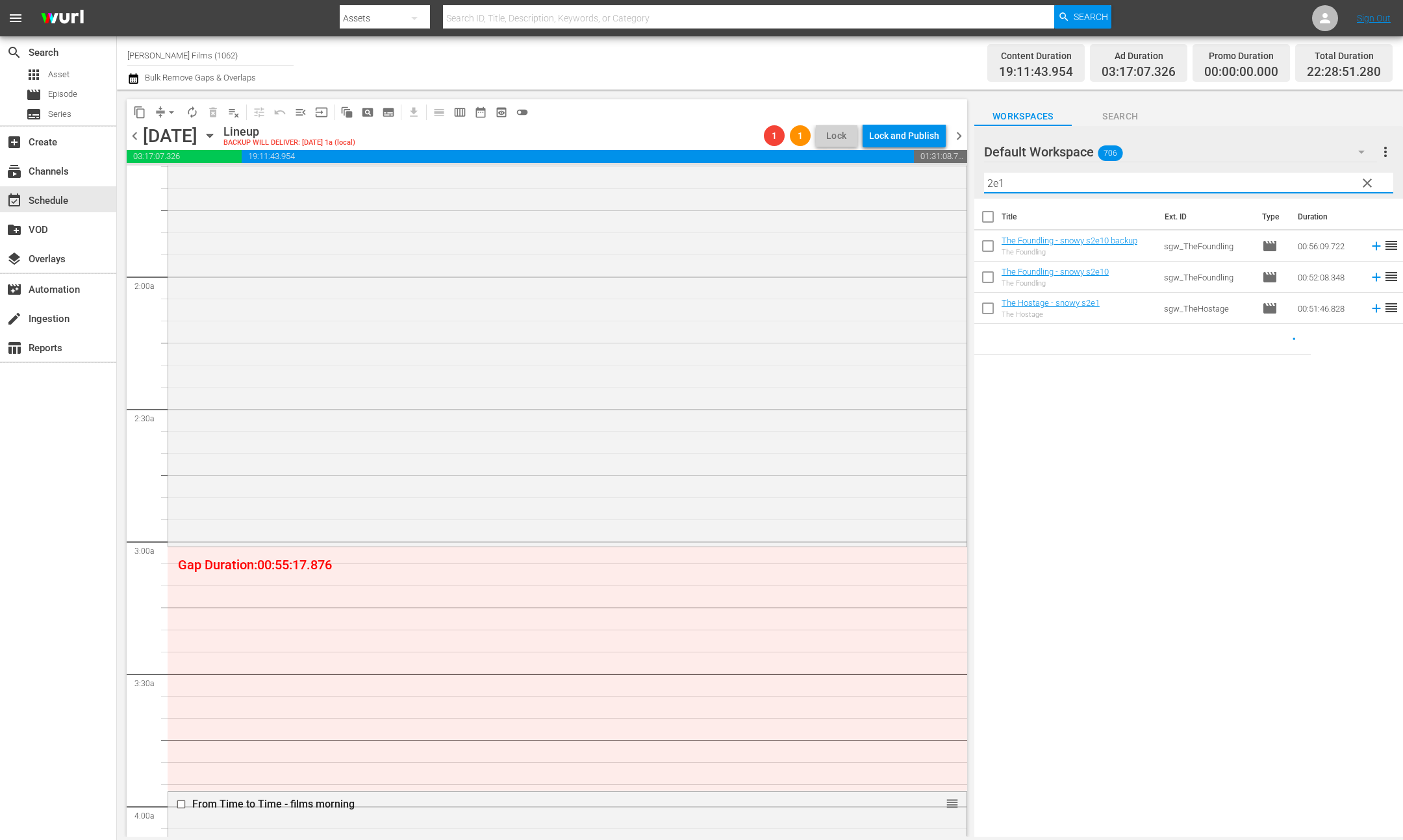
type input "2e1"
click at [1343, 470] on div "Title Ext. ID Type Duration The Foundling - snowy s2e10 backup The Foundling sg…" at bounding box center [1189, 518] width 429 height 640
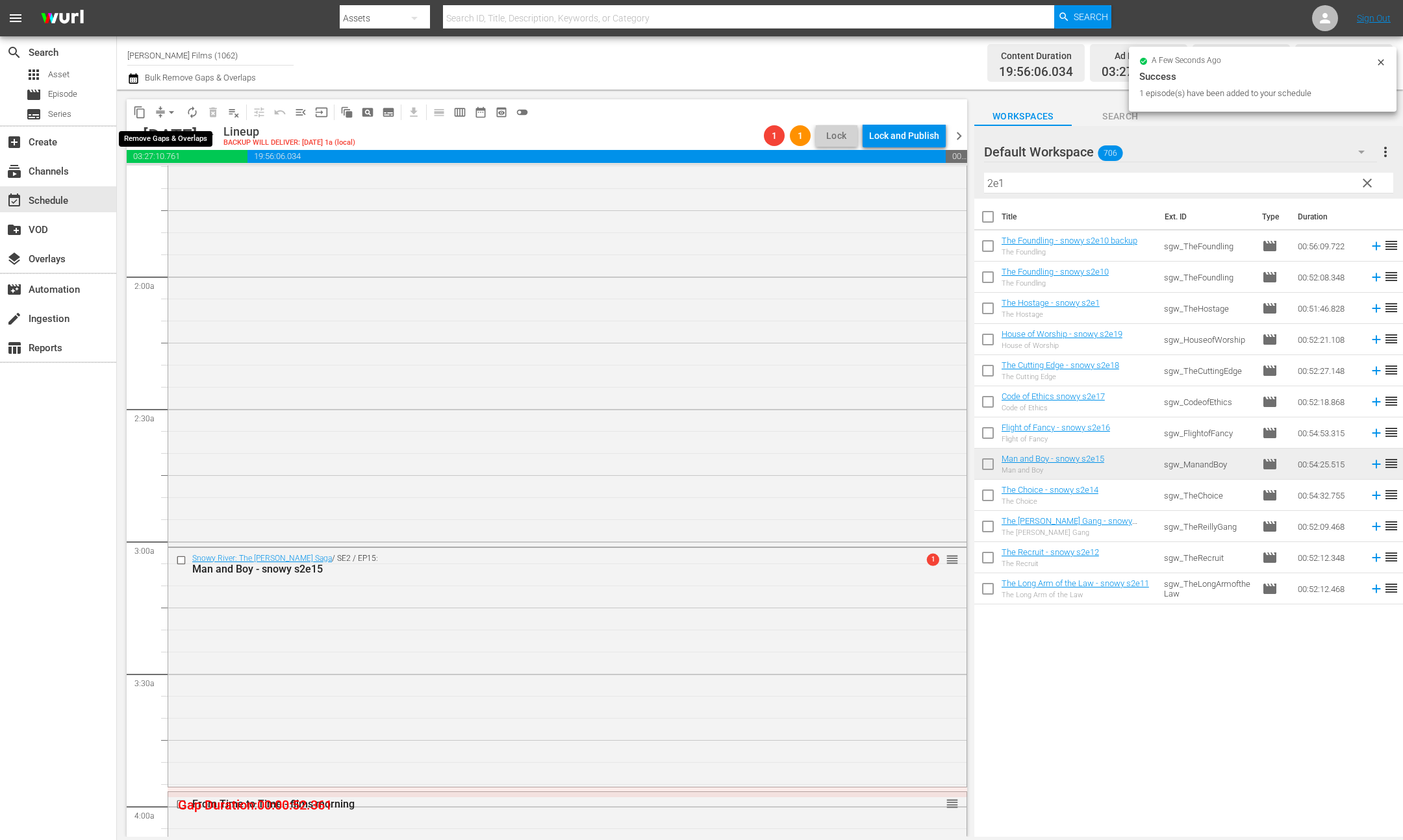
click at [167, 113] on span "arrow_drop_down" at bounding box center [172, 113] width 13 height 13
click at [203, 184] on li "Align to End of Previous Day" at bounding box center [172, 181] width 136 height 22
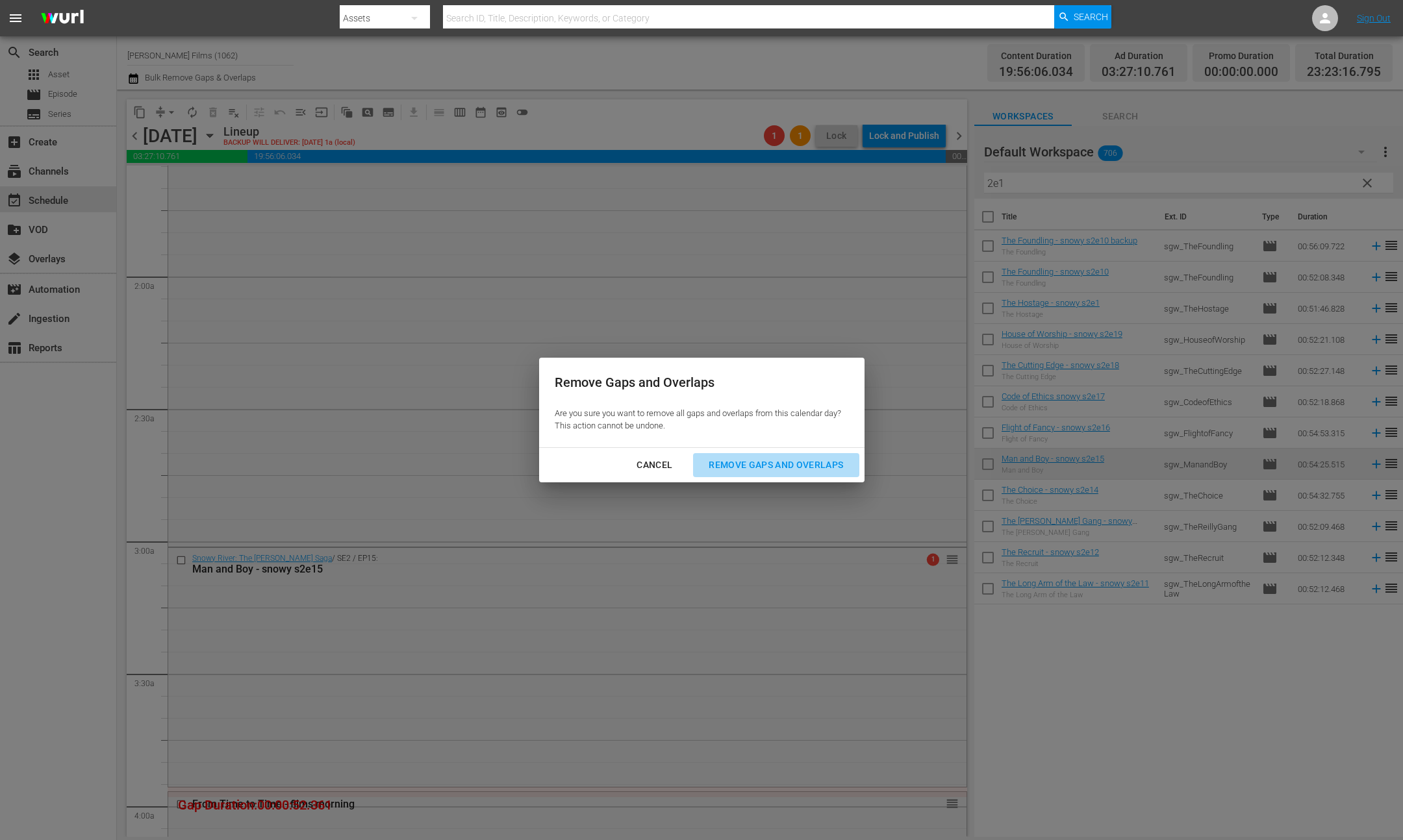
drag, startPoint x: 796, startPoint y: 464, endPoint x: 803, endPoint y: 455, distance: 11.4
click at [796, 464] on div "Remove Gaps and Overlaps" at bounding box center [776, 465] width 155 height 16
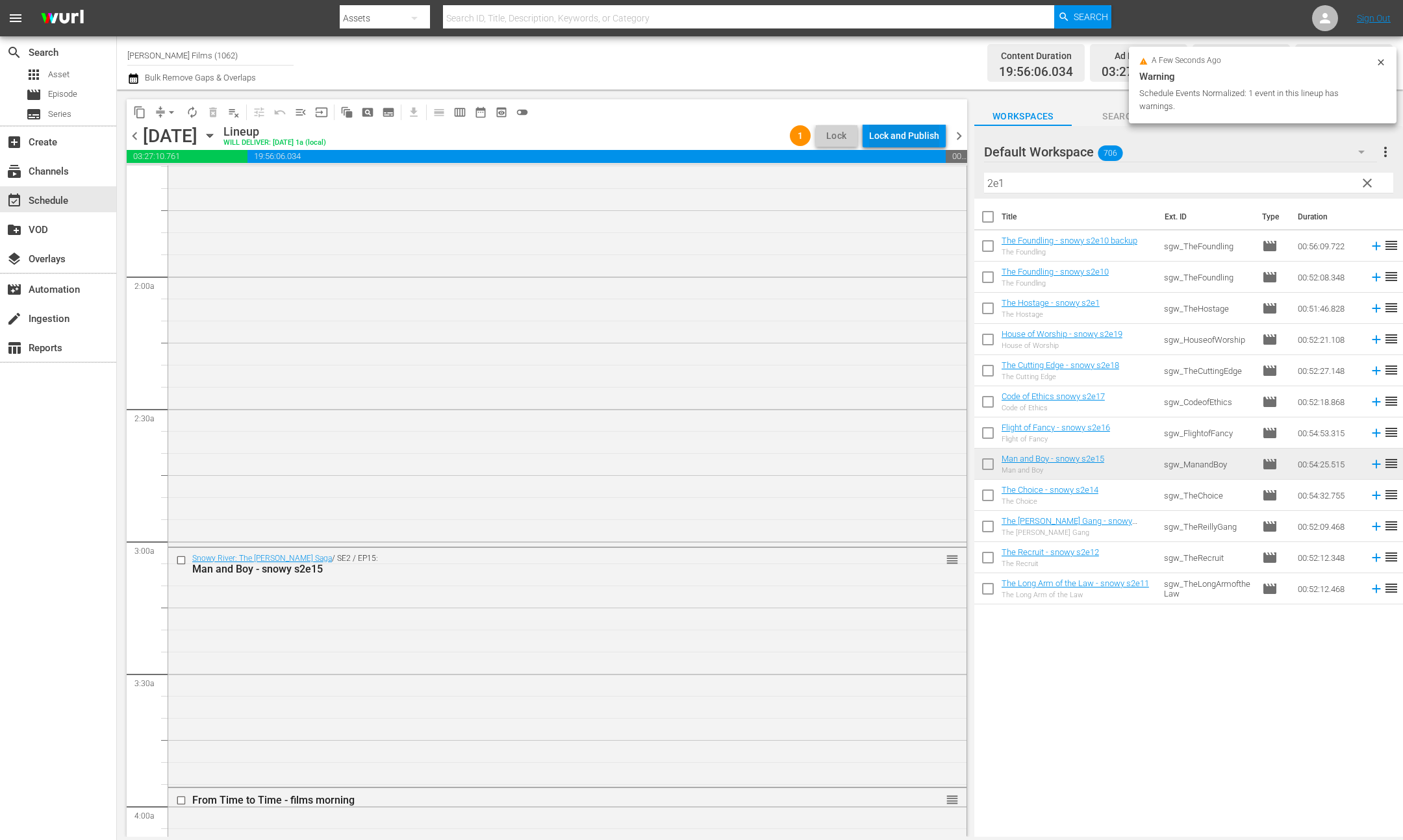
click at [907, 135] on div "Lock and Publish" at bounding box center [904, 136] width 70 height 23
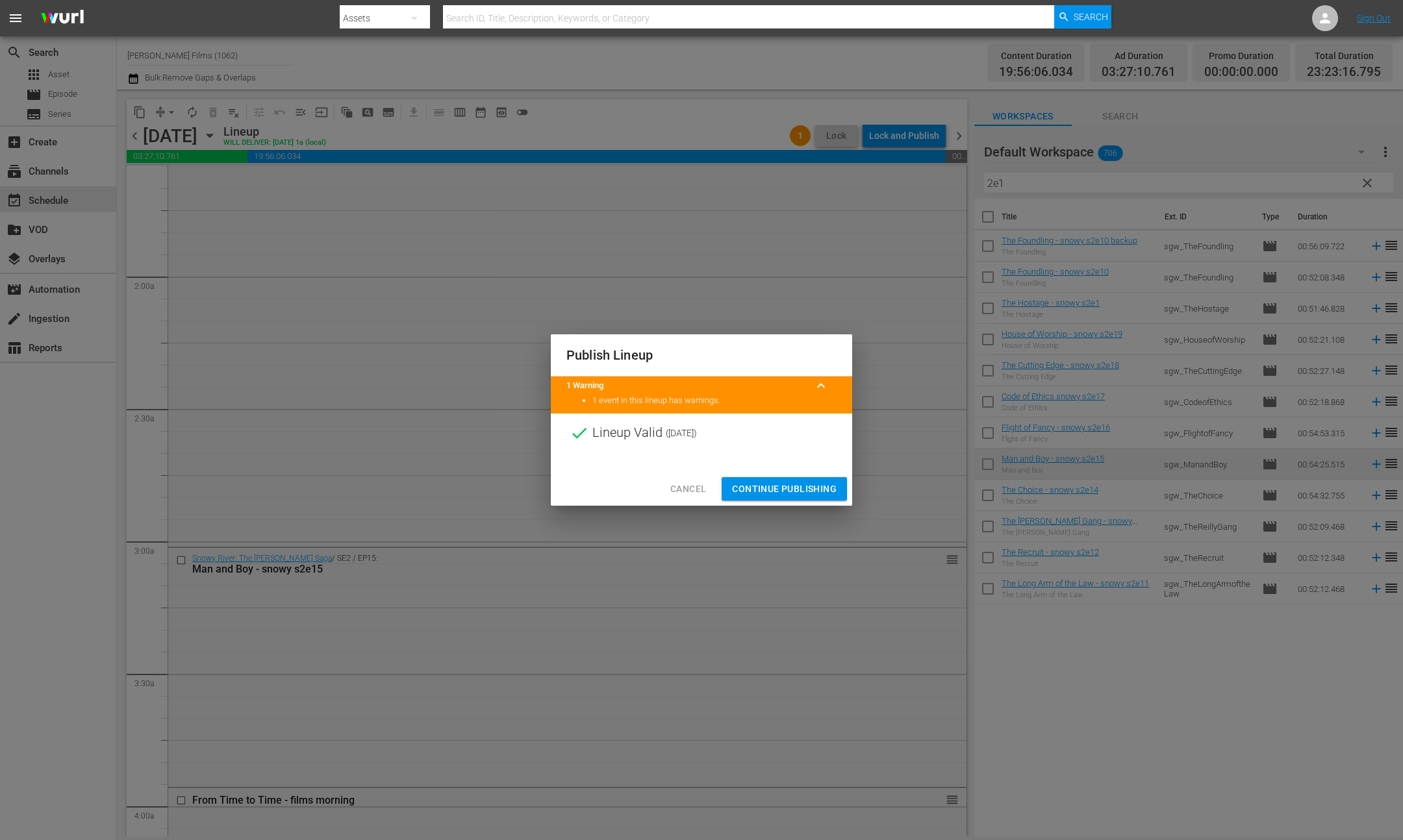
click at [815, 496] on span "Continue Publishing" at bounding box center [784, 489] width 104 height 16
